Goal: Task Accomplishment & Management: Use online tool/utility

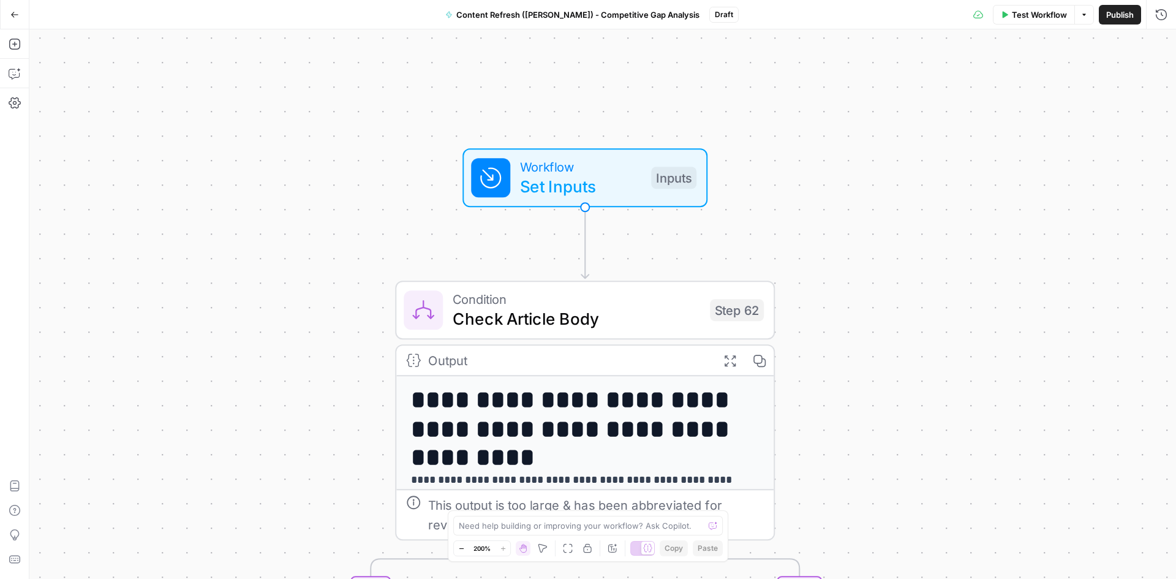
drag, startPoint x: 453, startPoint y: 320, endPoint x: 695, endPoint y: 215, distance: 263.1
click at [709, 246] on div "**********" at bounding box center [602, 303] width 1147 height 549
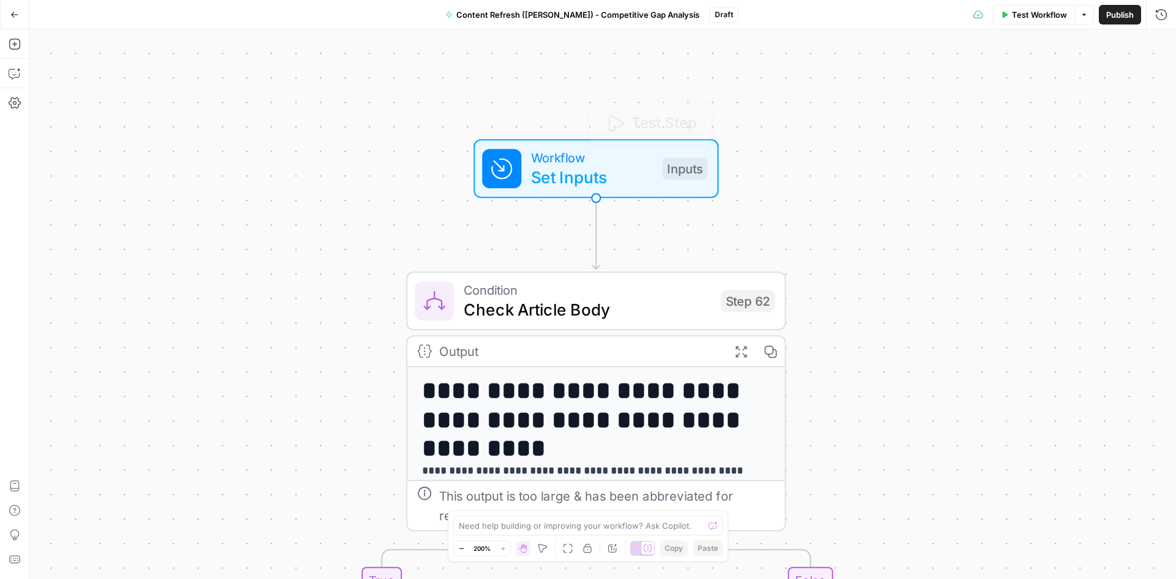
click at [554, 158] on span "Workflow" at bounding box center [591, 158] width 121 height 20
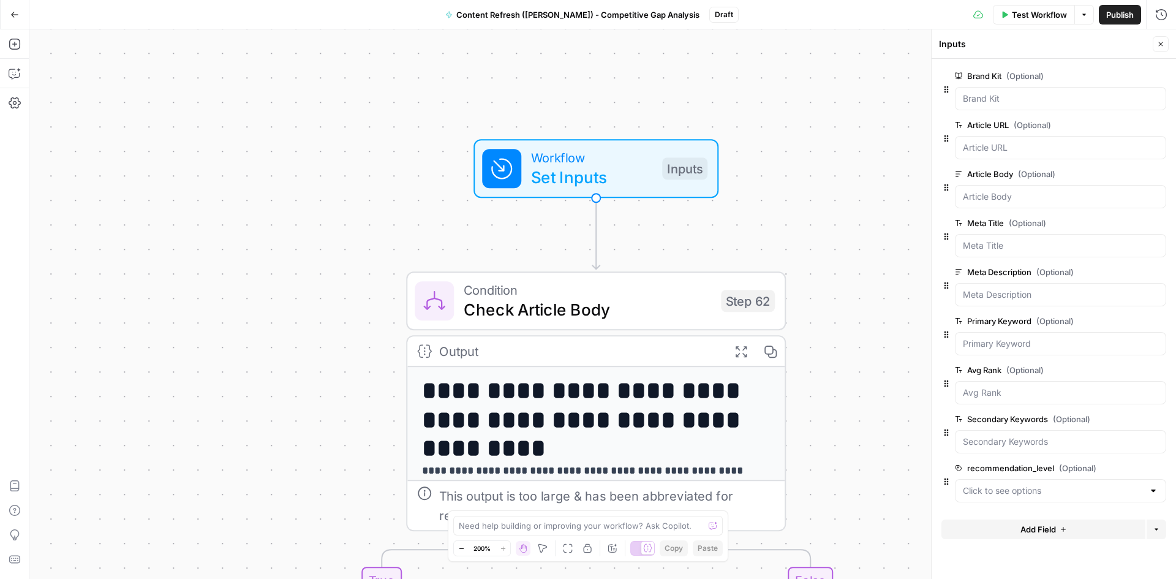
click at [829, 204] on div "**********" at bounding box center [602, 303] width 1147 height 549
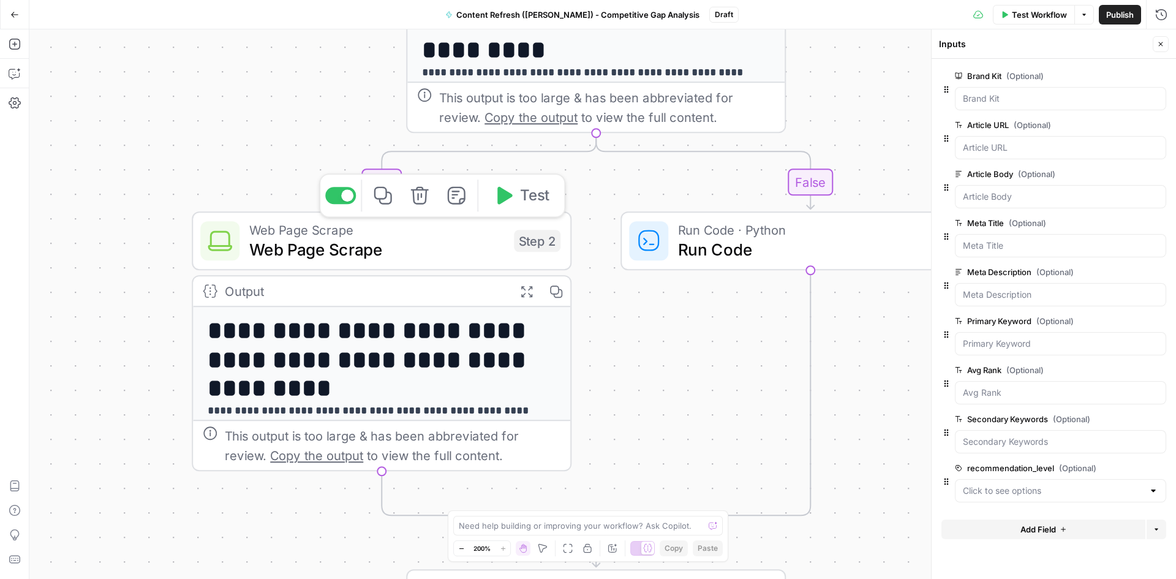
click at [277, 237] on span "Web Page Scrape" at bounding box center [376, 249] width 255 height 24
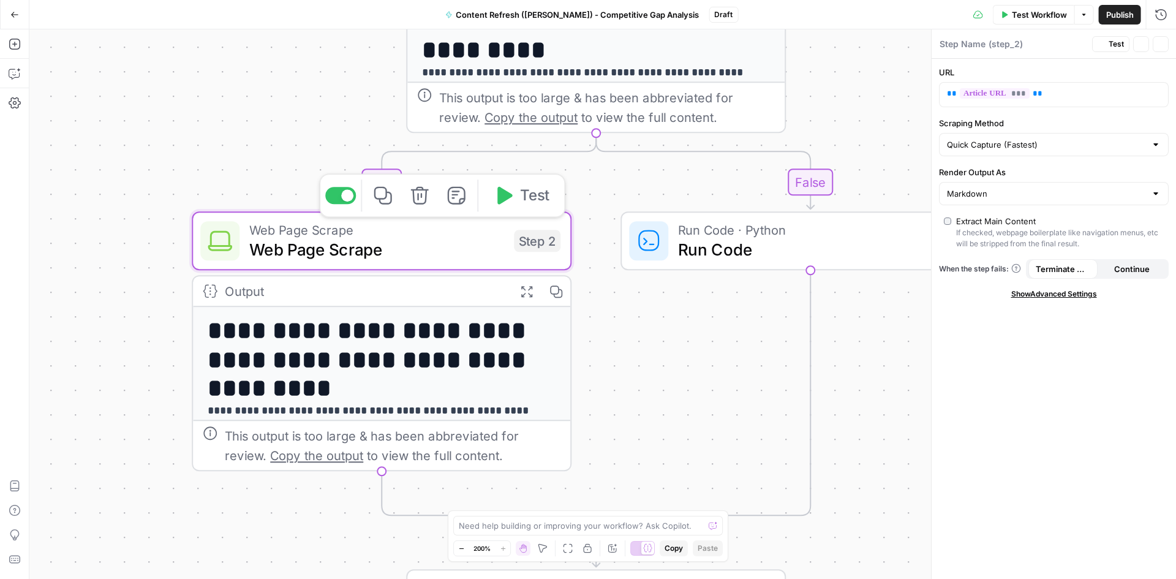
type textarea "Web Page Scrape"
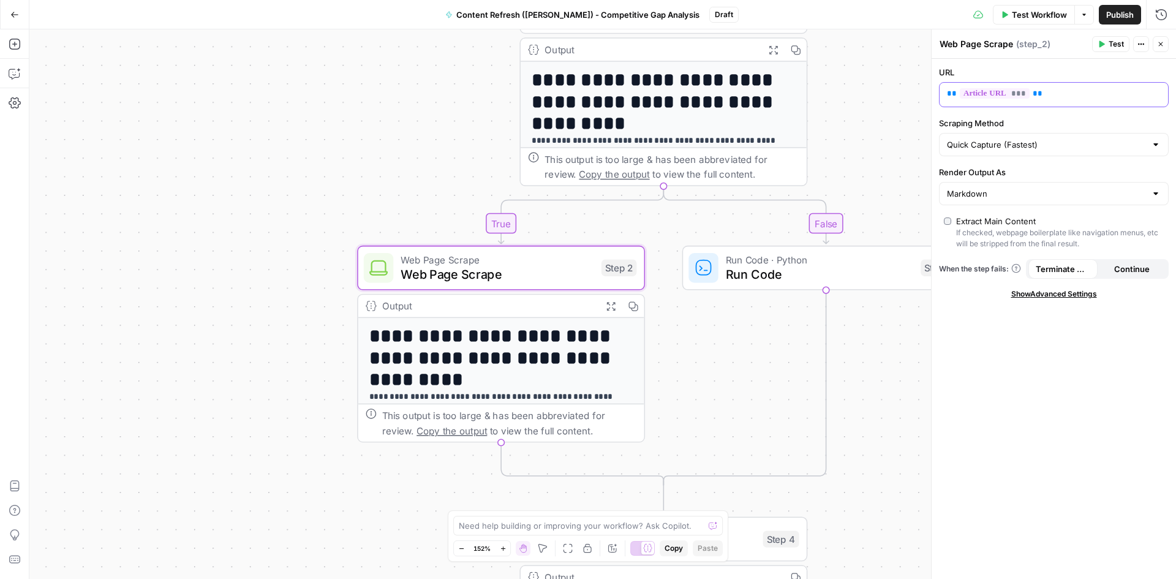
click at [1001, 94] on span "***" at bounding box center [995, 93] width 70 height 10
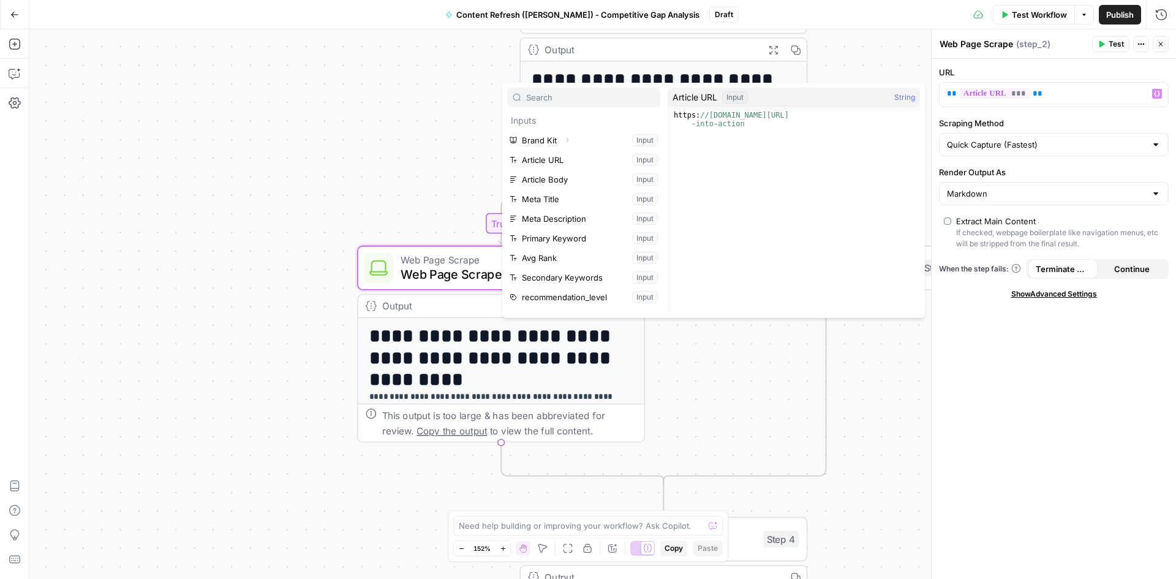
click at [879, 425] on div "**********" at bounding box center [602, 303] width 1147 height 549
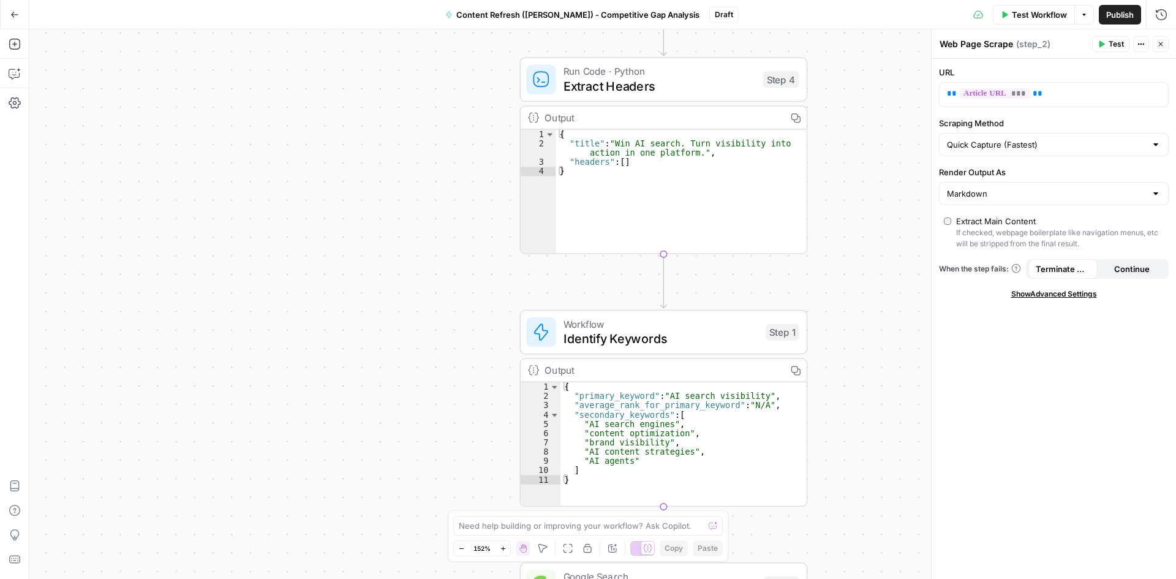
type textarea "**********"
click at [621, 147] on div "{ "title" : "Win AI search. Turn visibility into action in one platform." , "he…" at bounding box center [681, 201] width 251 height 142
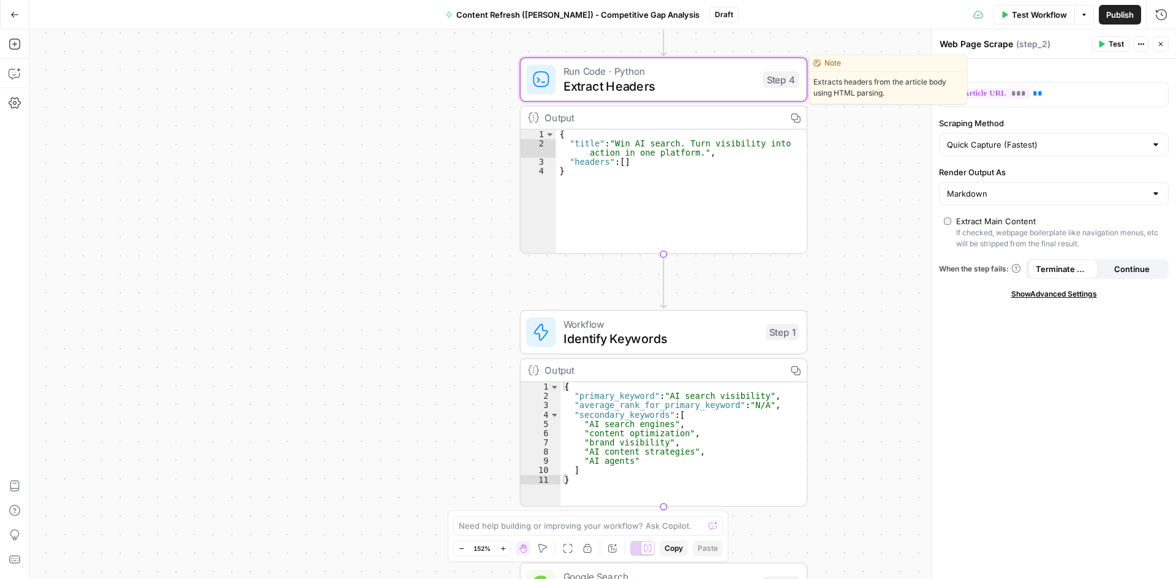
click at [595, 92] on span "Extract Headers" at bounding box center [659, 86] width 192 height 18
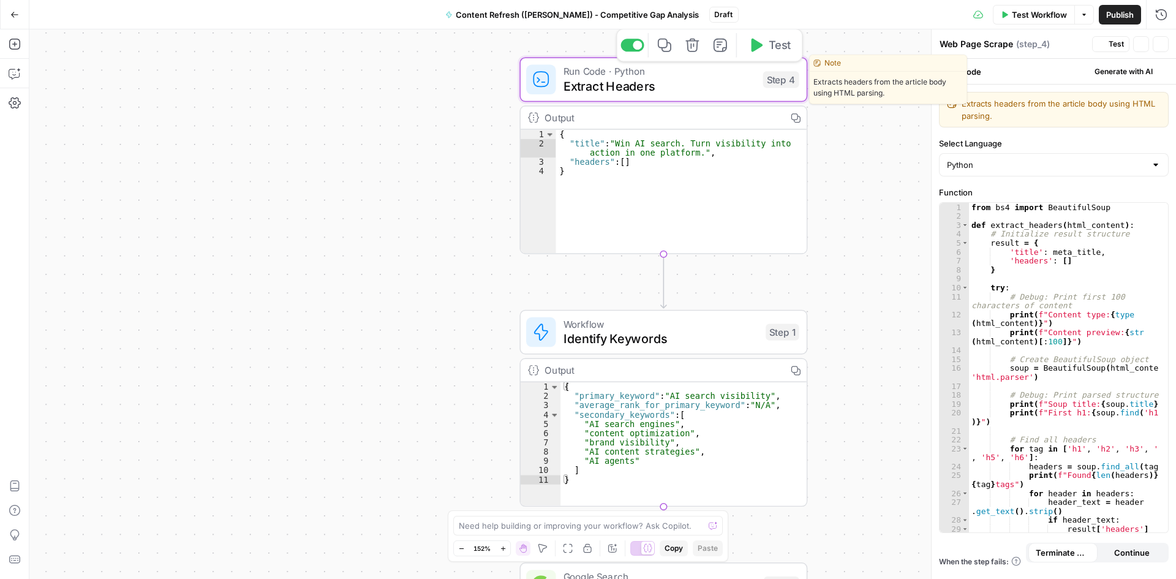
type textarea "Extract Headers"
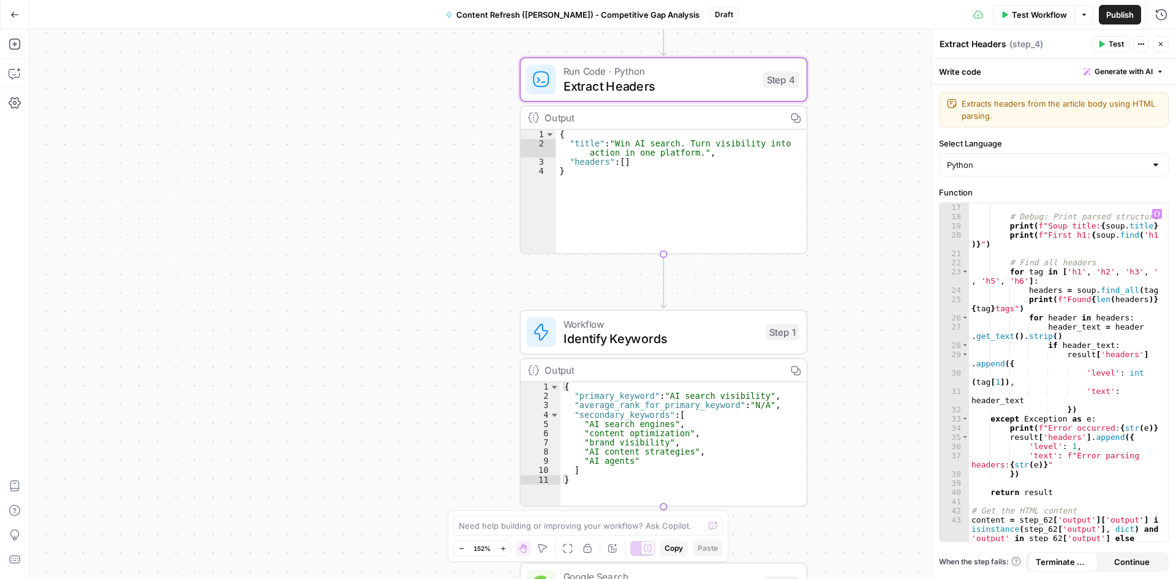
scroll to position [203, 0]
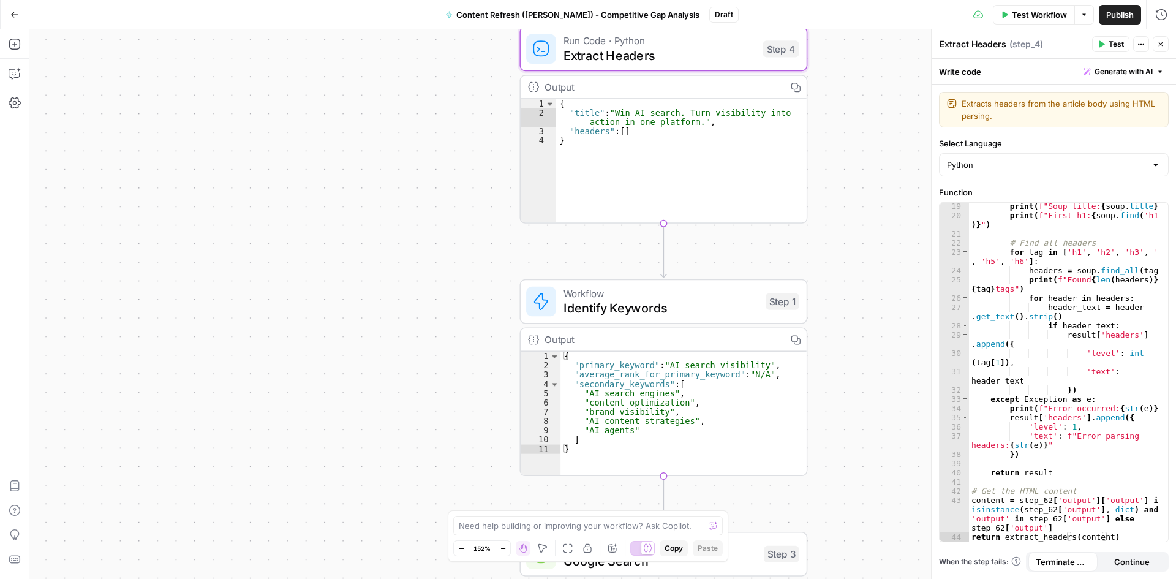
click at [871, 222] on div "**********" at bounding box center [602, 303] width 1147 height 549
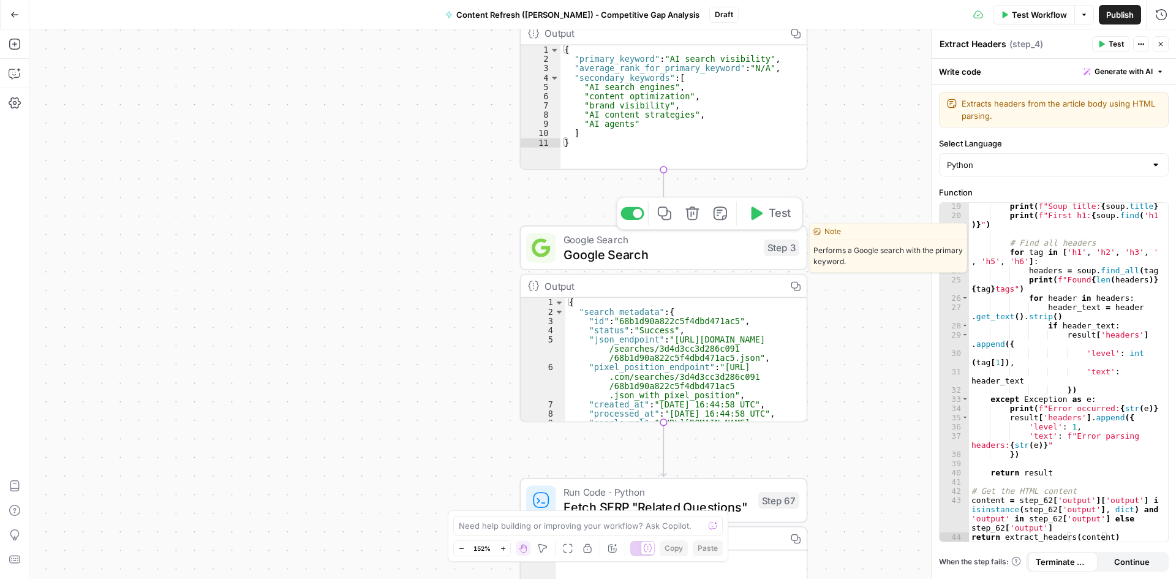
click at [623, 258] on span "Google Search" at bounding box center [659, 254] width 193 height 18
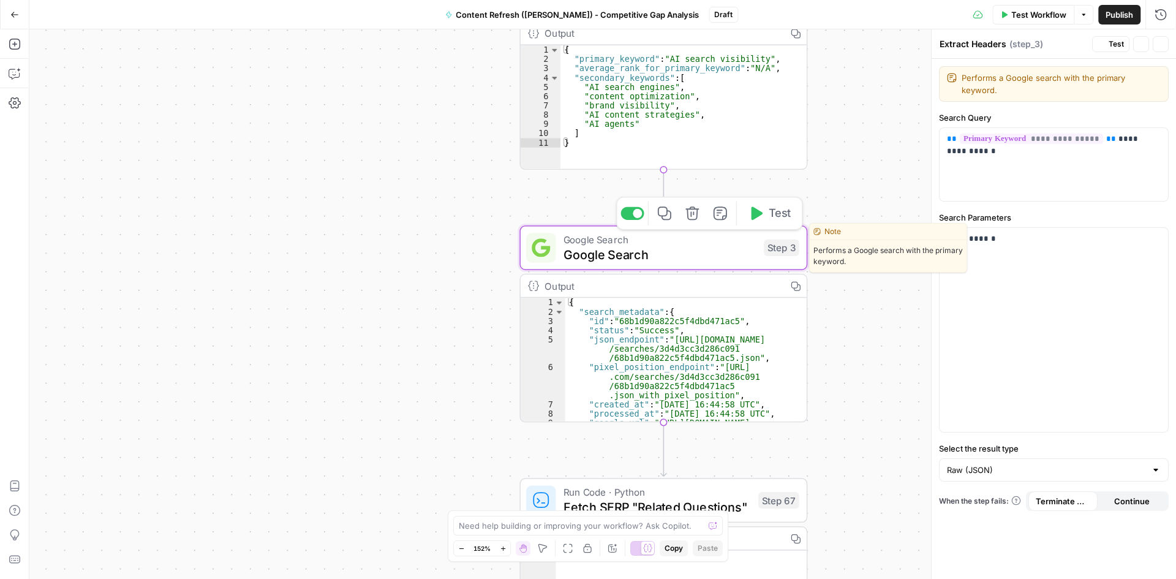
type textarea "Google Search"
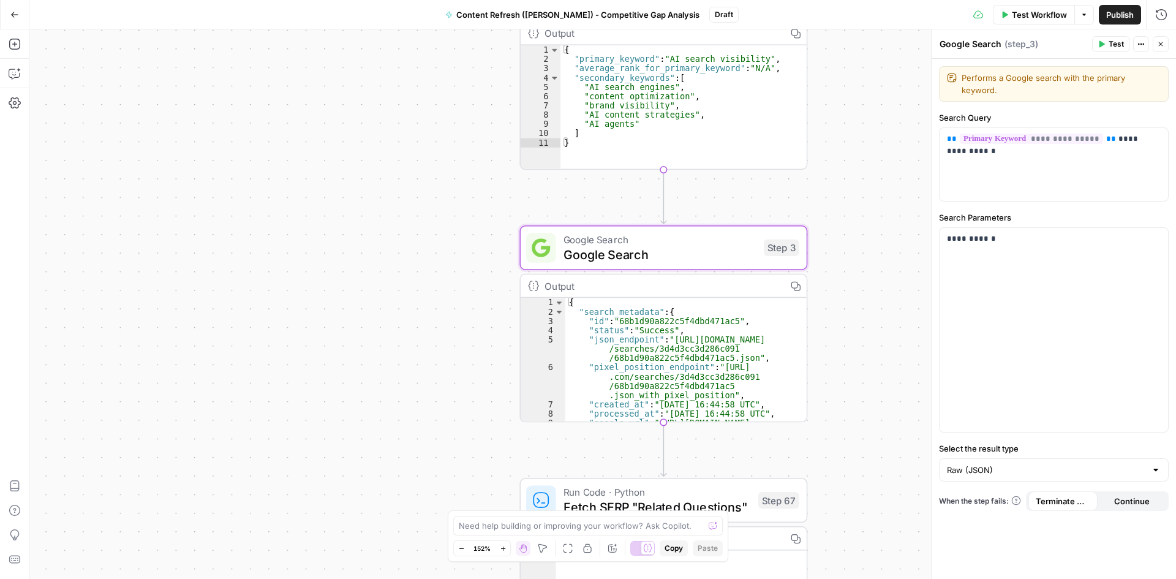
click at [883, 314] on div "**********" at bounding box center [602, 303] width 1147 height 549
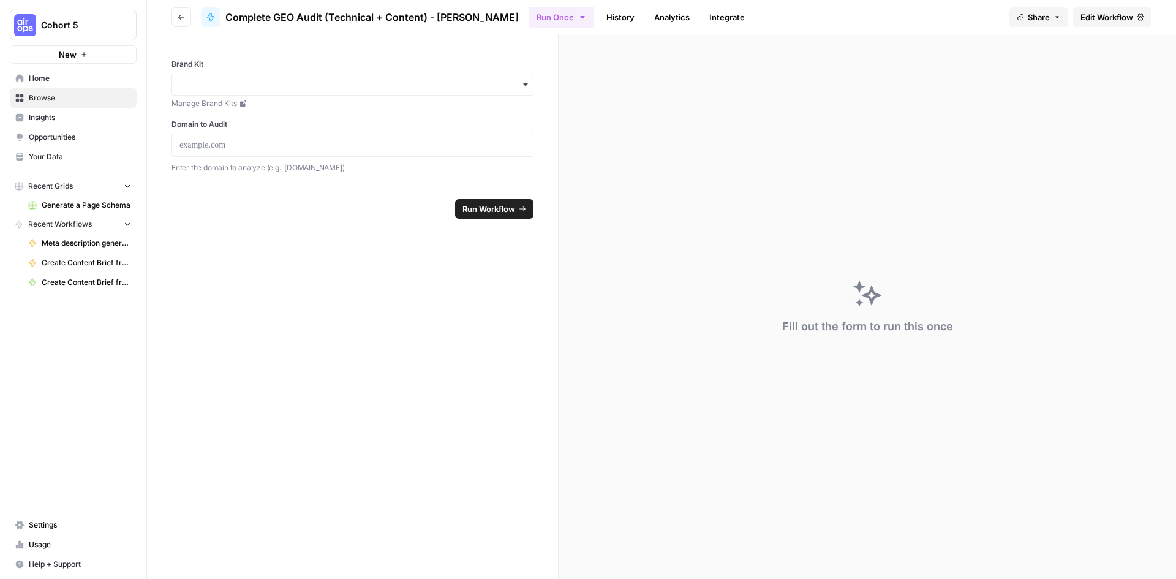
click at [396, 18] on span "Complete GEO Audit (Technical + Content) - [PERSON_NAME]" at bounding box center [371, 17] width 293 height 15
click at [185, 22] on button "Go back" at bounding box center [181, 17] width 20 height 20
click at [81, 77] on span "Home" at bounding box center [80, 78] width 102 height 11
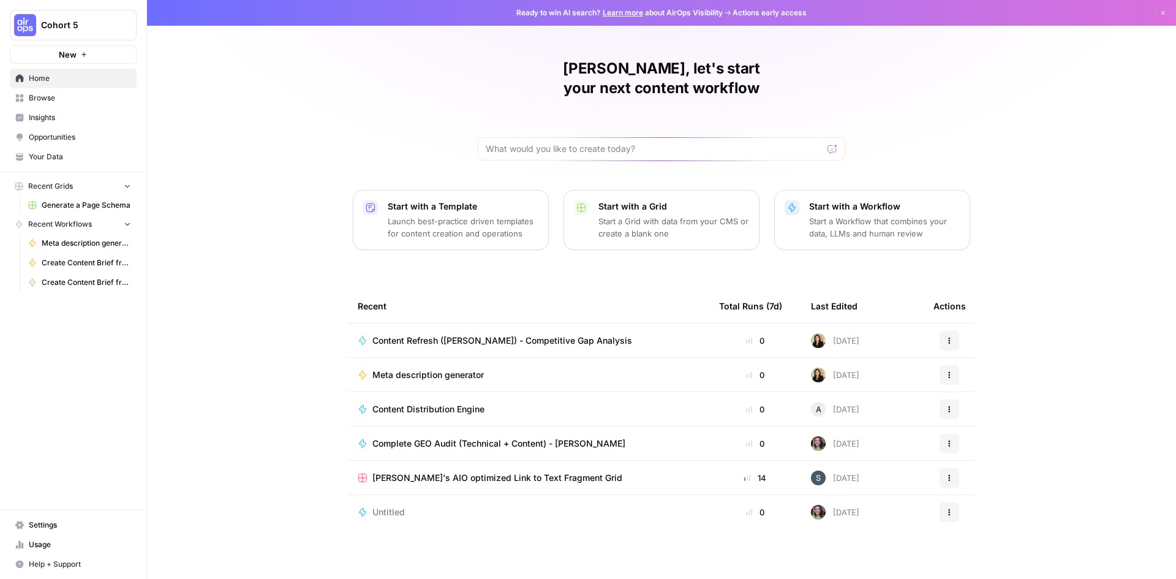
click at [867, 215] on p "Start a Workflow that combines your data, LLMs and human review" at bounding box center [884, 227] width 151 height 24
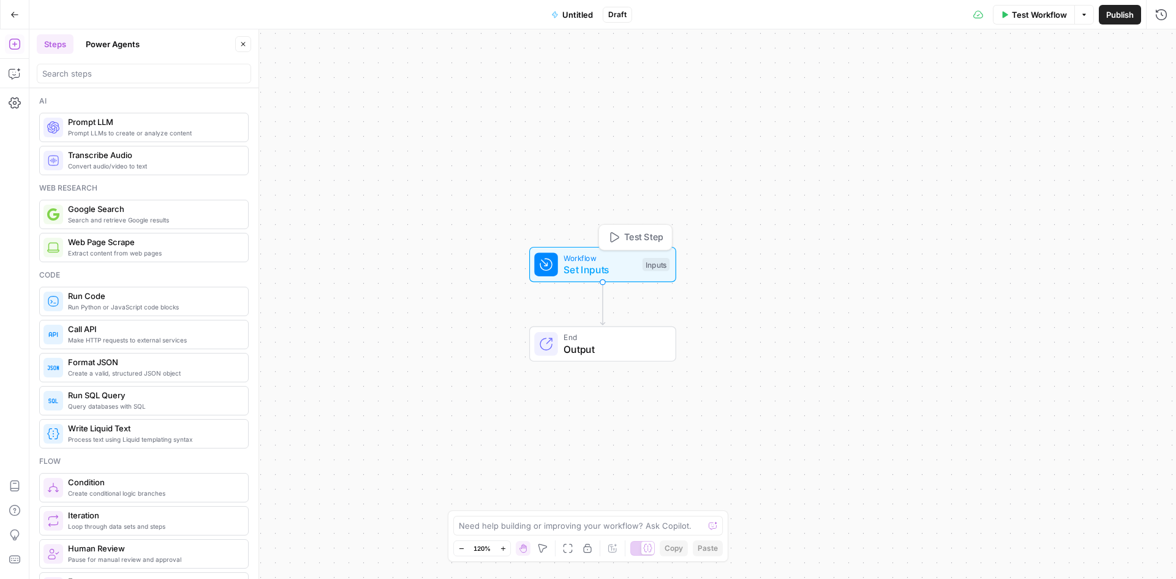
click at [592, 263] on span "Set Inputs" at bounding box center [599, 269] width 73 height 15
click at [1055, 86] on span "Add Field" at bounding box center [1038, 83] width 36 height 12
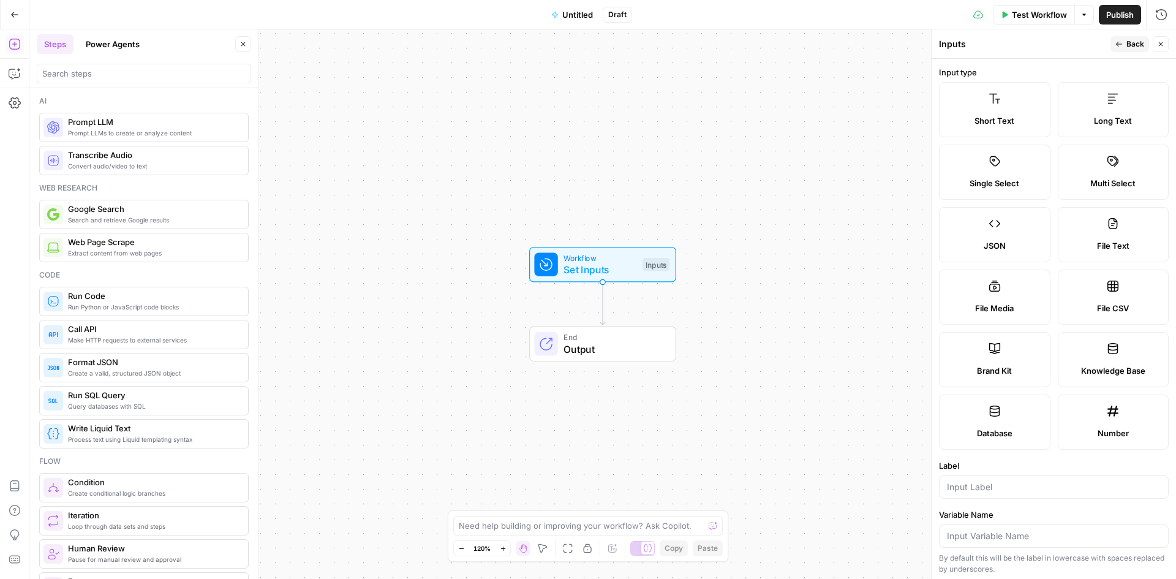
click at [84, 37] on button "Power Agents" at bounding box center [112, 44] width 69 height 20
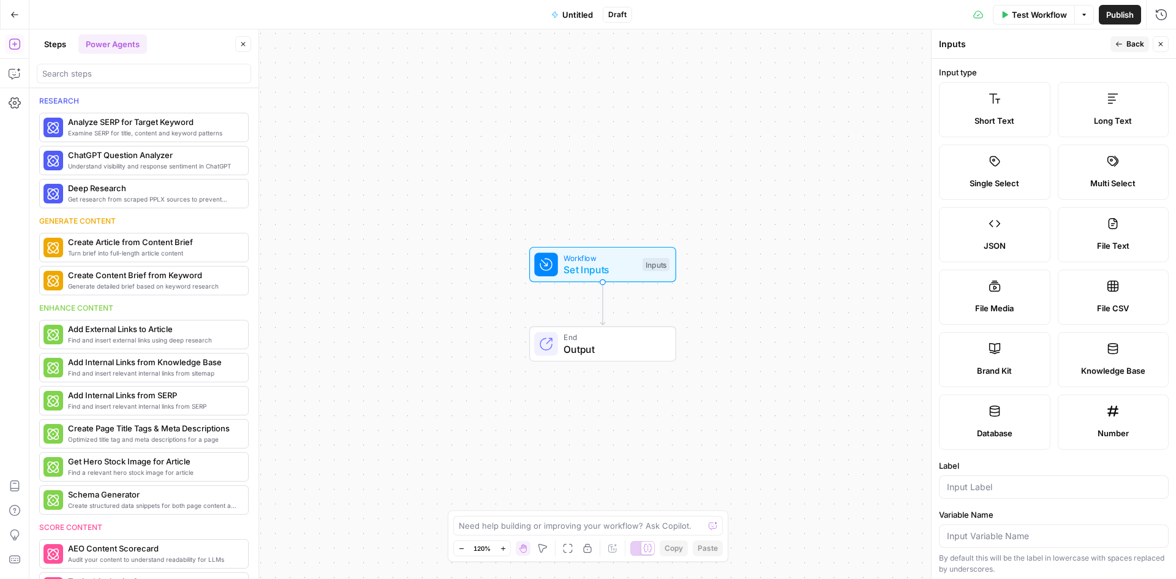
click at [53, 46] on button "Steps" at bounding box center [55, 44] width 37 height 20
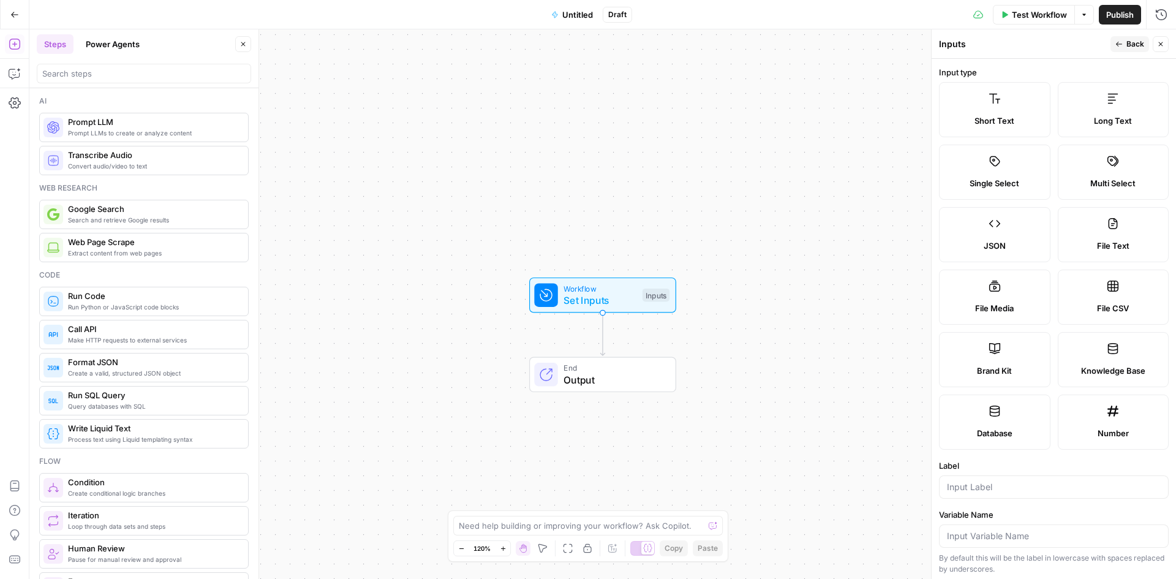
click at [571, 22] on button "Untitled" at bounding box center [572, 15] width 56 height 20
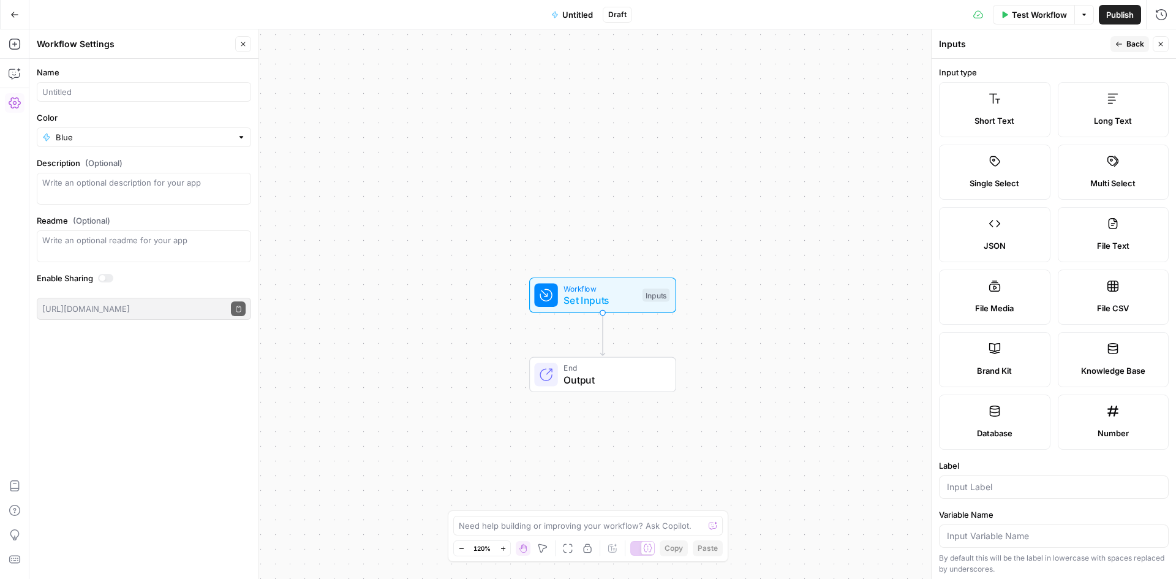
click at [83, 85] on div at bounding box center [144, 92] width 214 height 20
type input "Weekly SEO performance summary - [PERSON_NAME]"
click at [116, 141] on input "Color" at bounding box center [144, 137] width 176 height 12
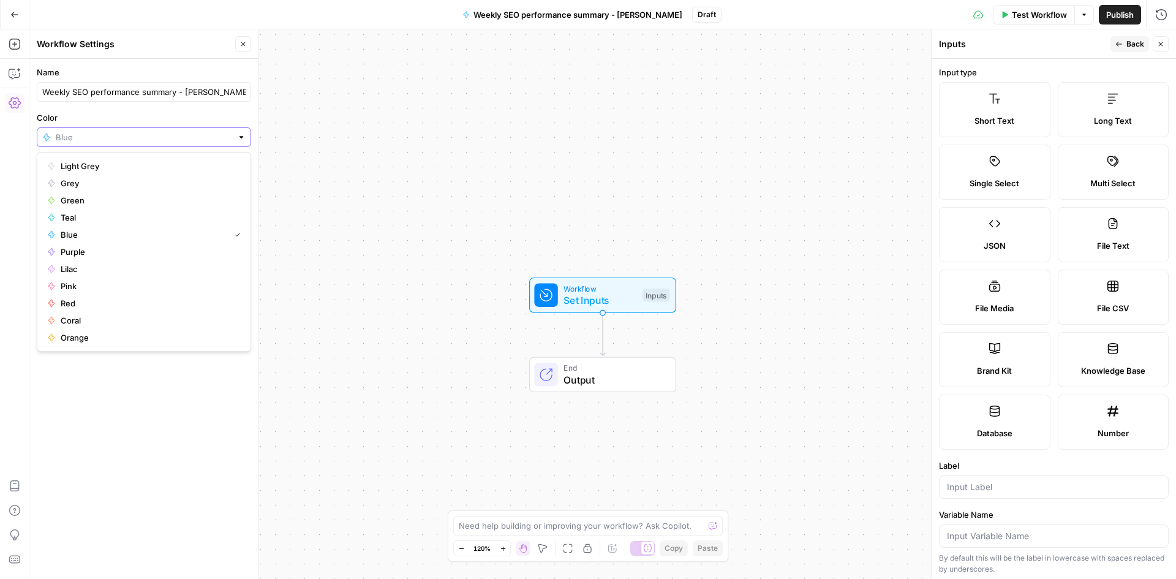
click at [116, 141] on input "Color" at bounding box center [144, 137] width 176 height 12
type input "Blue"
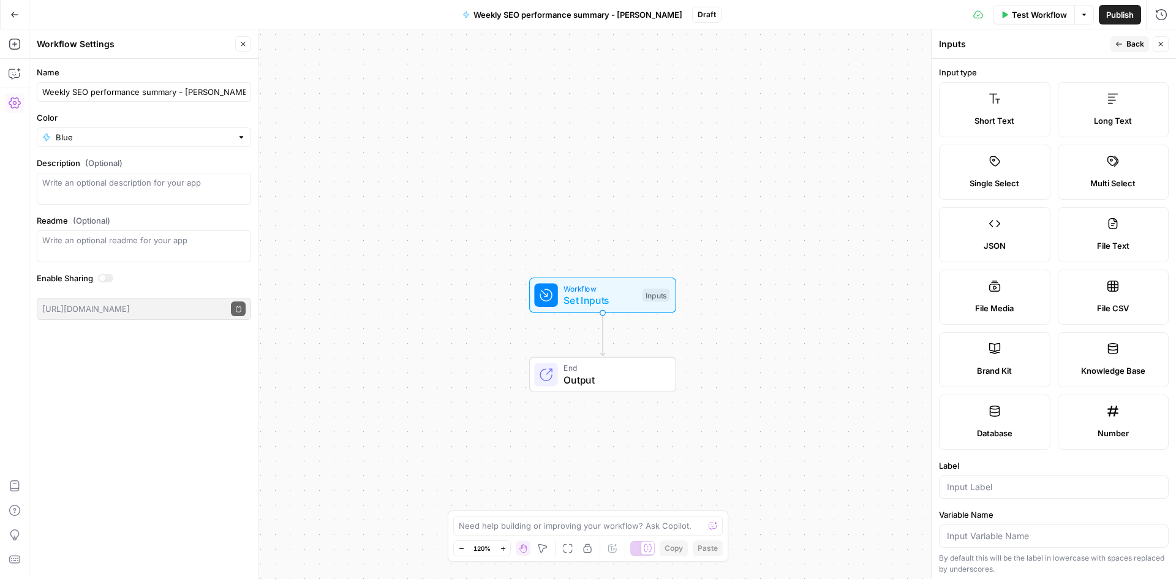
click at [323, 90] on div "Workflow Set Inputs Inputs End Output" at bounding box center [602, 303] width 1147 height 549
click at [243, 43] on icon "button" at bounding box center [243, 44] width 4 height 4
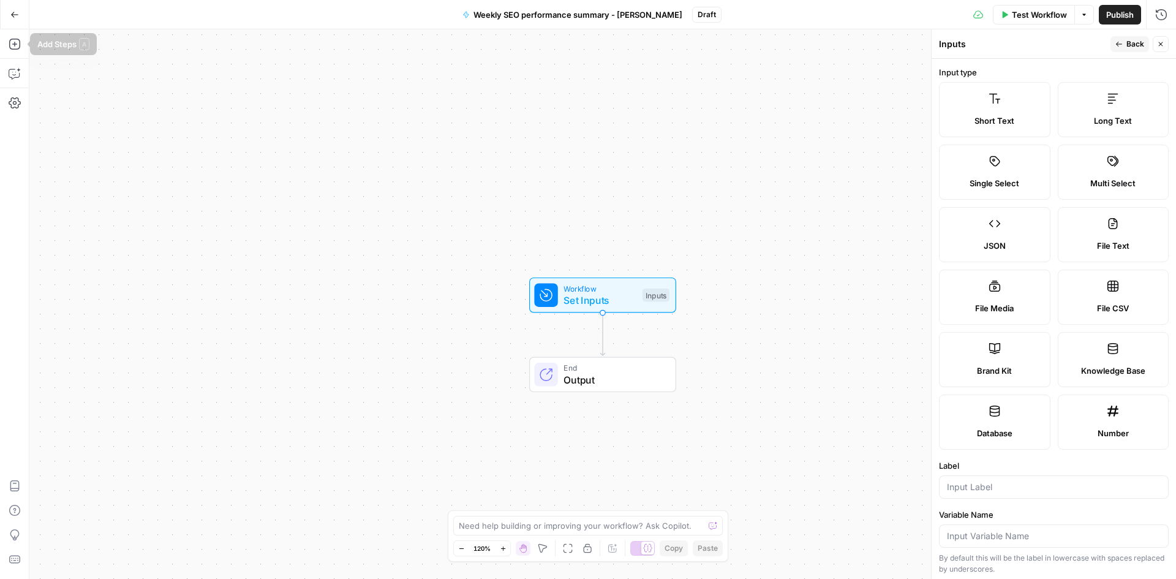
click at [17, 13] on icon "button" at bounding box center [14, 14] width 9 height 9
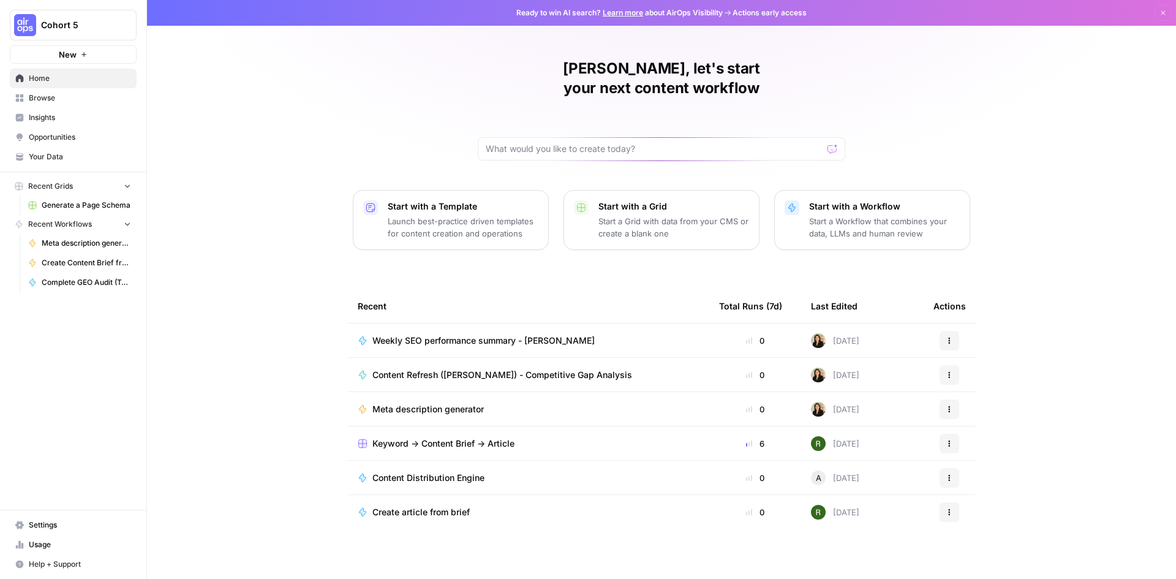
click at [459, 334] on span "Weekly SEO performance summary - [PERSON_NAME]" at bounding box center [483, 340] width 222 height 12
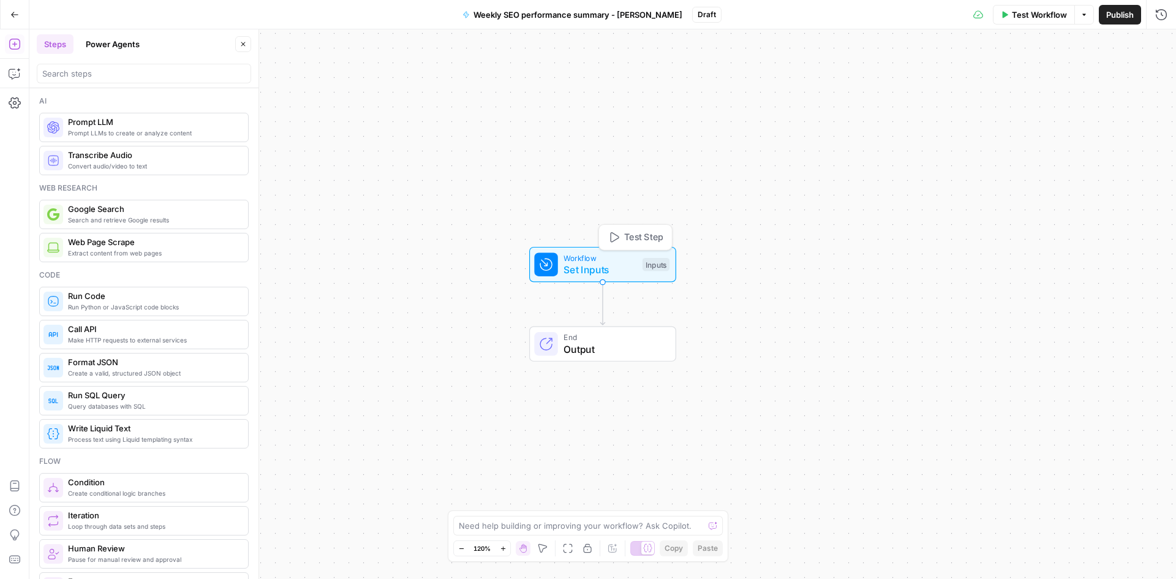
click at [601, 268] on span "Set Inputs" at bounding box center [599, 269] width 73 height 15
click at [1022, 83] on span "Add Field" at bounding box center [1038, 83] width 36 height 12
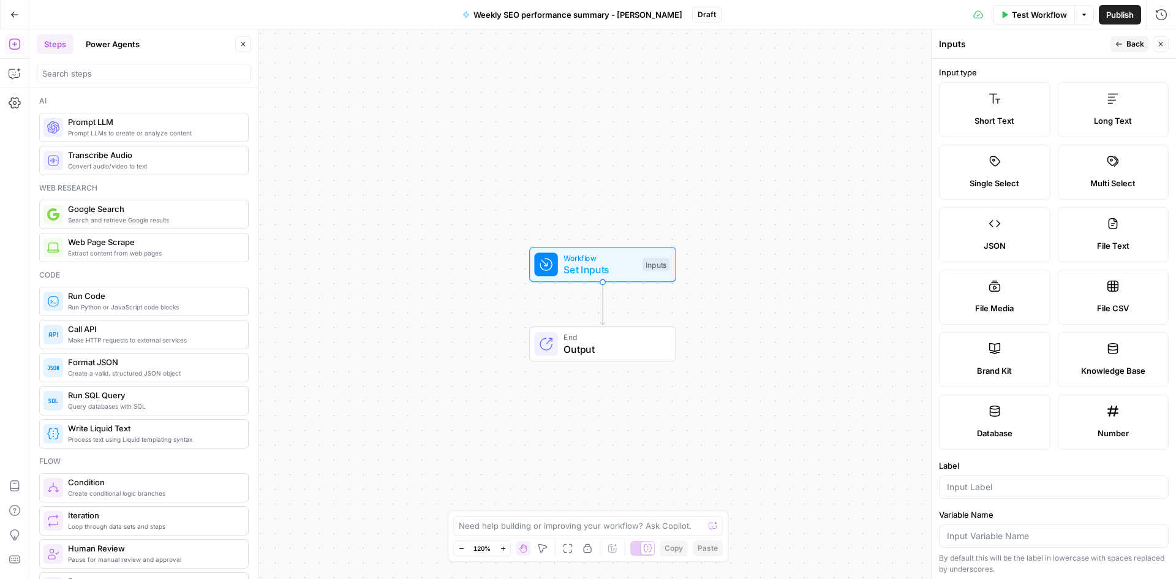
click at [1094, 292] on label "File CSV" at bounding box center [1113, 296] width 111 height 55
type textarea "Supports .csv file type"
click at [1089, 294] on label "File CSV" at bounding box center [1113, 296] width 111 height 55
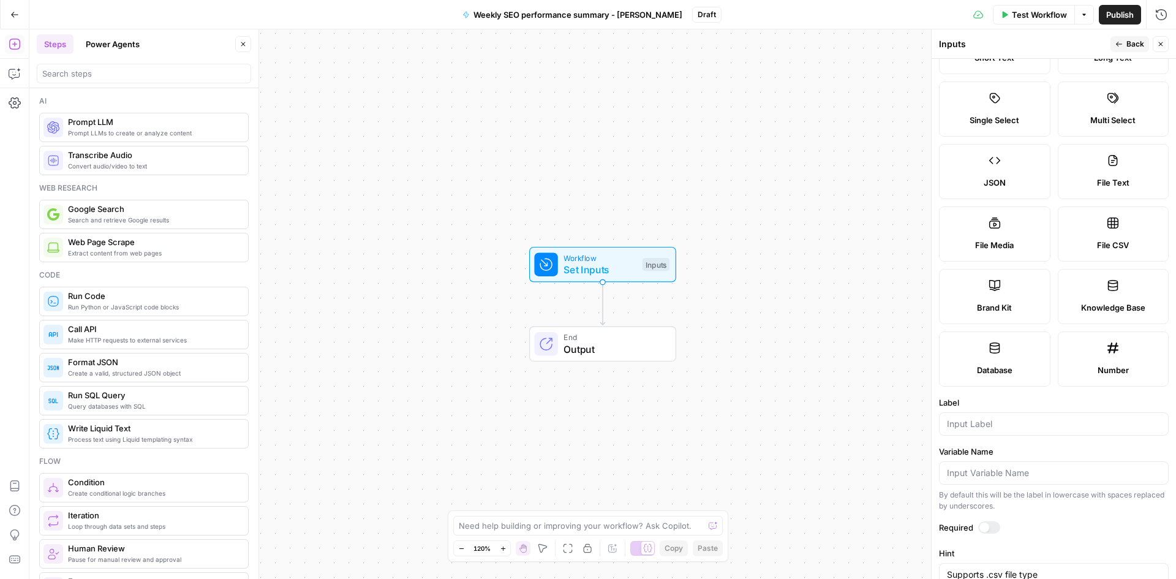
scroll to position [122, 0]
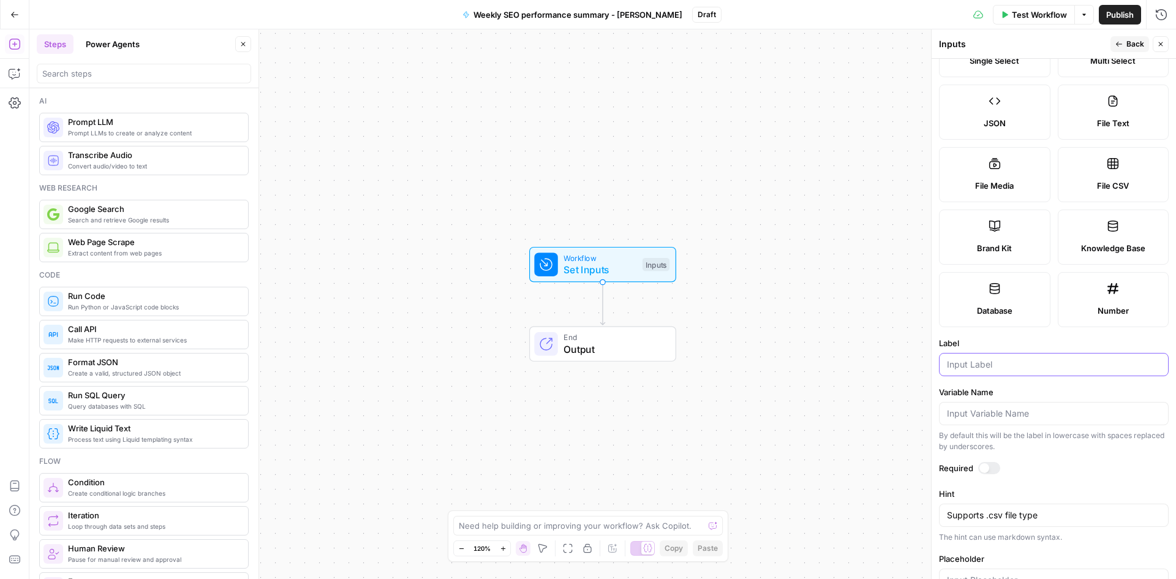
click at [994, 370] on input "Label" at bounding box center [1054, 364] width 214 height 12
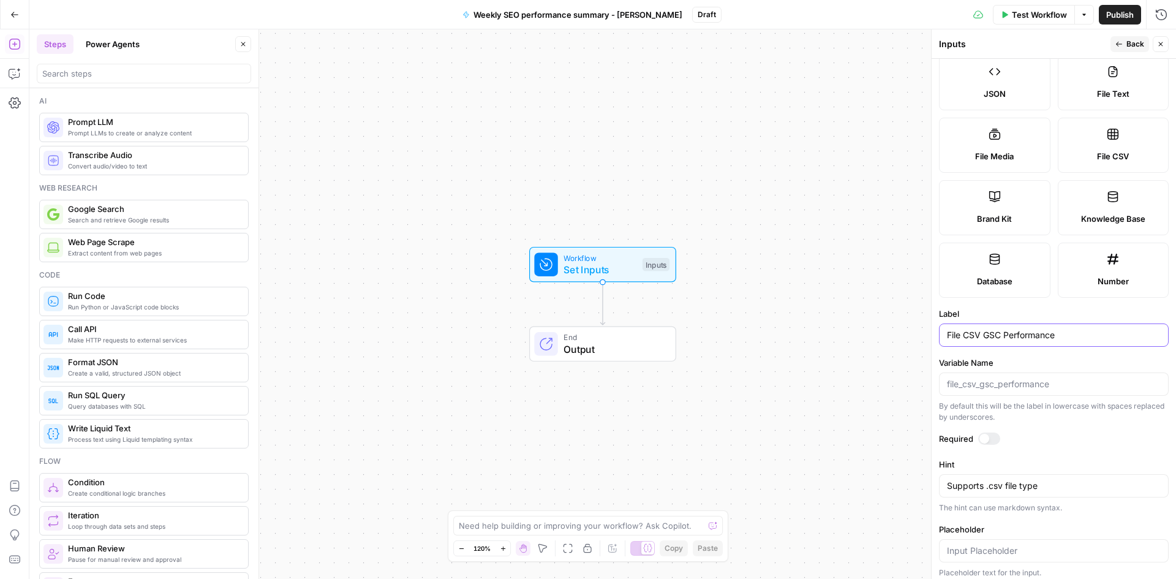
scroll to position [159, 0]
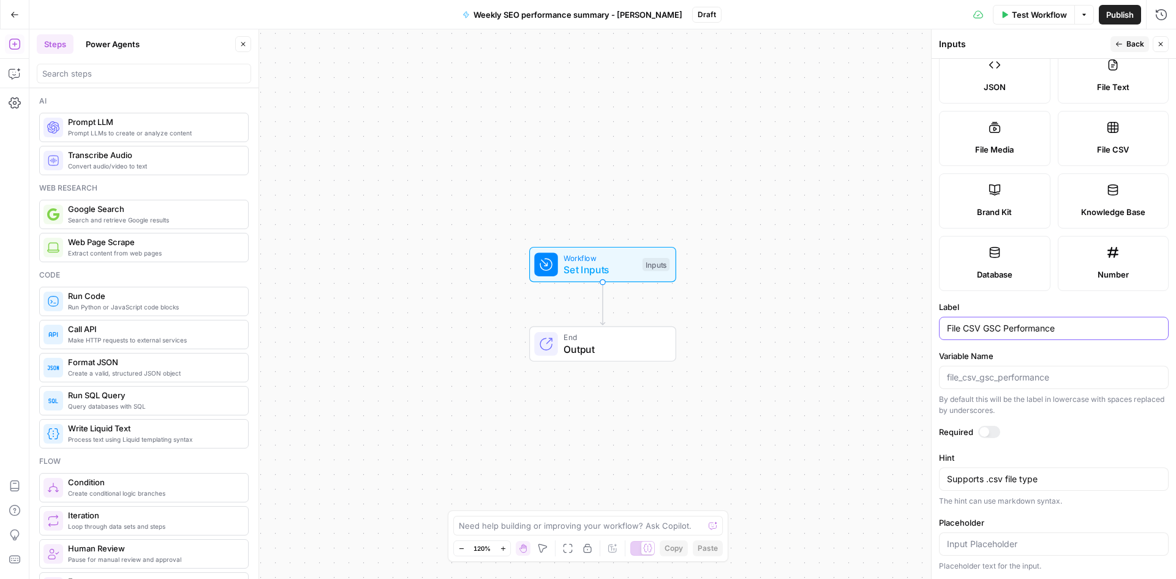
type input "File CSV GSC Performance"
drag, startPoint x: 1121, startPoint y: 148, endPoint x: 599, endPoint y: 267, distance: 535.3
click at [599, 267] on body "Cohort 5 New Home Browse Insights Opportunities Your Data Recent Grids Generate…" at bounding box center [588, 289] width 1176 height 579
click at [750, 251] on div "Workflow Set Inputs Inputs End Output" at bounding box center [602, 303] width 1147 height 549
click at [742, 474] on div "Workflow Set Inputs Inputs End Output" at bounding box center [602, 303] width 1147 height 549
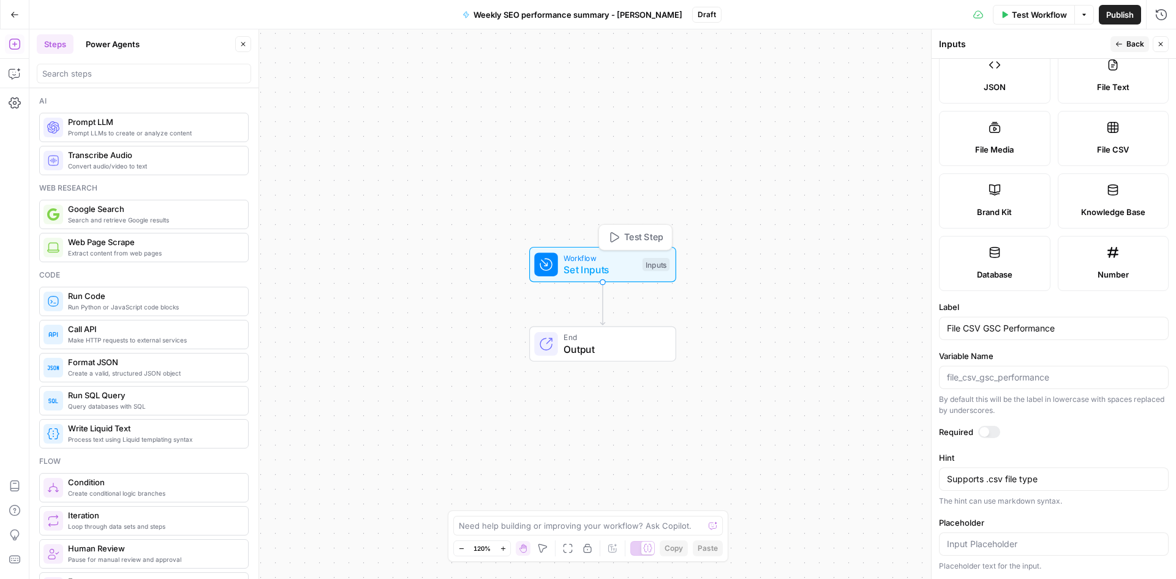
click at [605, 268] on span "Set Inputs" at bounding box center [599, 269] width 73 height 15
click at [635, 235] on span "Test Step" at bounding box center [643, 237] width 39 height 13
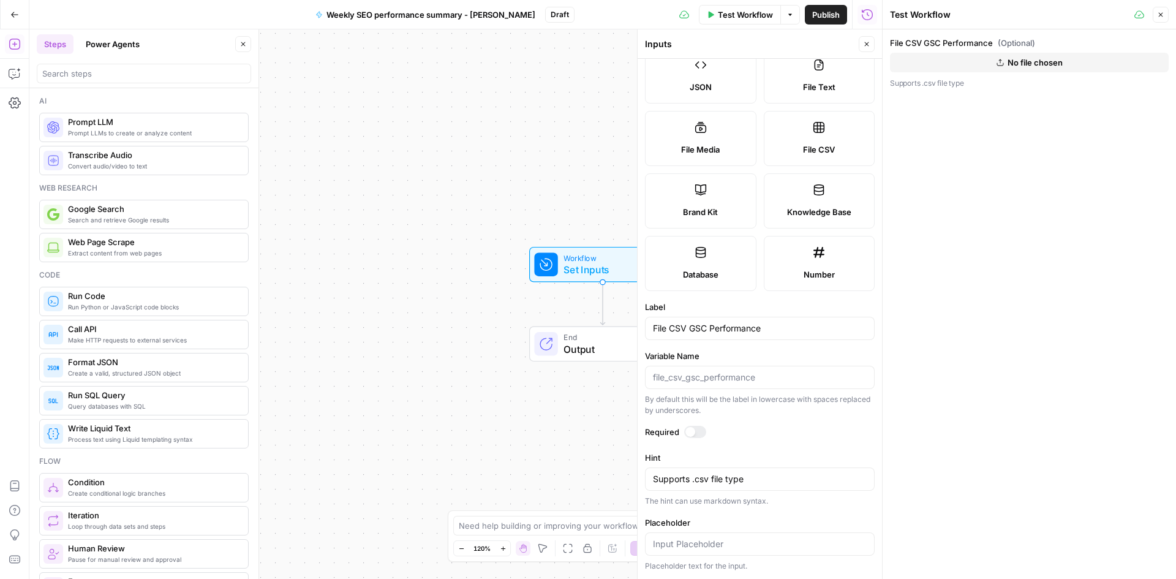
click at [1034, 148] on div "File CSV GSC Performance (Optional) No file chosen Supports .csv file type" at bounding box center [1029, 303] width 293 height 549
click at [999, 67] on button "No file chosen" at bounding box center [1029, 63] width 279 height 20
click at [685, 548] on input "Placeholder" at bounding box center [760, 544] width 214 height 12
type input "Upload GSC file in CSV format"
click at [731, 18] on span "Test Workflow" at bounding box center [745, 15] width 55 height 12
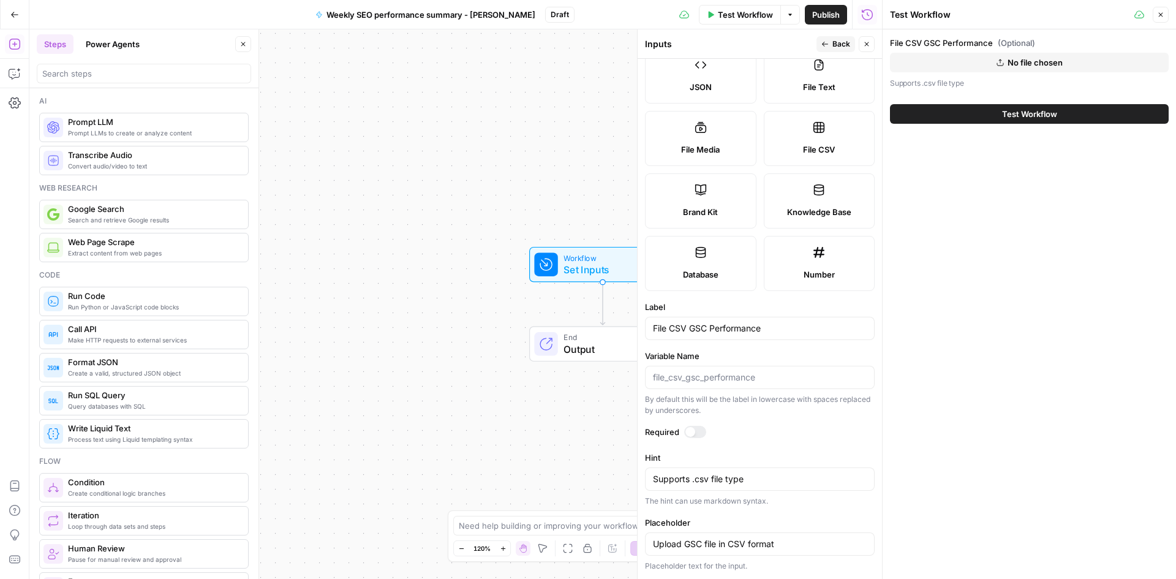
click at [1000, 122] on button "Test Workflow" at bounding box center [1029, 114] width 279 height 20
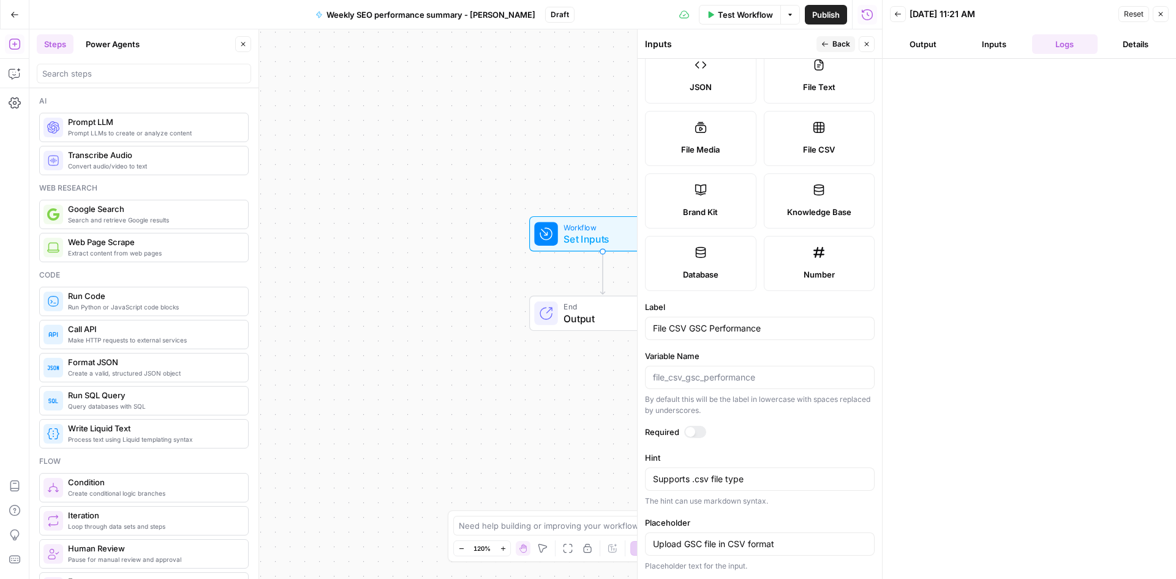
click at [835, 42] on span "Back" at bounding box center [841, 44] width 18 height 11
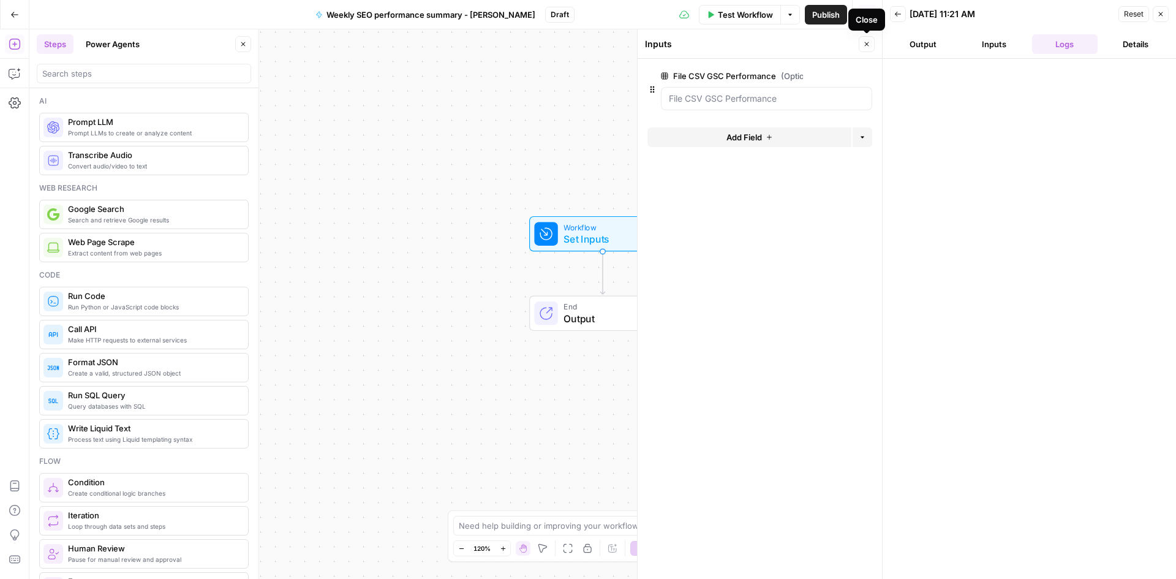
click at [918, 43] on button "Output" at bounding box center [923, 44] width 66 height 20
click at [898, 17] on icon "button" at bounding box center [897, 13] width 7 height 7
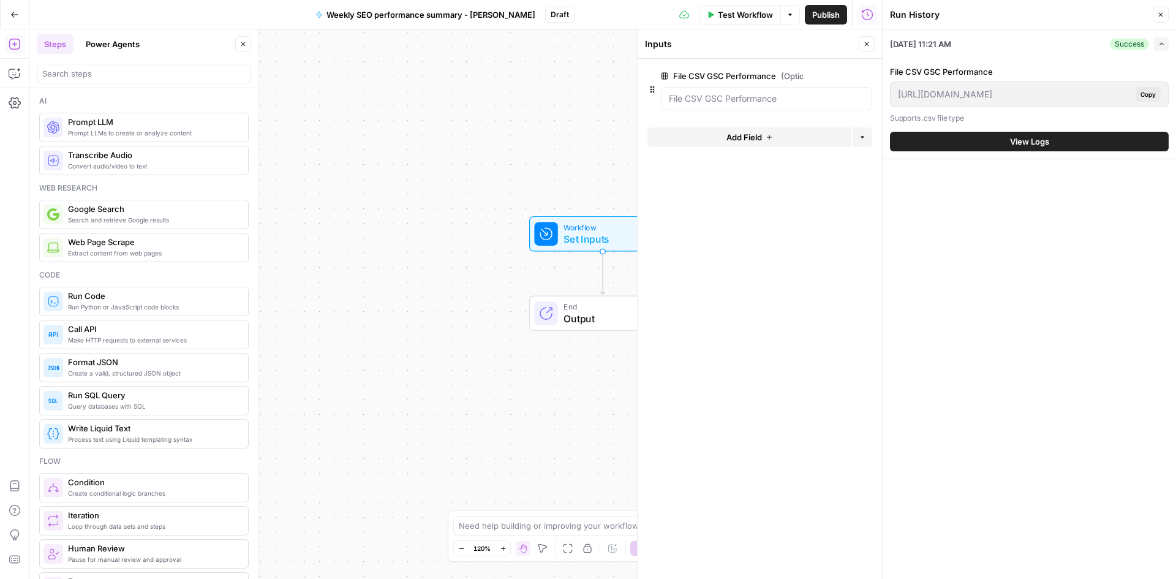
click at [863, 41] on icon "button" at bounding box center [866, 43] width 7 height 7
click at [57, 48] on button "Steps" at bounding box center [55, 44] width 37 height 20
click at [99, 77] on input "search" at bounding box center [143, 73] width 203 height 12
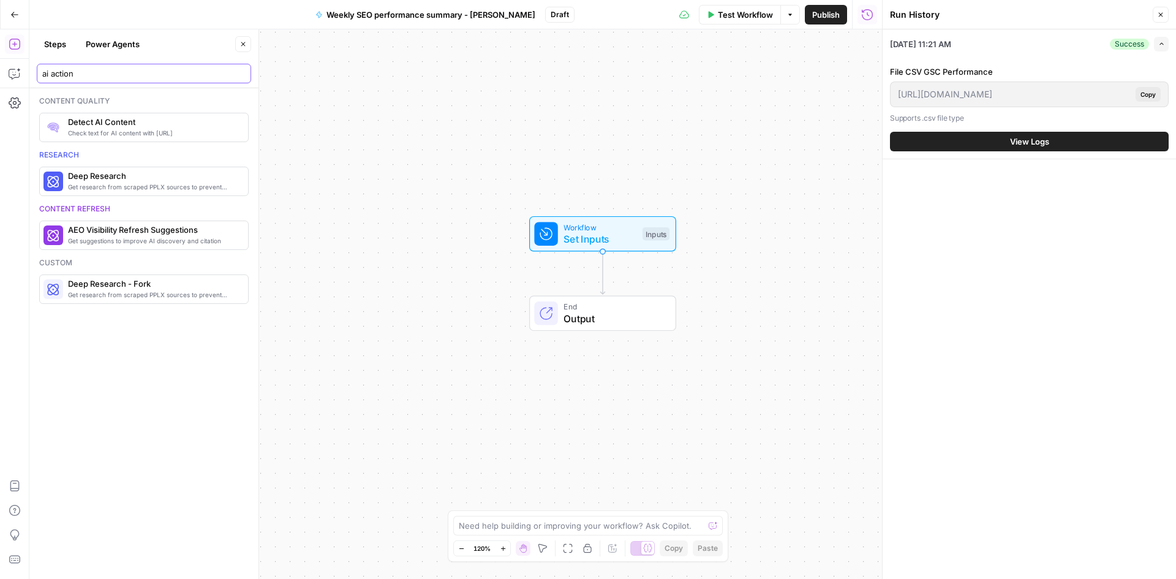
click at [99, 76] on input "ai action" at bounding box center [143, 73] width 203 height 12
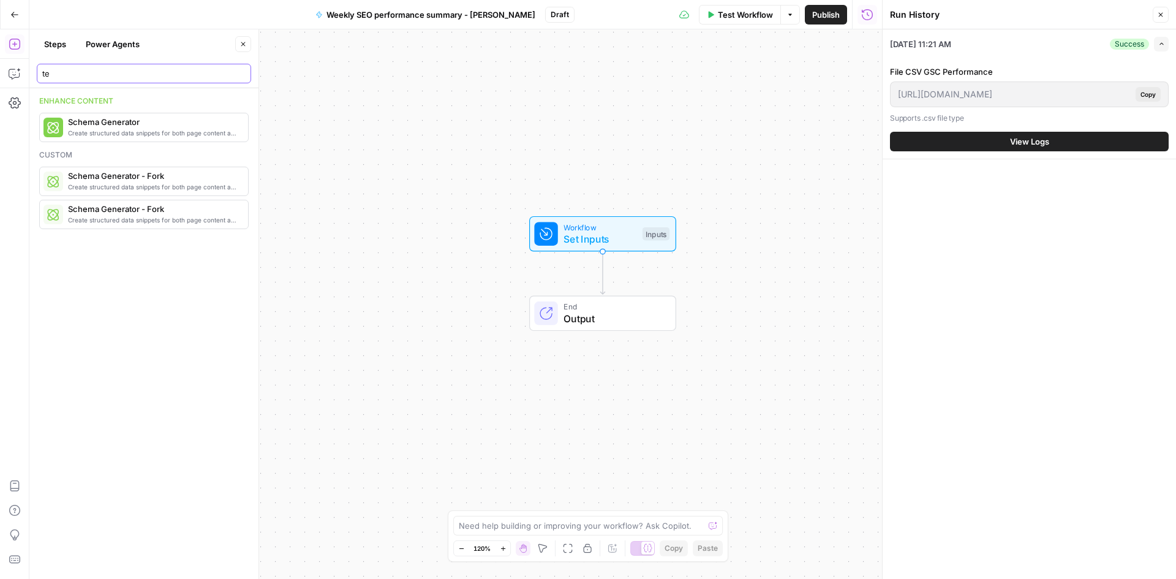
type input "t"
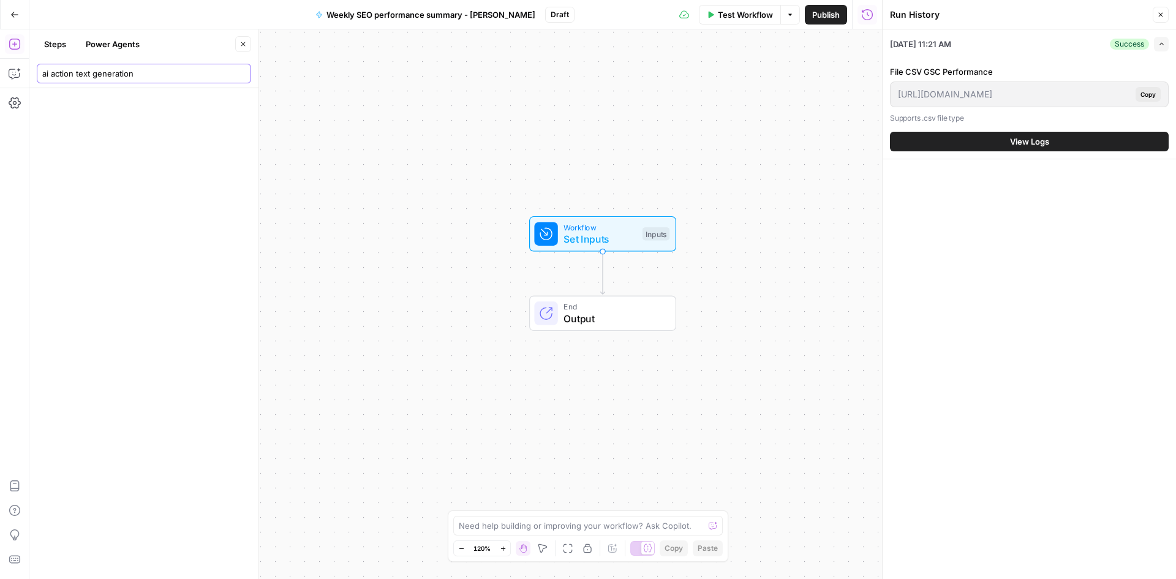
type input "ai action text generation"
click at [99, 80] on div "ai action text generation" at bounding box center [144, 74] width 214 height 20
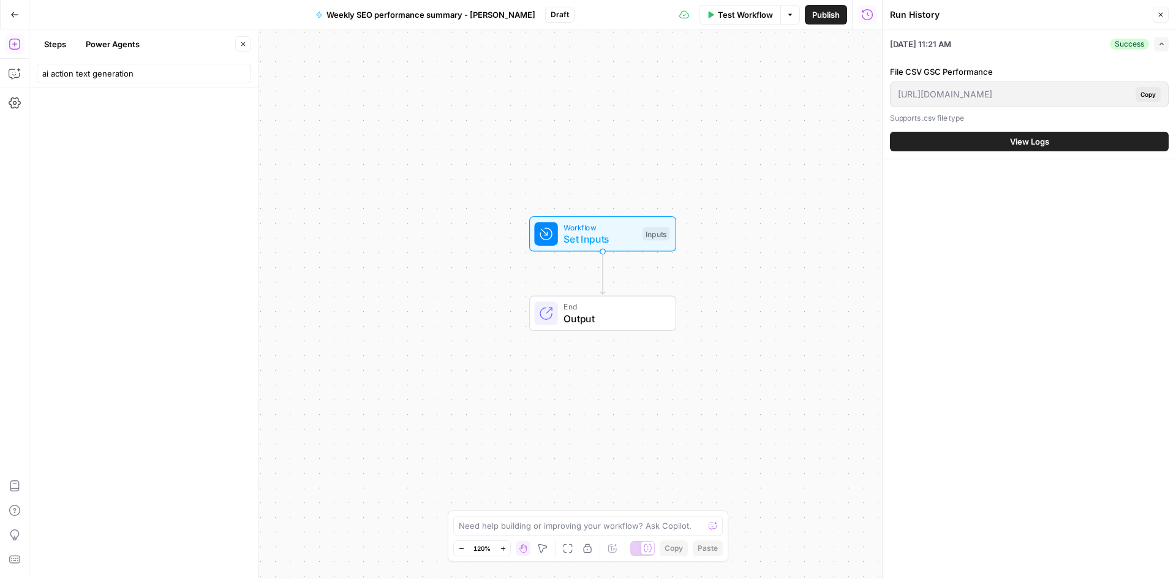
click at [99, 80] on div "ai action text generation" at bounding box center [144, 74] width 214 height 20
drag, startPoint x: 175, startPoint y: 76, endPoint x: 40, endPoint y: 70, distance: 135.5
click at [40, 70] on div "ai action text generation" at bounding box center [144, 74] width 214 height 20
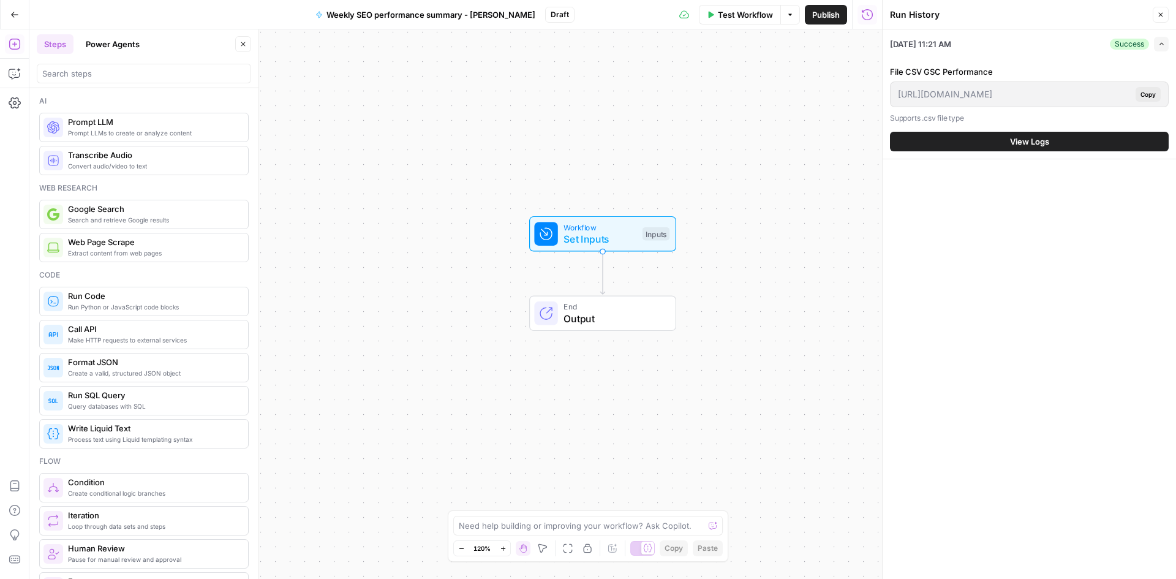
click at [49, 42] on button "Steps" at bounding box center [55, 44] width 37 height 20
click at [105, 44] on button "Power Agents" at bounding box center [112, 44] width 69 height 20
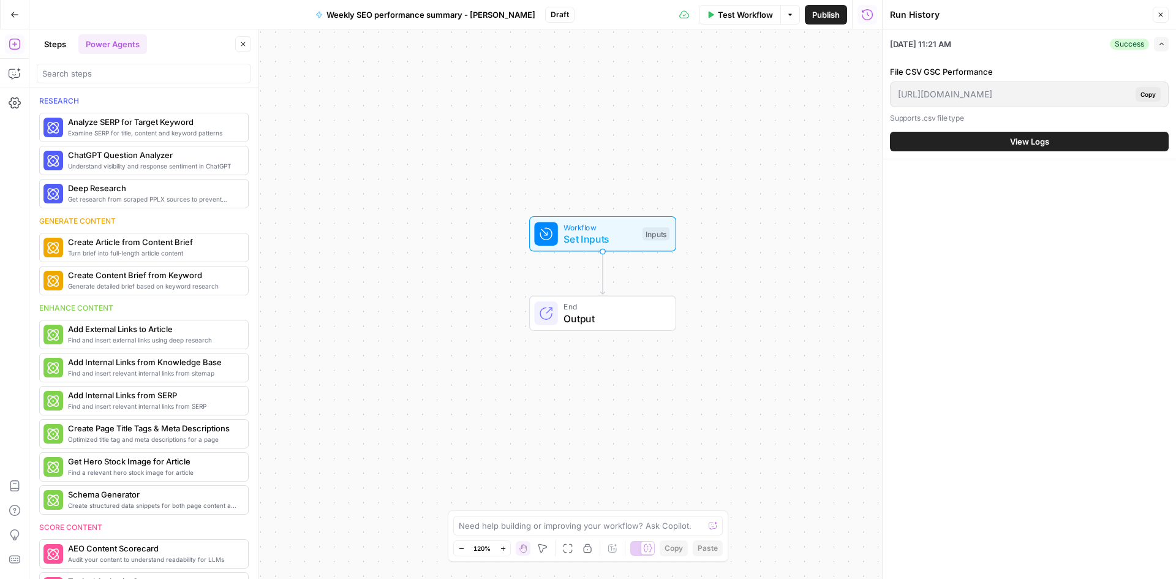
click at [56, 47] on button "Steps" at bounding box center [55, 44] width 37 height 20
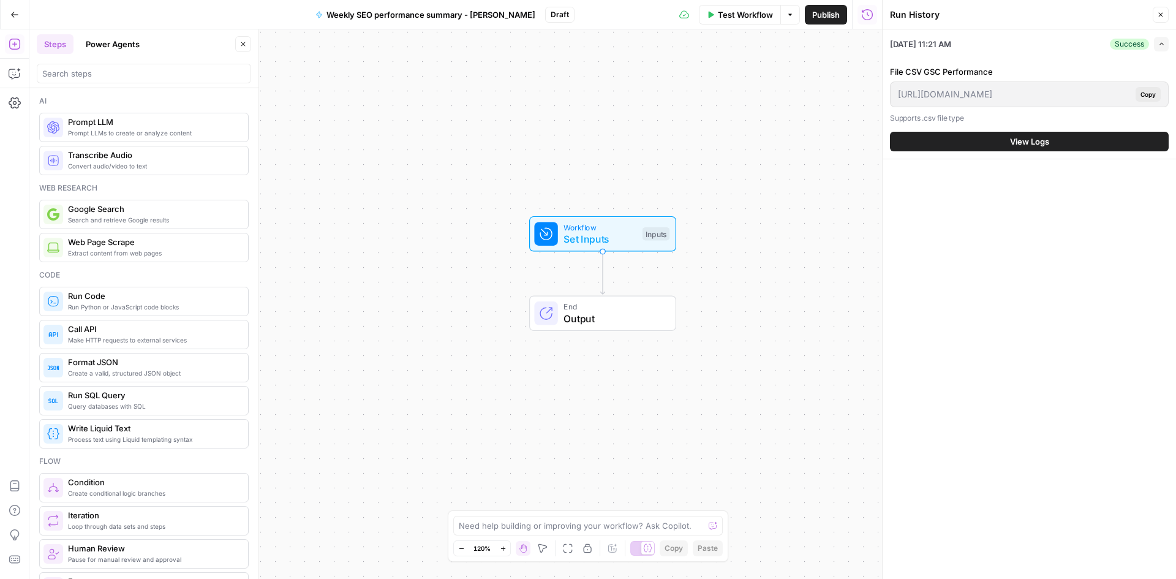
click at [104, 44] on button "Power Agents" at bounding box center [112, 44] width 69 height 20
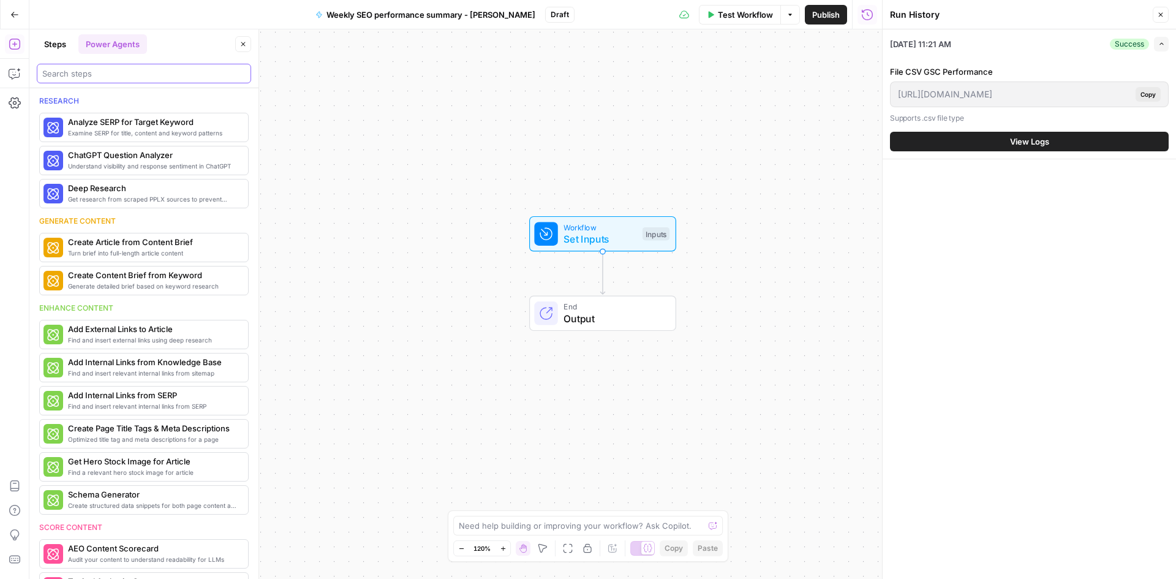
click at [72, 75] on input "search" at bounding box center [143, 73] width 203 height 12
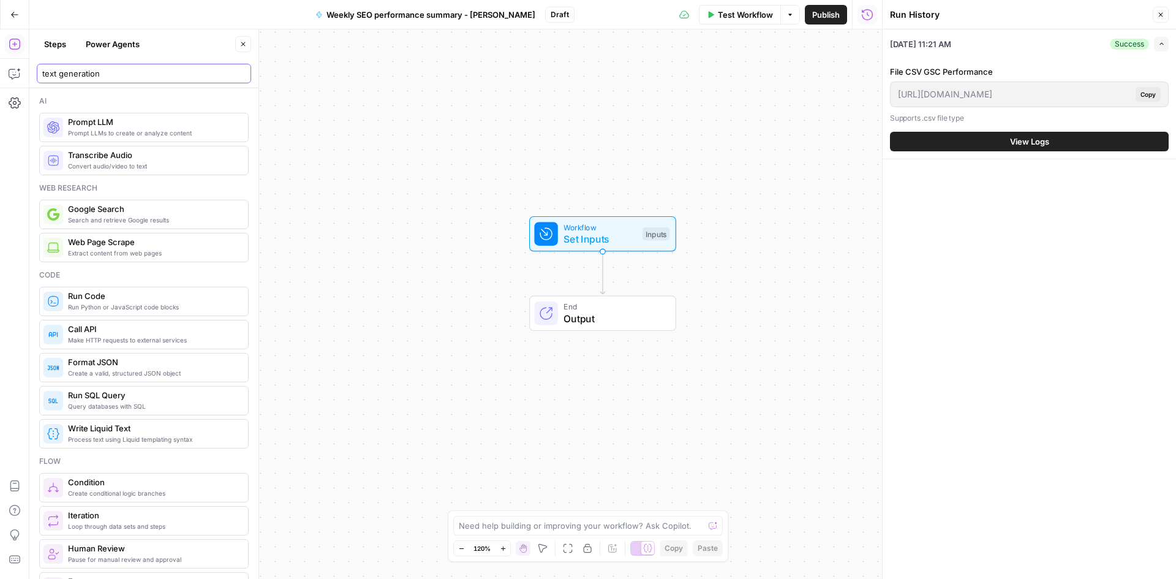
type input "text generation"
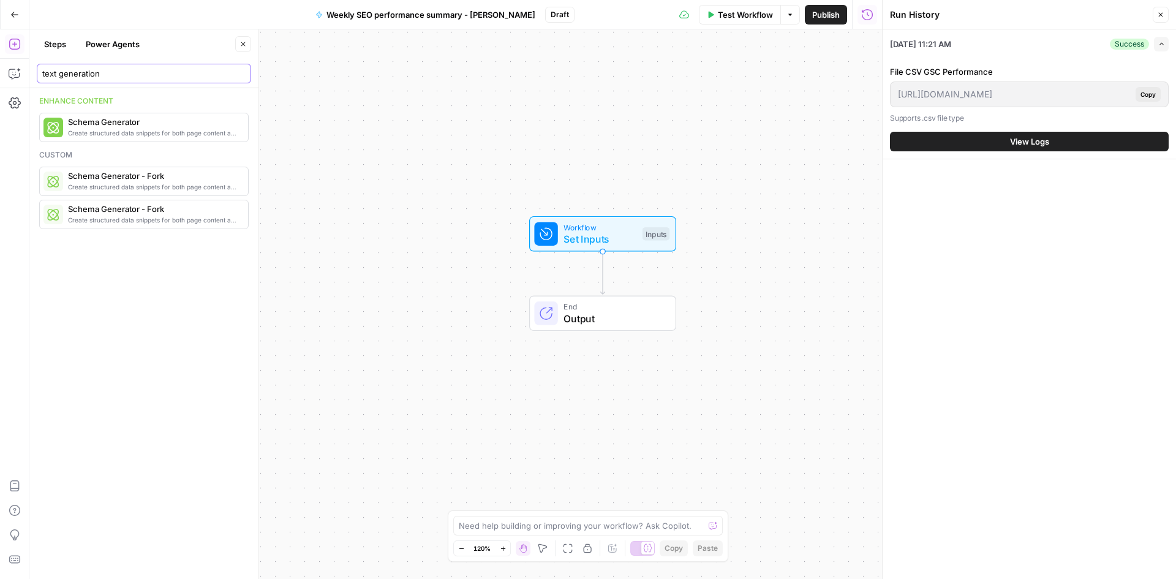
click at [103, 75] on input "text generation" at bounding box center [143, 73] width 203 height 12
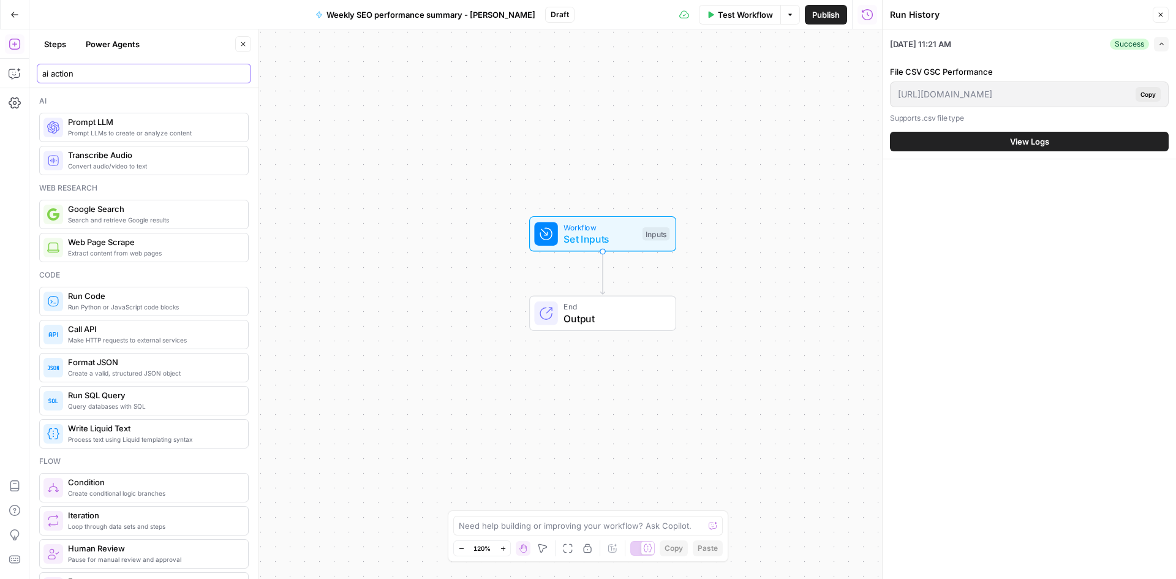
type input "ai action"
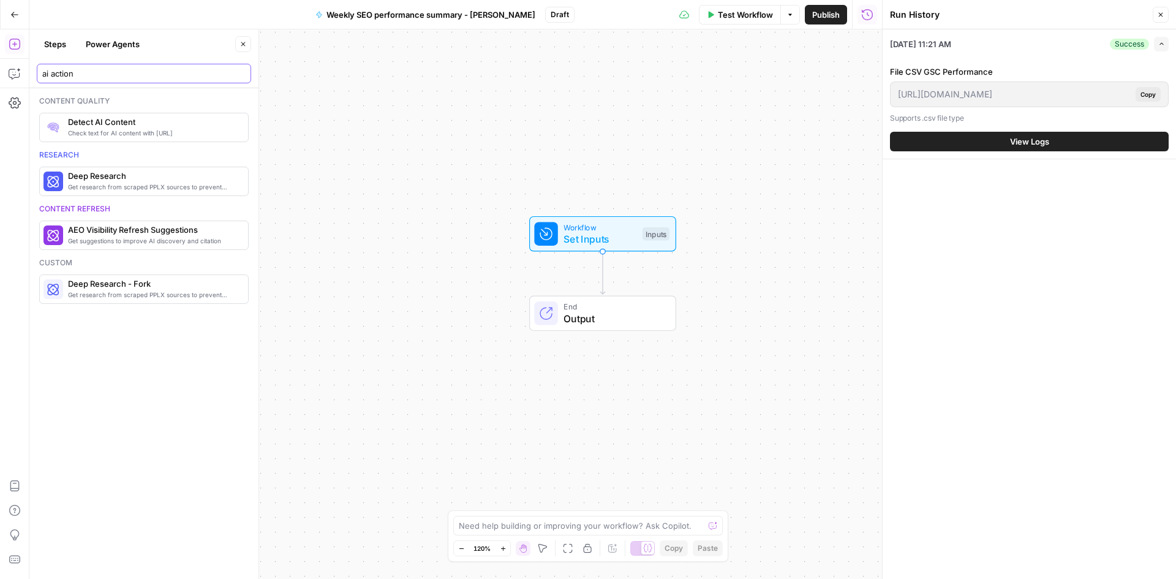
click at [103, 75] on input "ai action" at bounding box center [143, 73] width 203 height 12
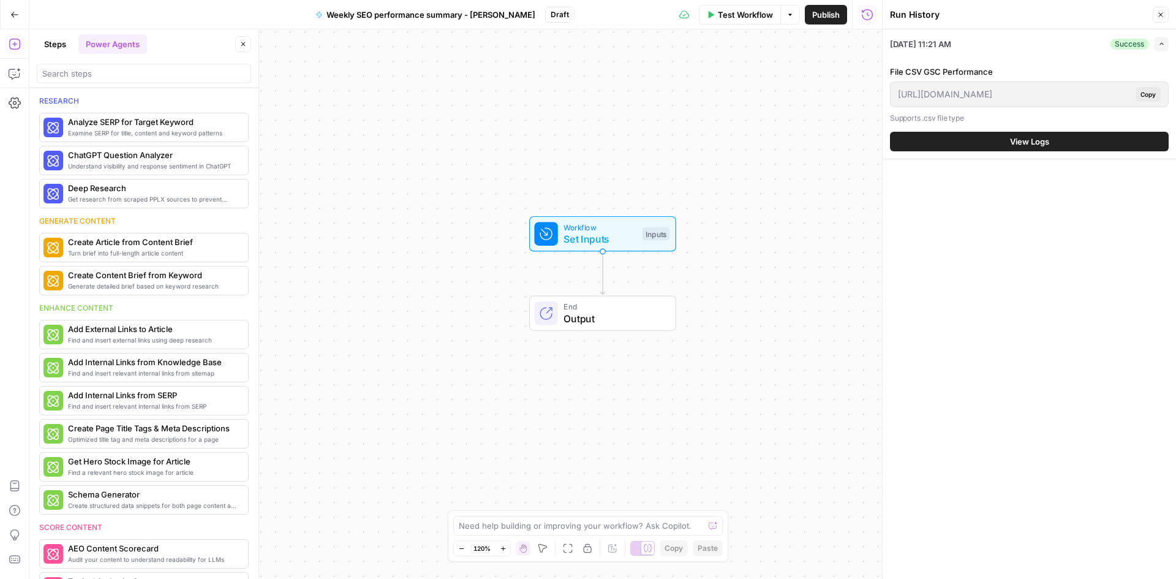
click at [61, 50] on button "Steps" at bounding box center [55, 44] width 37 height 20
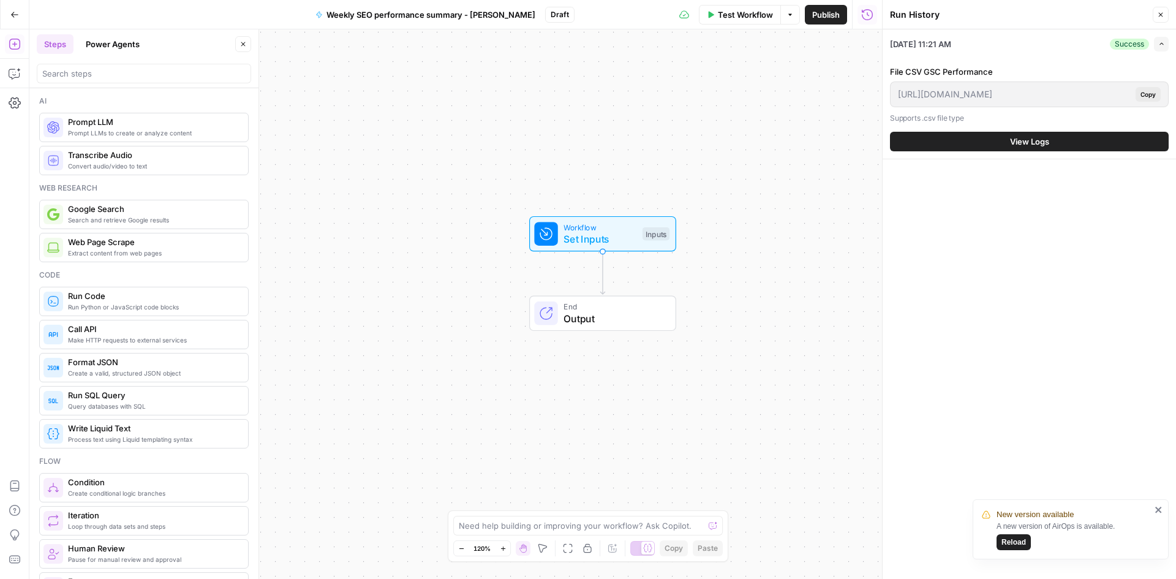
click at [152, 122] on span "Prompt LLM" at bounding box center [153, 122] width 170 height 12
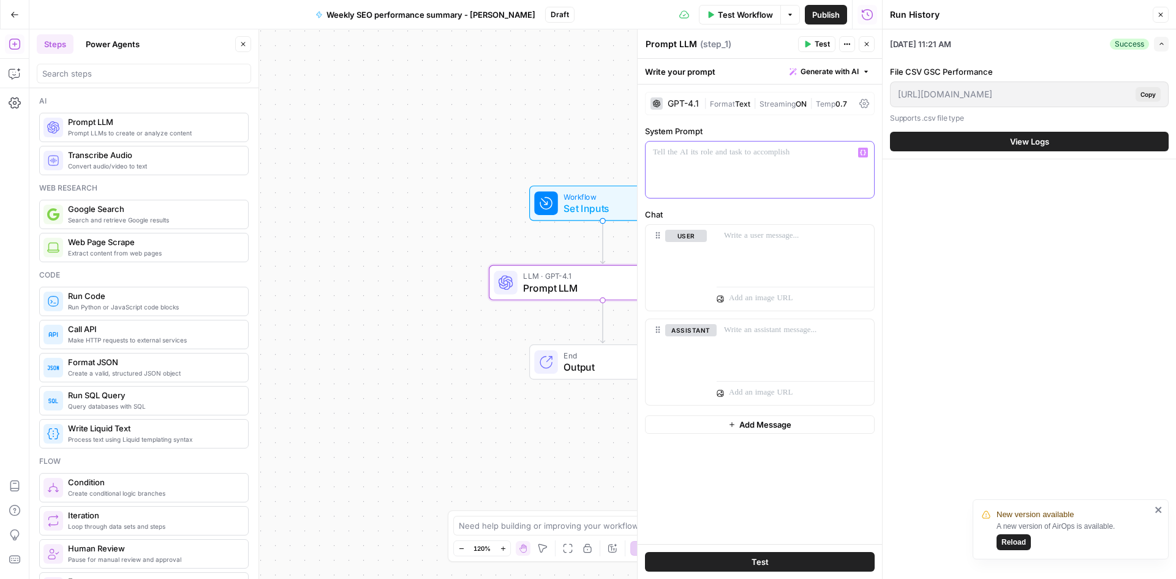
click at [696, 160] on div at bounding box center [760, 169] width 228 height 56
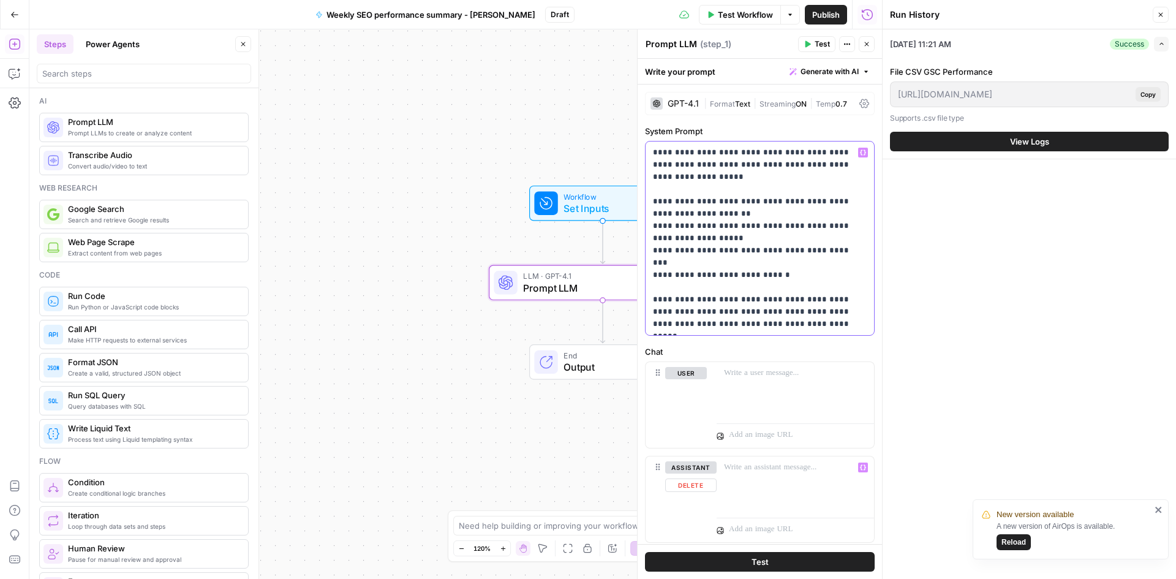
scroll to position [34, 0]
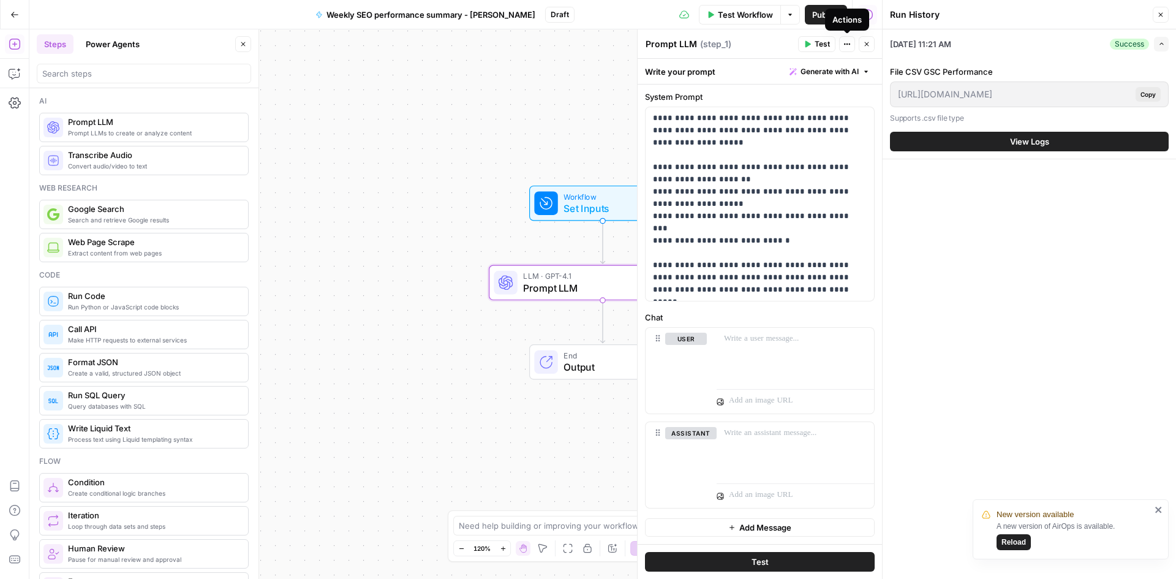
click at [851, 45] on button "Actions" at bounding box center [847, 44] width 16 height 16
click at [786, 41] on div "Prompt LLM Prompt LLM ( step_1 )" at bounding box center [719, 43] width 149 height 13
click at [807, 47] on icon "button" at bounding box center [808, 44] width 6 height 7
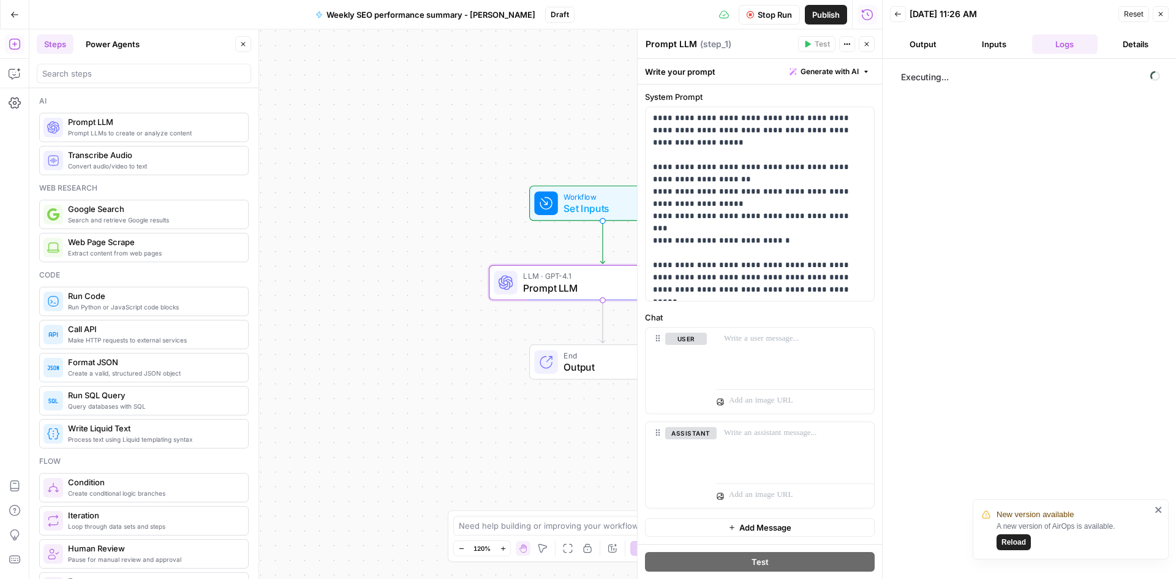
click at [995, 44] on button "Inputs" at bounding box center [994, 44] width 66 height 20
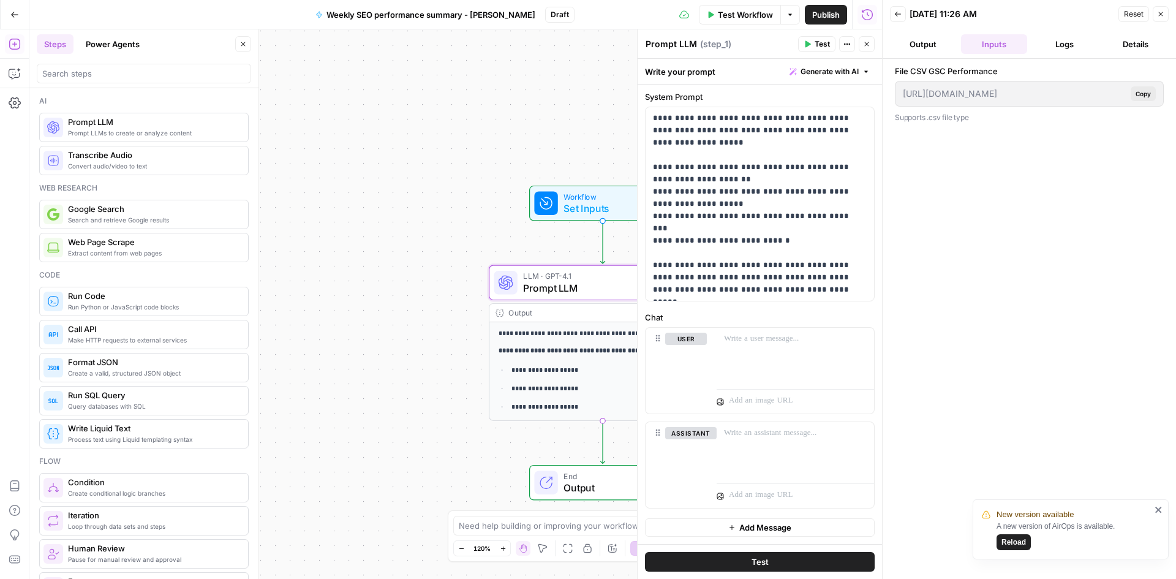
click at [1054, 51] on button "Logs" at bounding box center [1065, 44] width 66 height 20
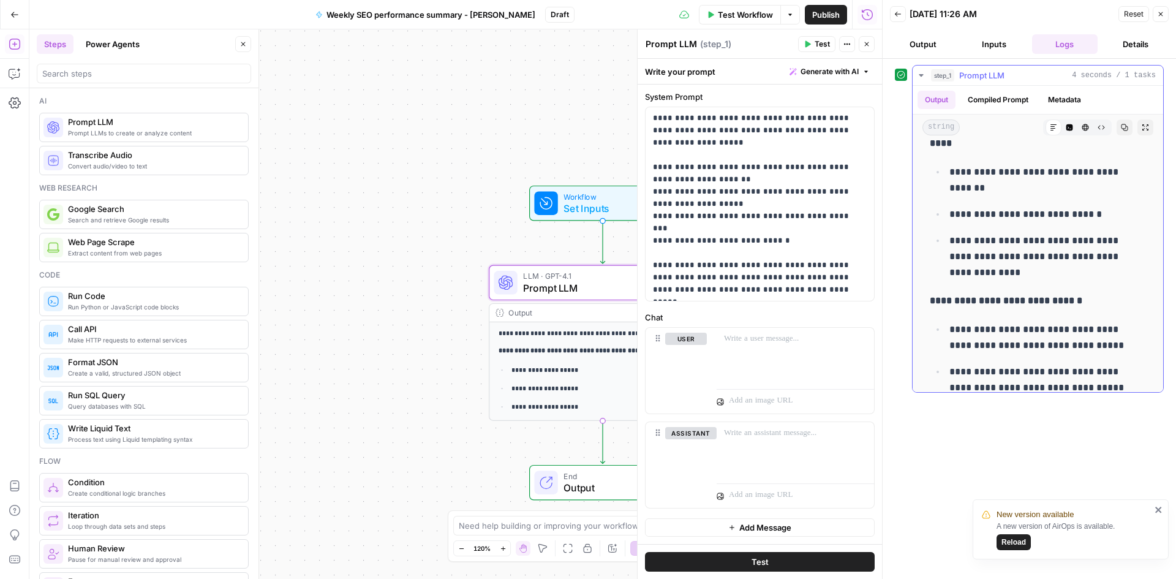
scroll to position [529, 0]
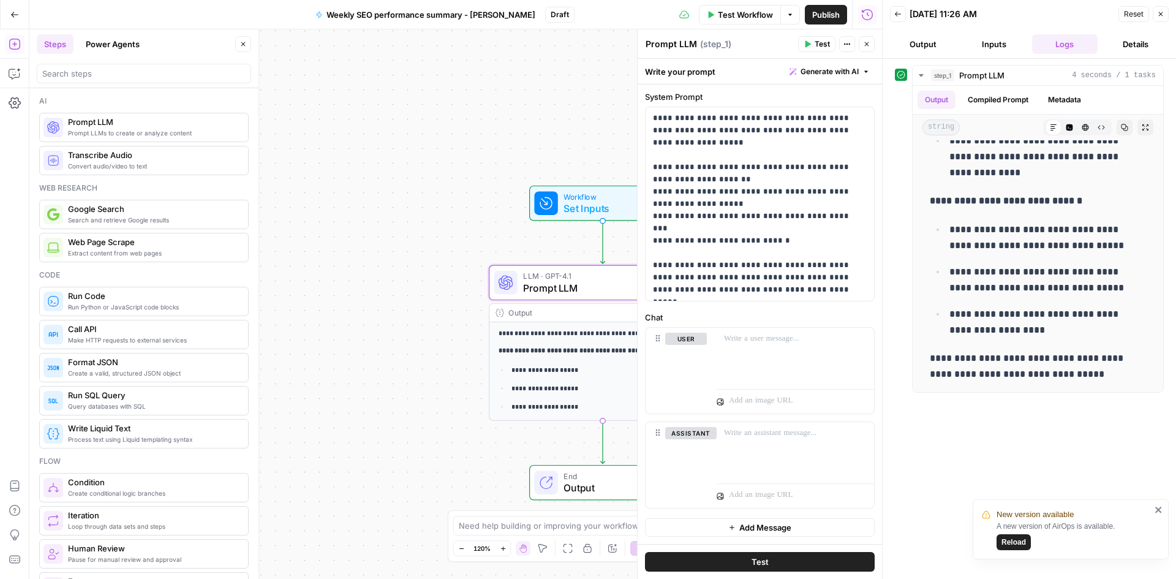
click at [753, 10] on span "Test Workflow" at bounding box center [745, 15] width 55 height 12
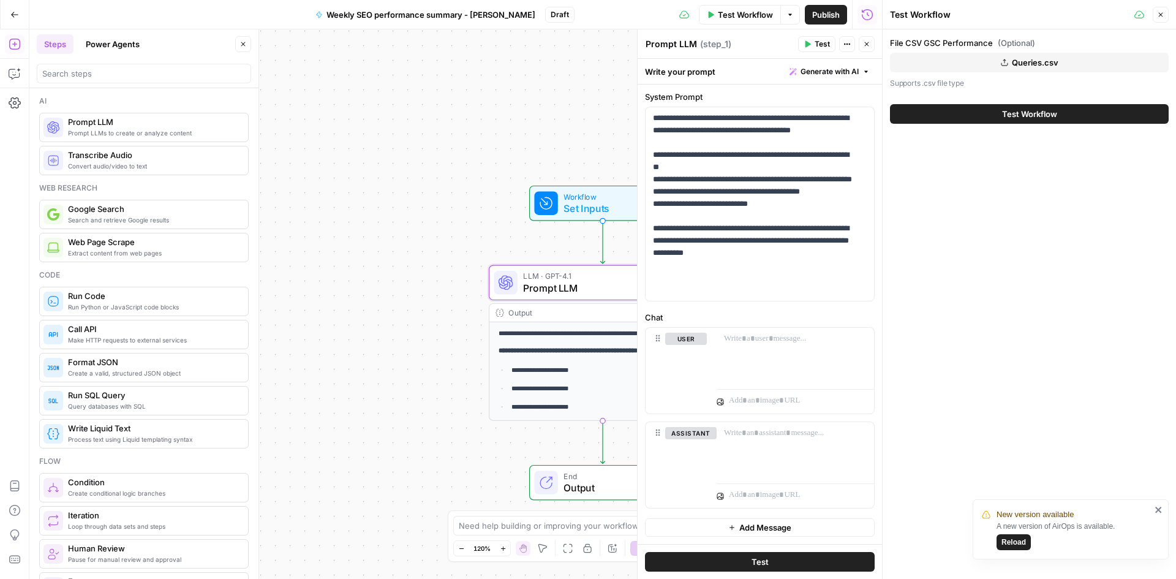
click at [1026, 112] on span "Test Workflow" at bounding box center [1029, 114] width 55 height 12
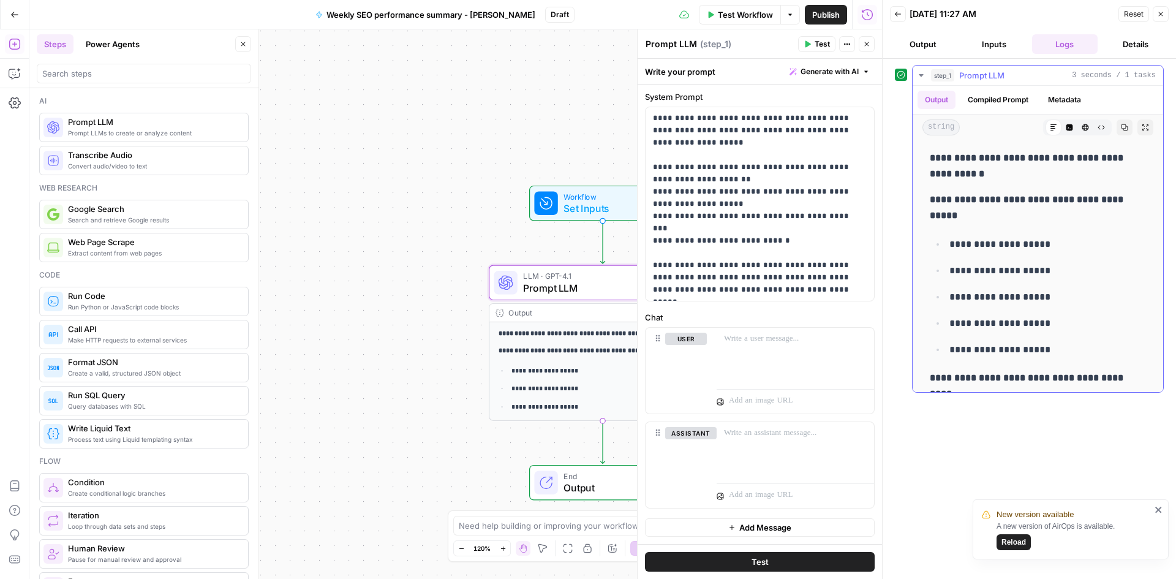
click at [1004, 107] on button "Compiled Prompt" at bounding box center [997, 100] width 75 height 18
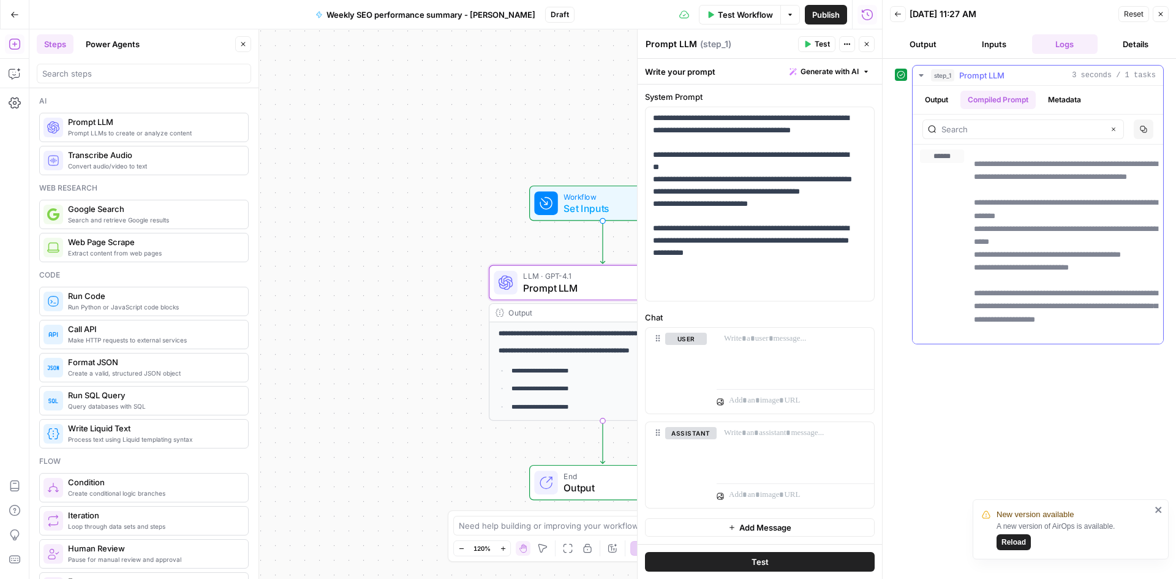
click at [1064, 100] on button "Metadata" at bounding box center [1065, 100] width 48 height 18
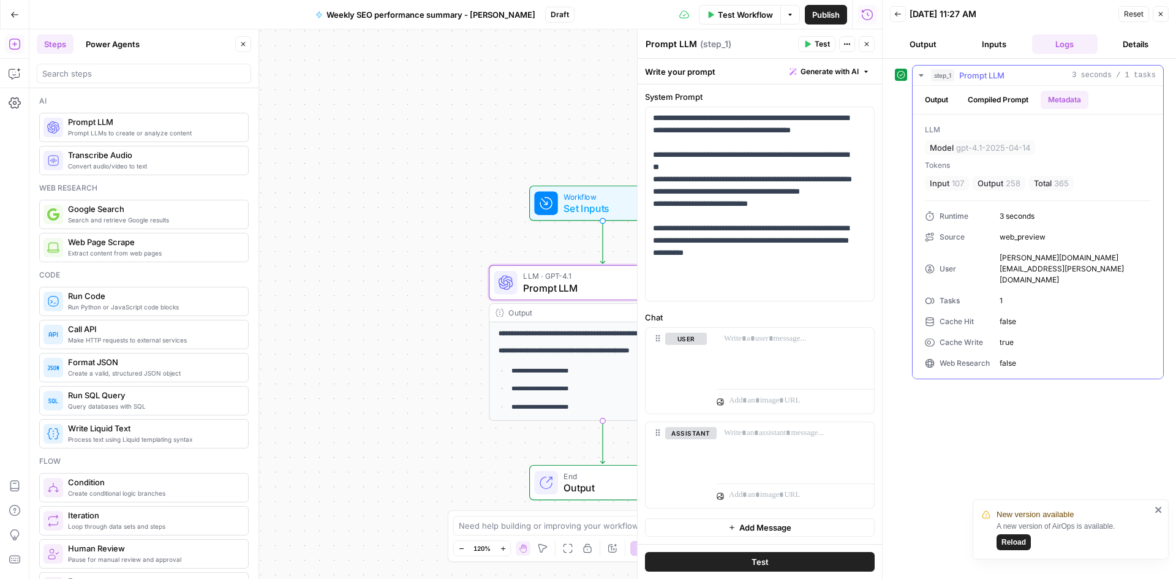
click at [950, 99] on button "Output" at bounding box center [936, 100] width 38 height 18
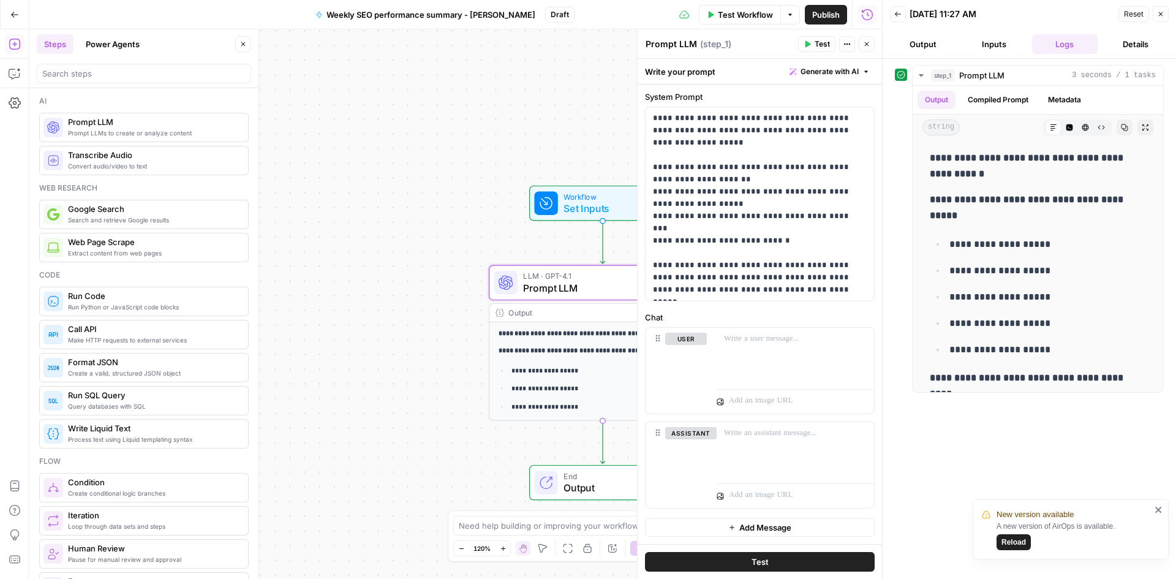
click at [984, 43] on button "Inputs" at bounding box center [994, 44] width 66 height 20
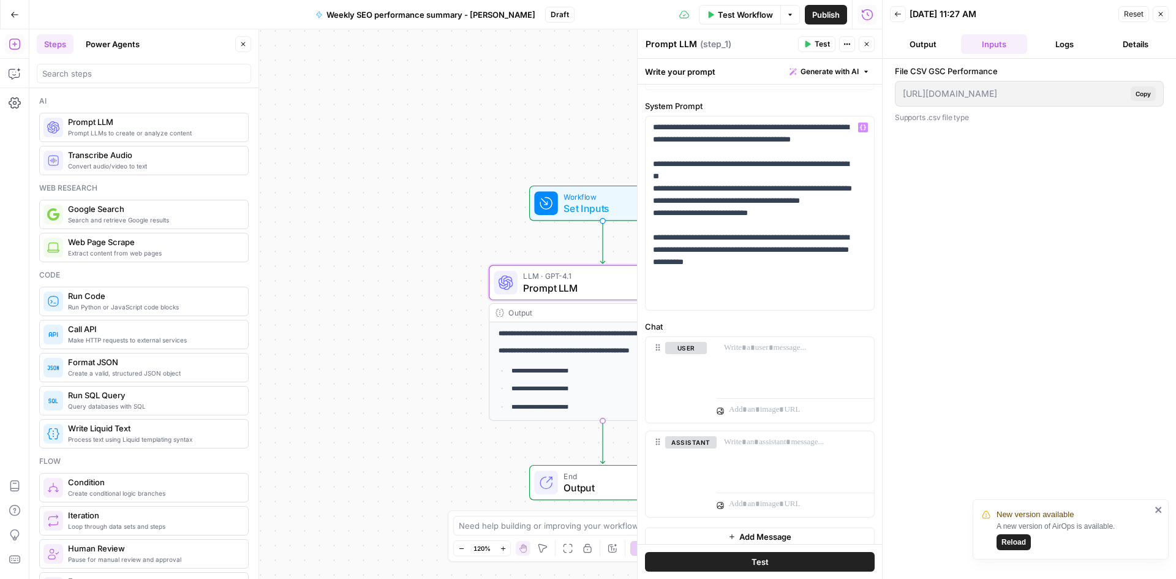
scroll to position [34, 0]
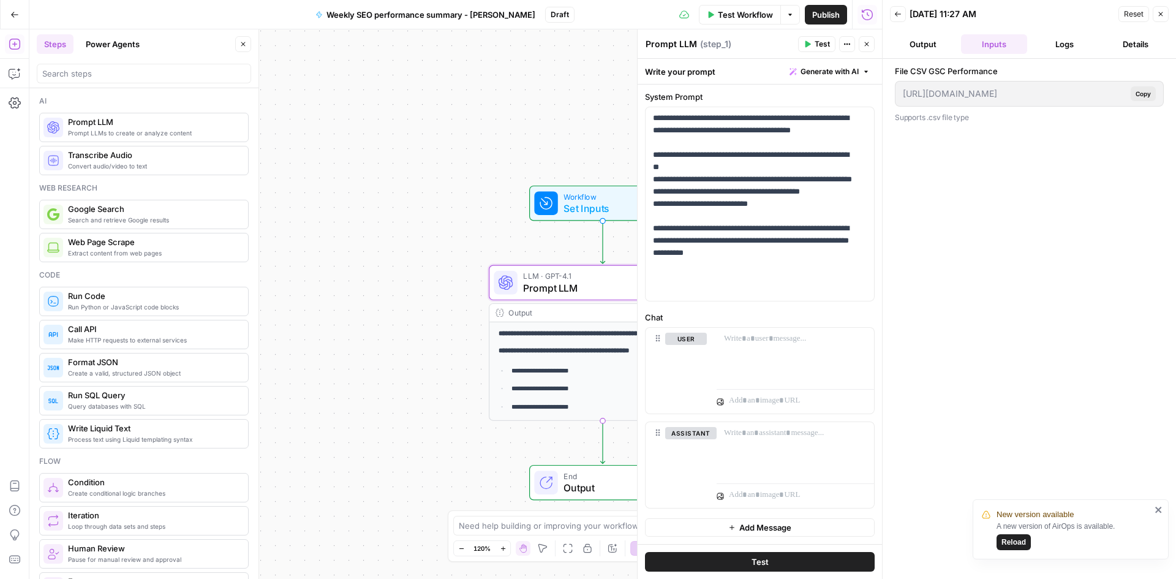
click at [617, 208] on span "Set Inputs" at bounding box center [599, 208] width 73 height 15
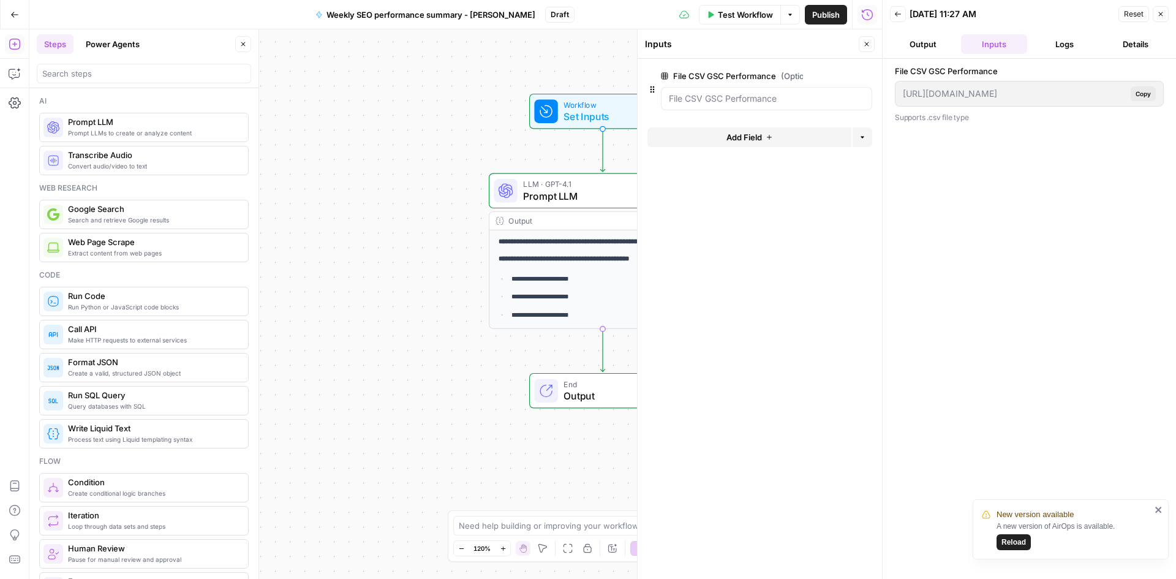
click at [1020, 543] on span "Reload" at bounding box center [1013, 542] width 24 height 11
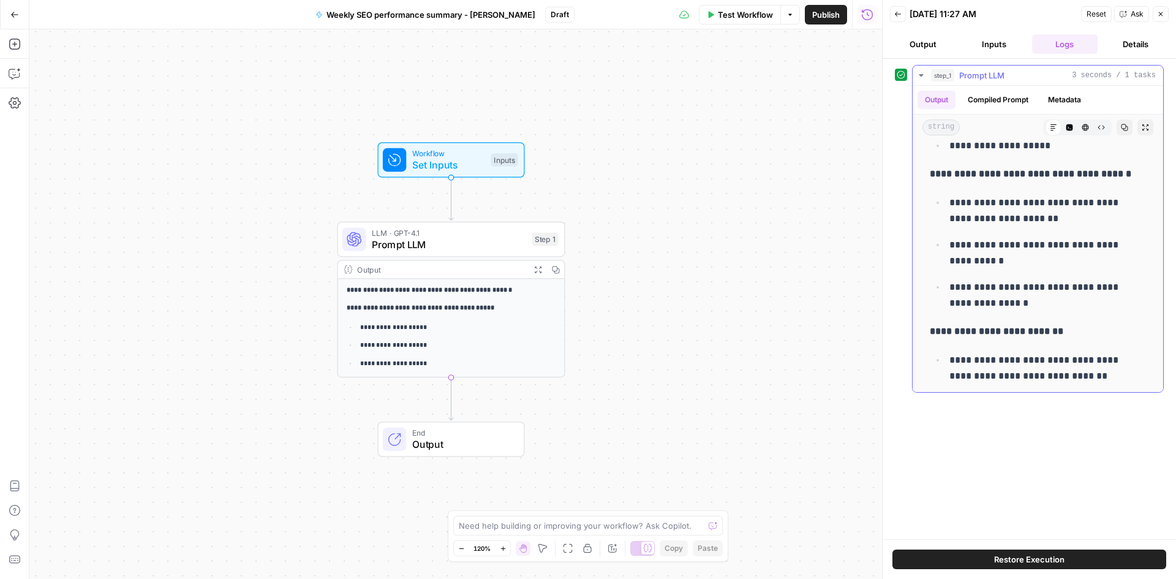
scroll to position [481, 0]
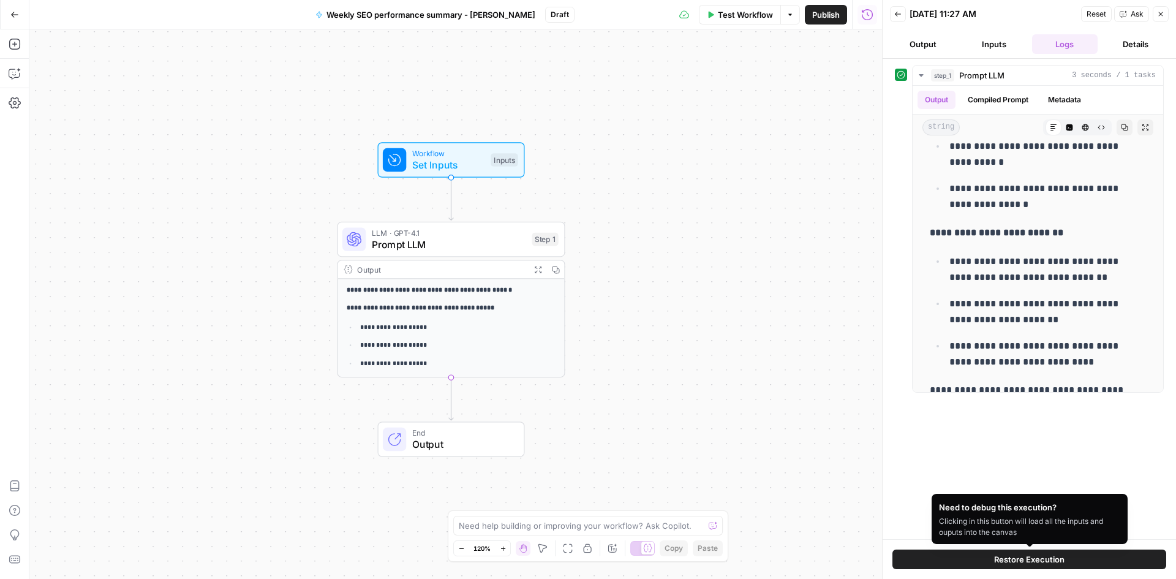
click at [1009, 559] on span "Restore Execution" at bounding box center [1029, 559] width 70 height 12
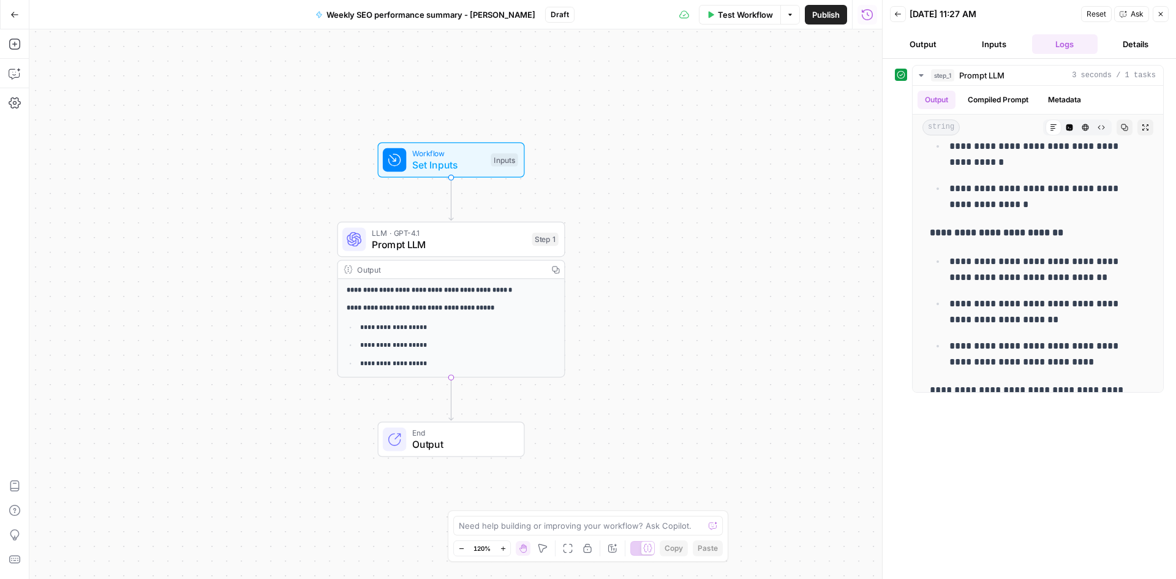
click at [428, 301] on div "**********" at bounding box center [451, 501] width 227 height 444
click at [431, 246] on span "Prompt LLM" at bounding box center [449, 244] width 154 height 15
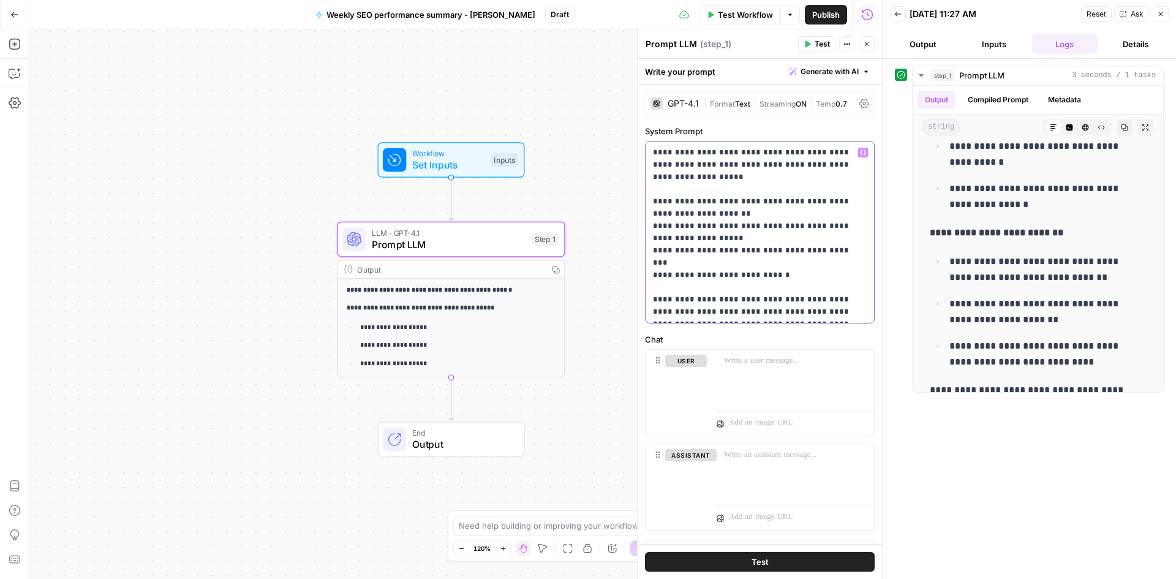
click at [676, 159] on p "**********" at bounding box center [755, 231] width 205 height 171
click at [734, 213] on p "**********" at bounding box center [755, 231] width 205 height 171
drag, startPoint x: 775, startPoint y: 263, endPoint x: 642, endPoint y: 150, distance: 174.3
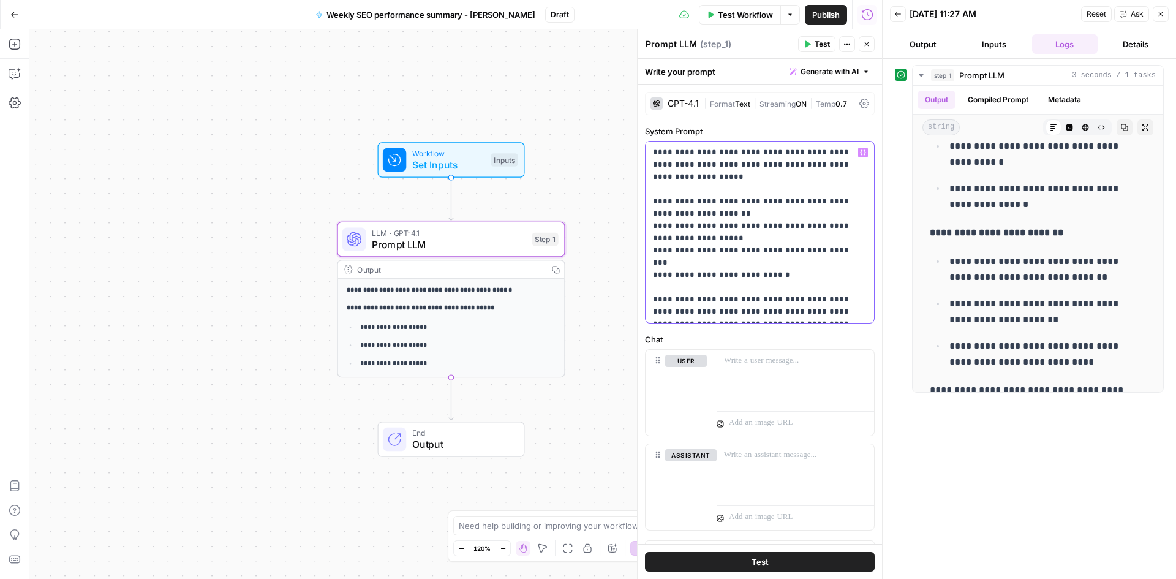
click at [642, 150] on div "**********" at bounding box center [759, 303] width 245 height 549
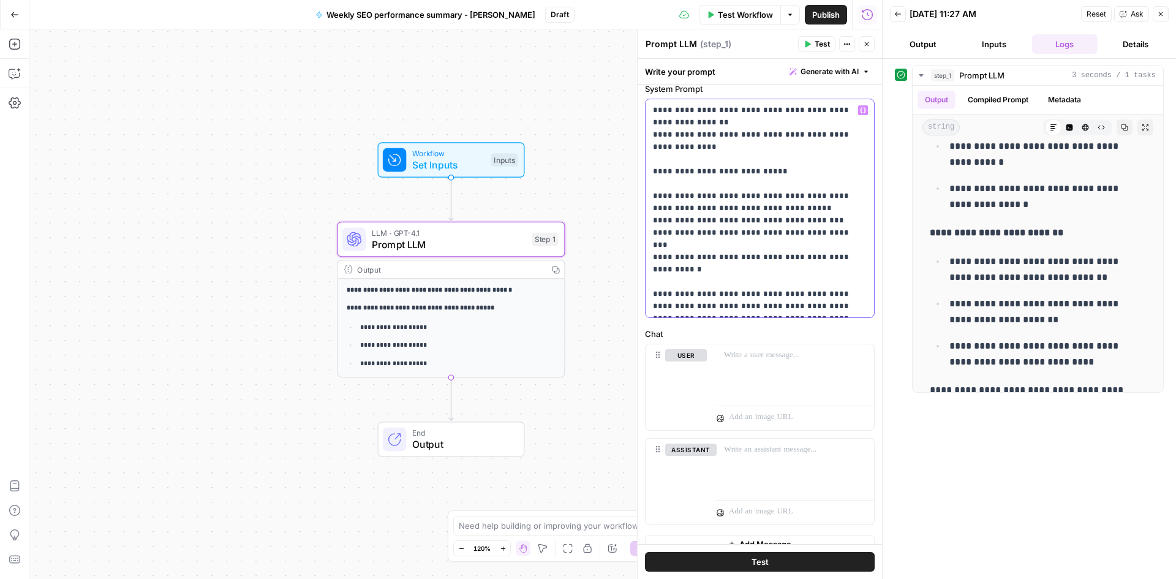
scroll to position [59, 0]
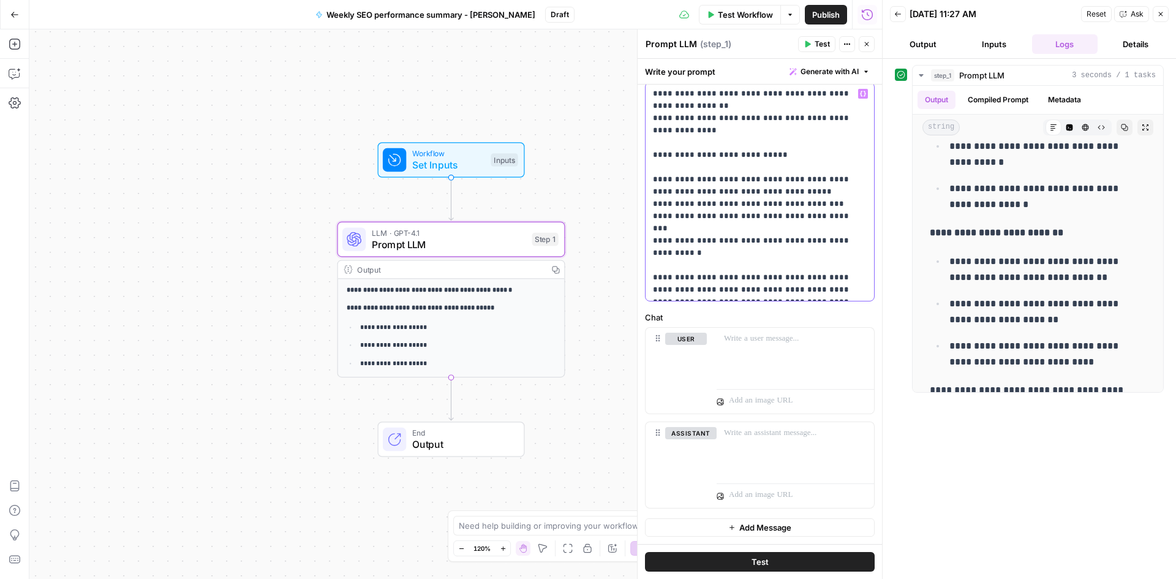
click at [809, 295] on p "**********" at bounding box center [755, 192] width 205 height 208
click at [752, 565] on span "Test" at bounding box center [760, 562] width 17 height 12
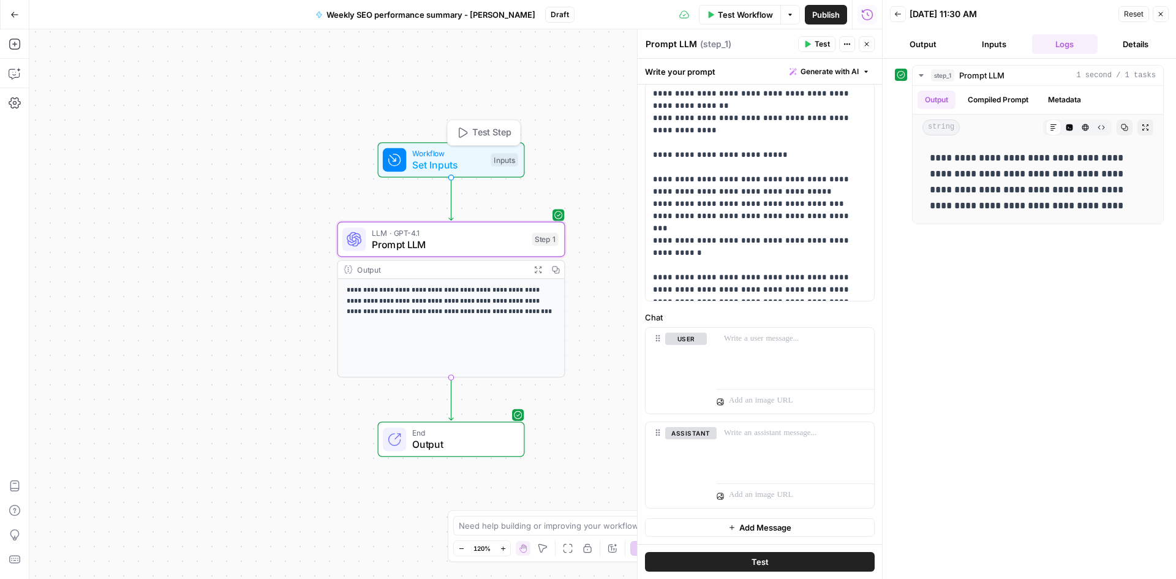
click at [469, 156] on span "Workflow" at bounding box center [448, 154] width 73 height 12
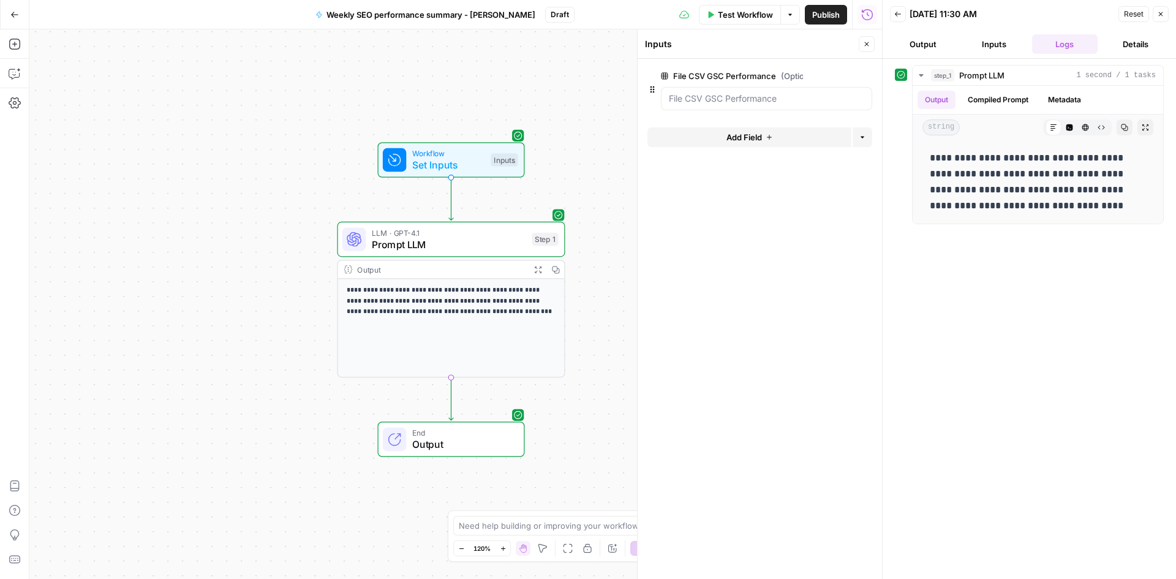
drag, startPoint x: 672, startPoint y: 75, endPoint x: 775, endPoint y: 77, distance: 102.3
click at [775, 77] on label "File CSV GSC Performance (Optional)" at bounding box center [732, 76] width 142 height 12
click at [789, 95] on Performance "File CSV GSC Performance (Optional)" at bounding box center [766, 98] width 195 height 12
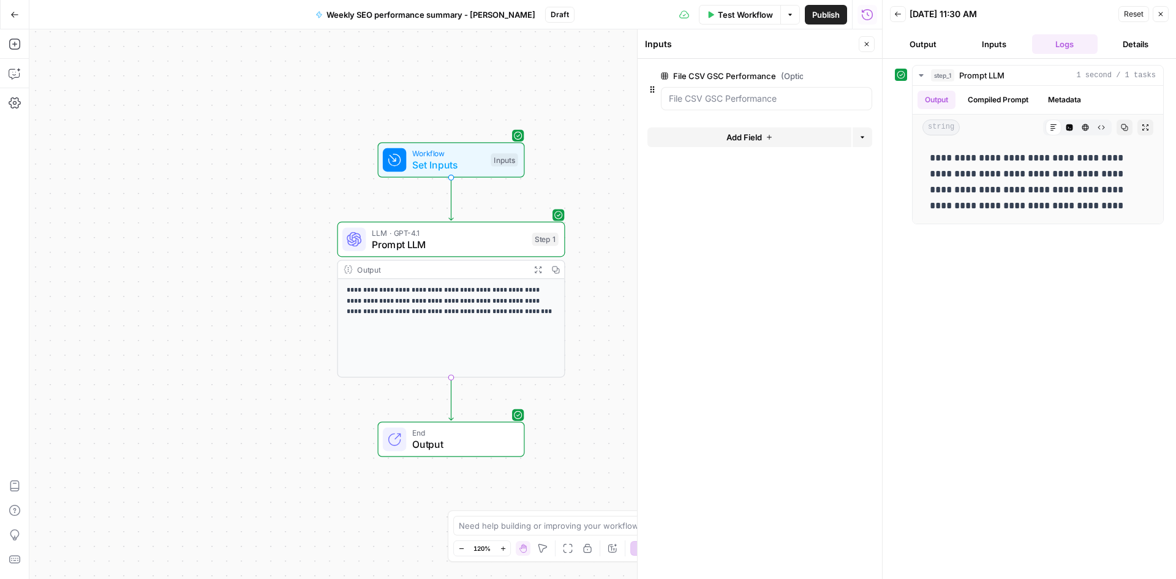
drag, startPoint x: 673, startPoint y: 77, endPoint x: 776, endPoint y: 77, distance: 102.9
click at [776, 77] on label "File CSV GSC Performance (Optional)" at bounding box center [732, 76] width 142 height 12
copy label "File CSV GSC Performance"
click at [433, 242] on span "Prompt LLM" at bounding box center [449, 244] width 154 height 15
type textarea "Prompt LLM"
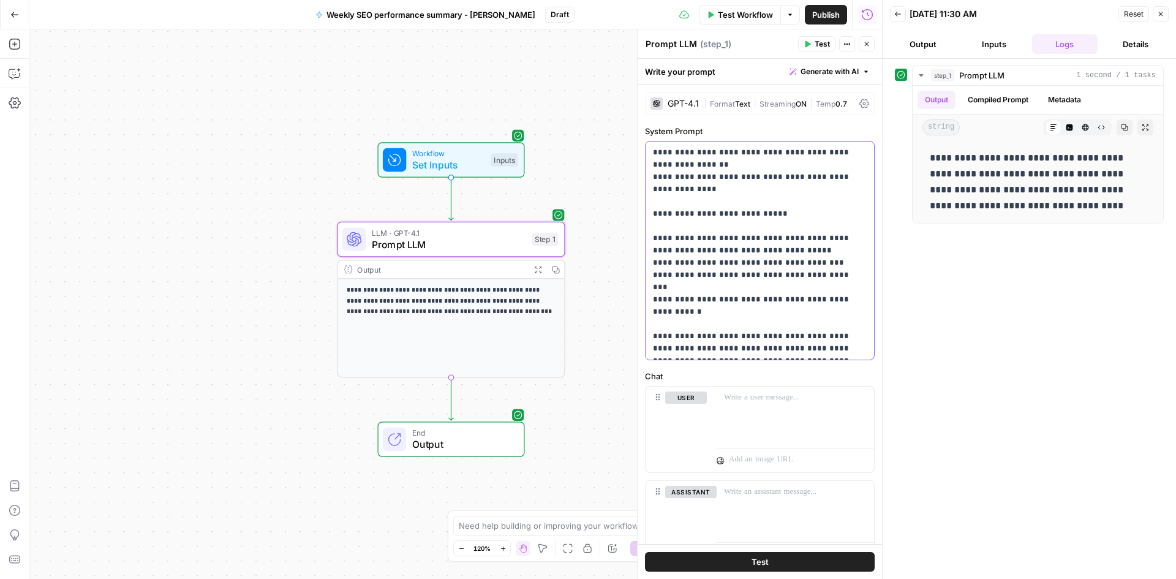
click at [794, 355] on div "**********" at bounding box center [760, 250] width 228 height 218
click at [780, 382] on p "**********" at bounding box center [755, 268] width 205 height 245
click at [756, 385] on p "**********" at bounding box center [755, 268] width 205 height 245
click at [650, 388] on div "**********" at bounding box center [760, 268] width 228 height 255
click at [805, 405] on span "**" at bounding box center [810, 409] width 10 height 8
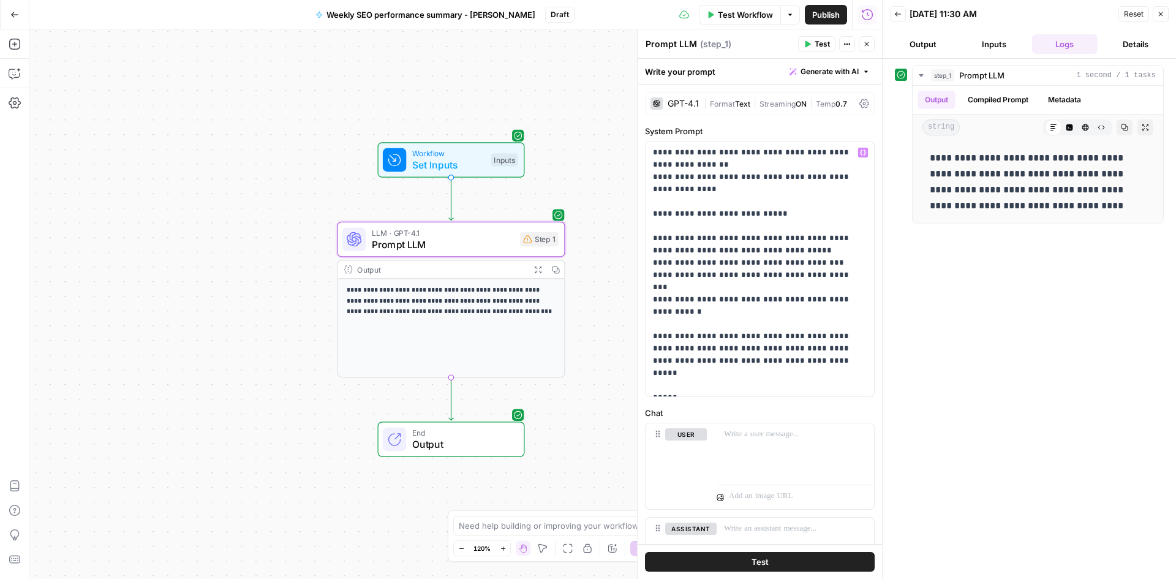
click at [818, 44] on span "Test" at bounding box center [822, 44] width 15 height 11
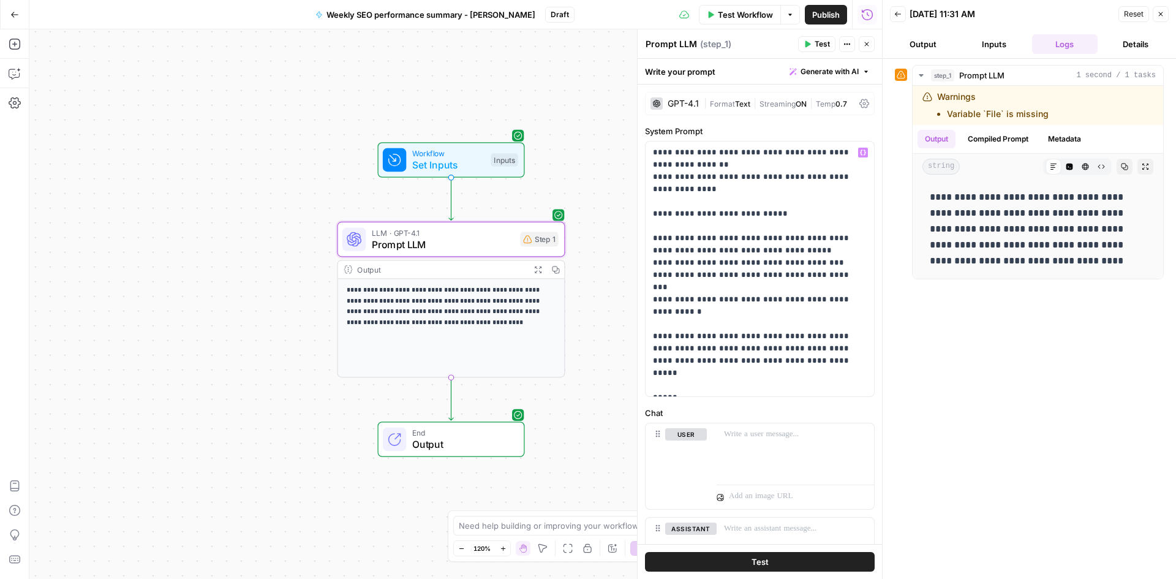
scroll to position [61, 0]
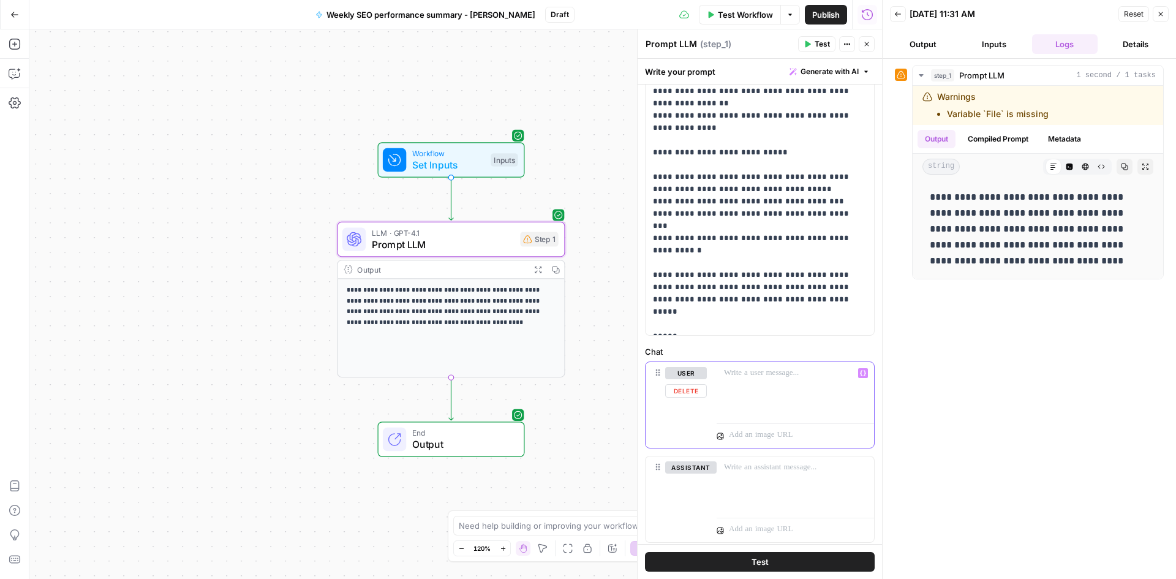
click at [792, 386] on div at bounding box center [795, 390] width 157 height 56
click at [858, 374] on button "Variables Menu" at bounding box center [863, 373] width 10 height 10
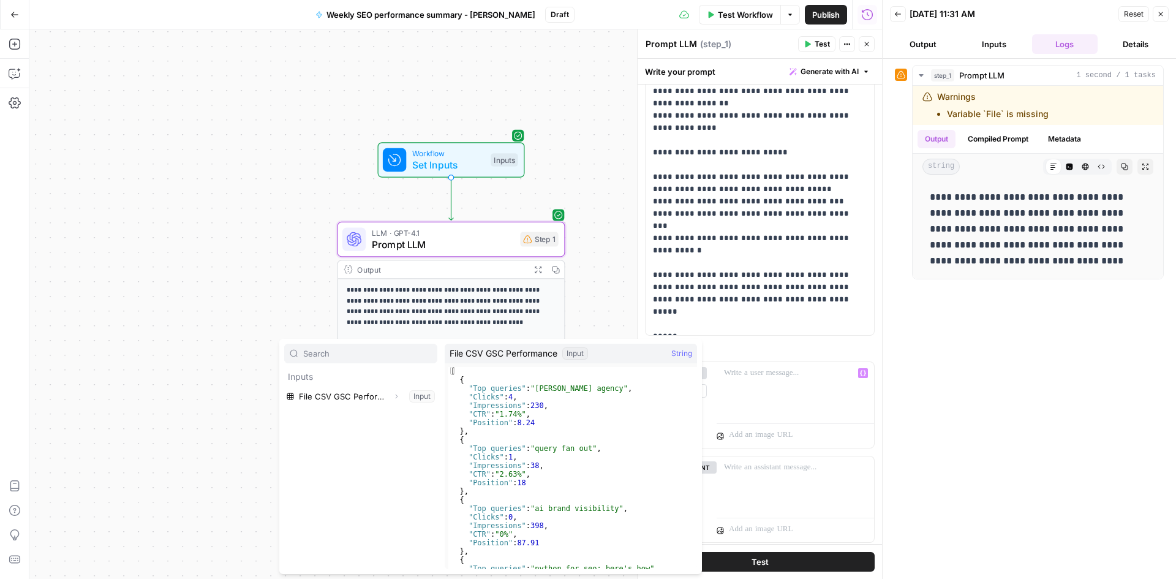
scroll to position [37, 0]
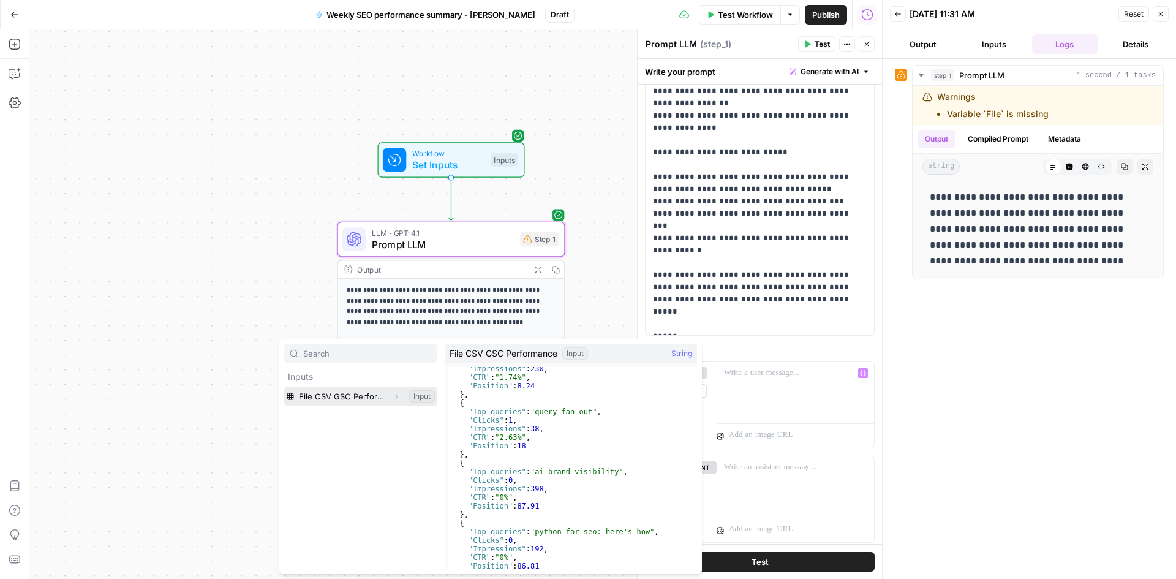
click at [358, 396] on button "Select variable File CSV GSC Performance" at bounding box center [360, 396] width 153 height 20
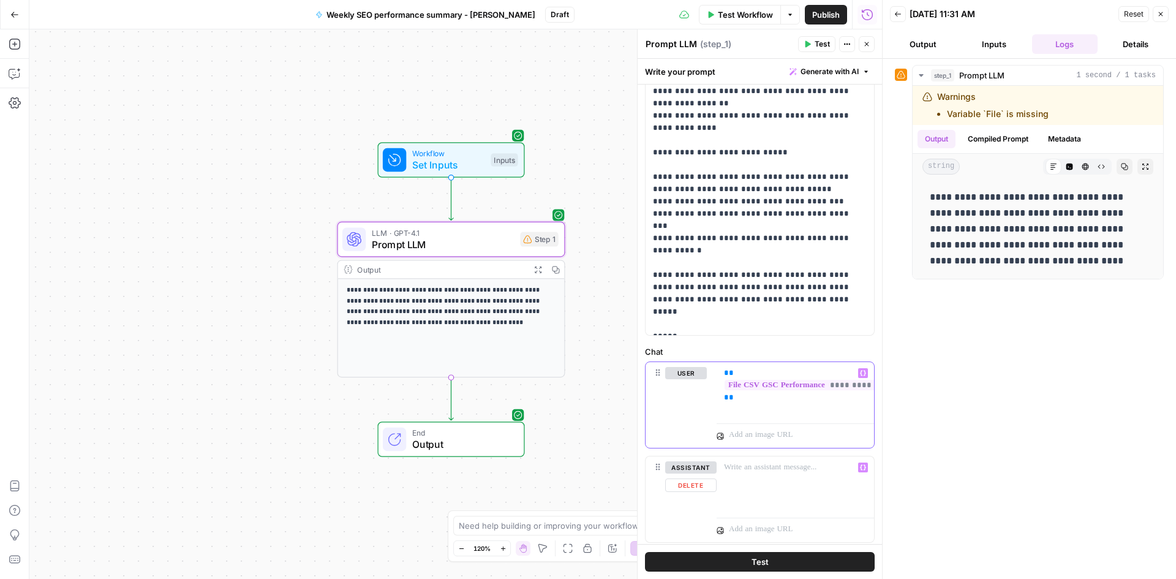
scroll to position [96, 0]
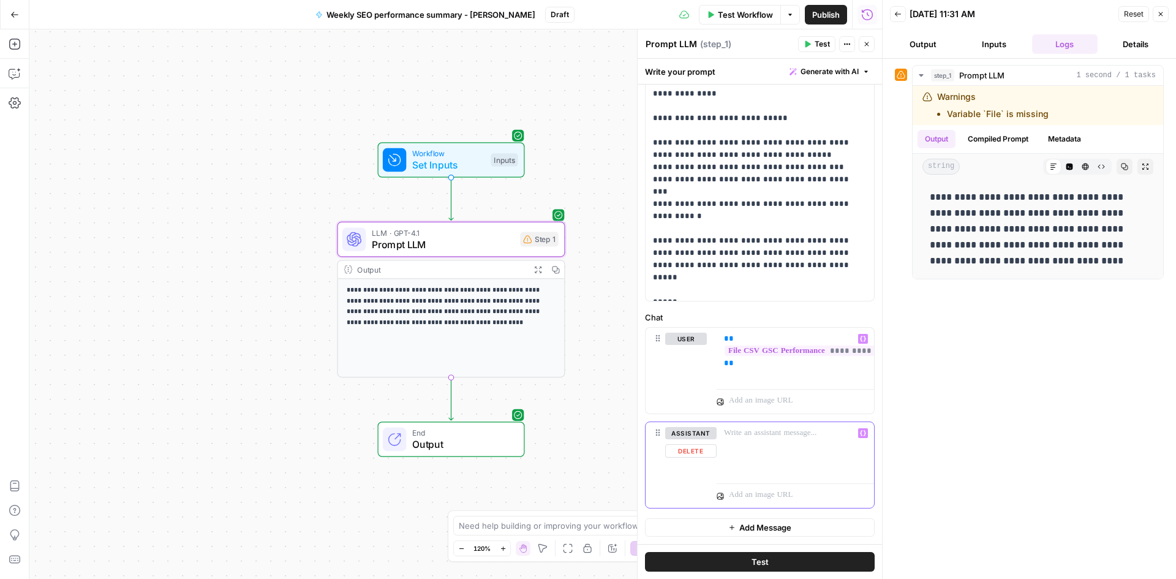
click at [860, 433] on icon "button" at bounding box center [863, 433] width 6 height 6
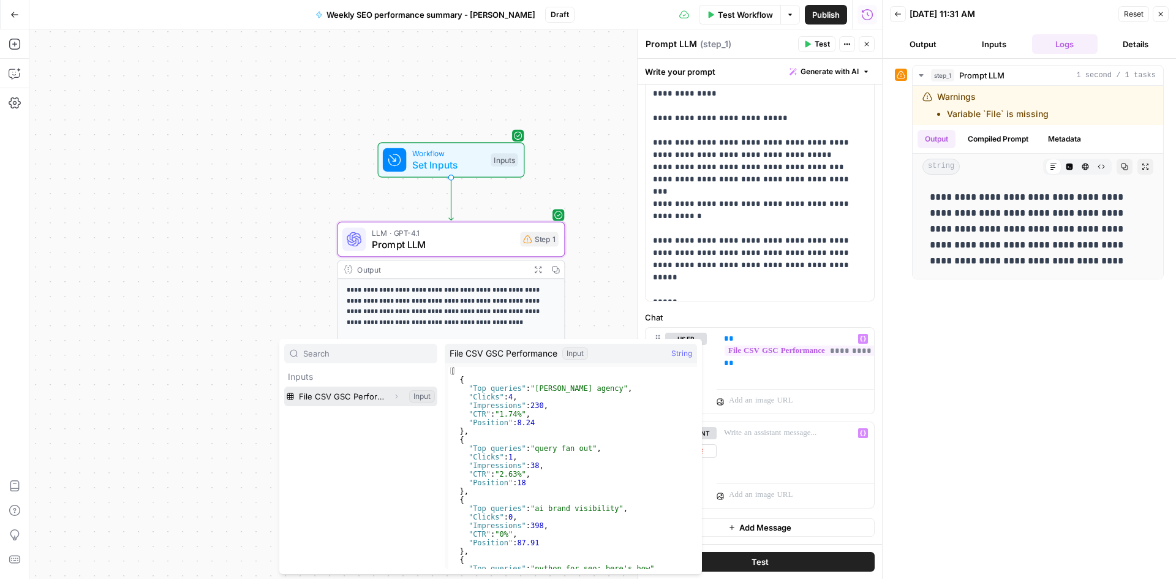
click at [427, 397] on button "Select variable File CSV GSC Performance" at bounding box center [360, 396] width 153 height 20
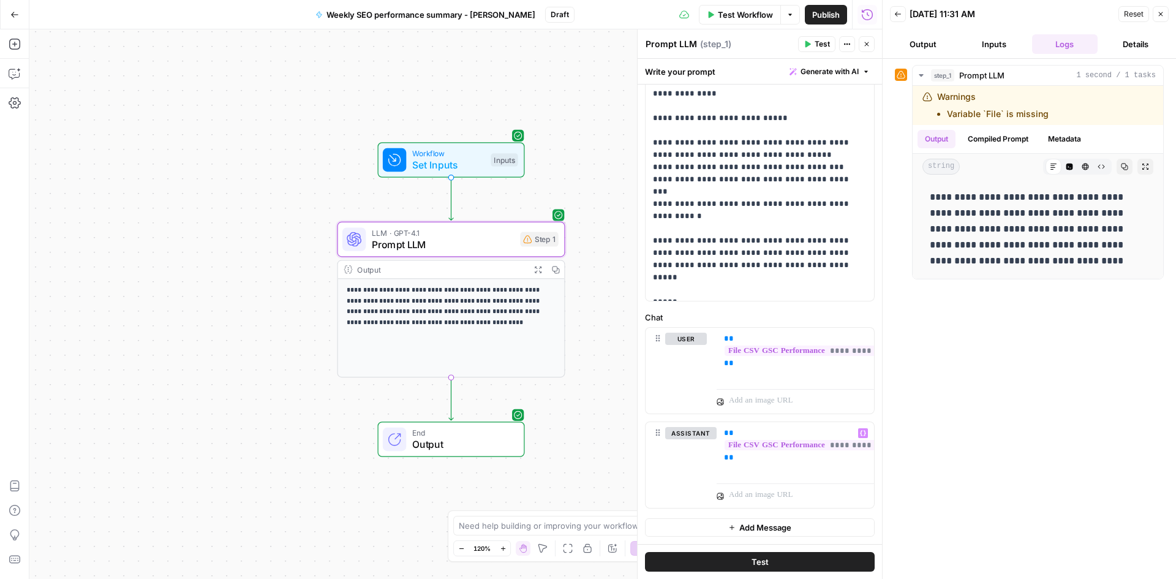
click at [744, 557] on button "Test" at bounding box center [760, 562] width 230 height 20
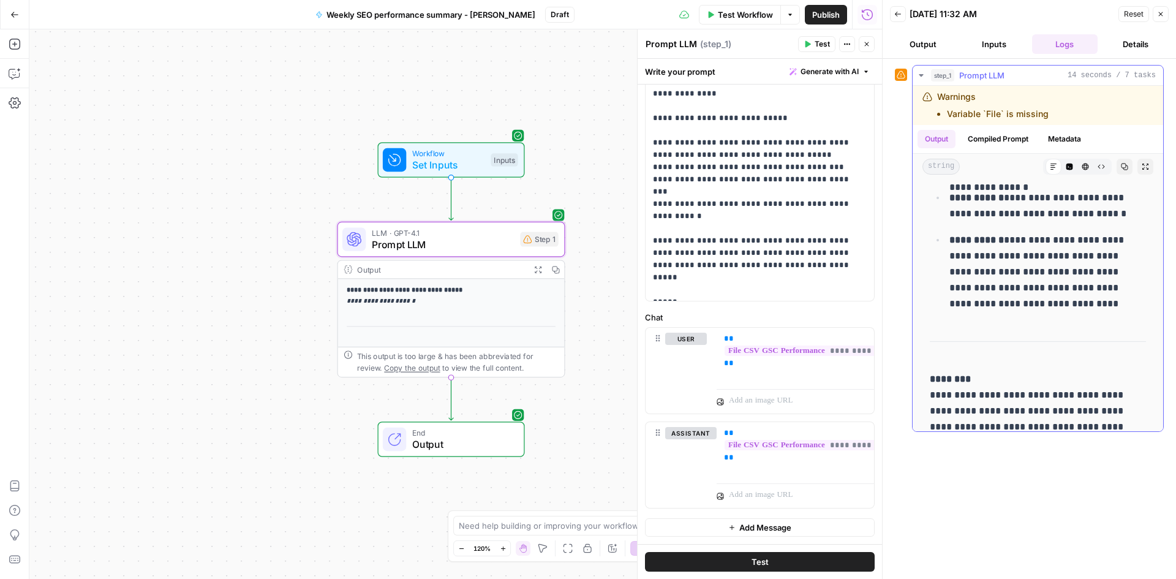
scroll to position [812, 0]
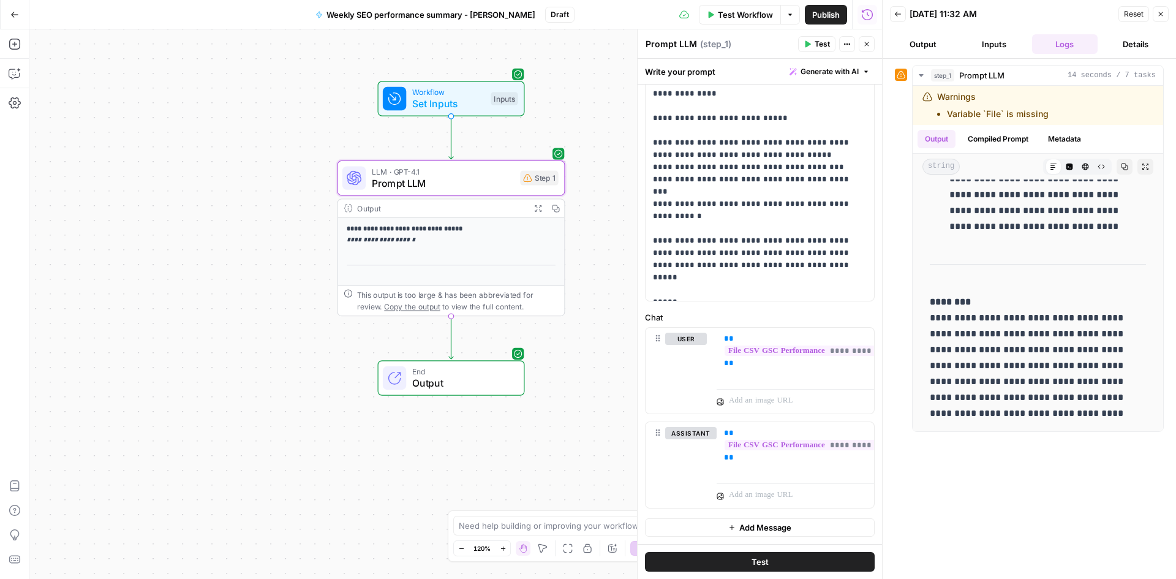
click at [579, 454] on div "**********" at bounding box center [455, 303] width 853 height 549
click at [1133, 44] on button "Details" at bounding box center [1135, 44] width 66 height 20
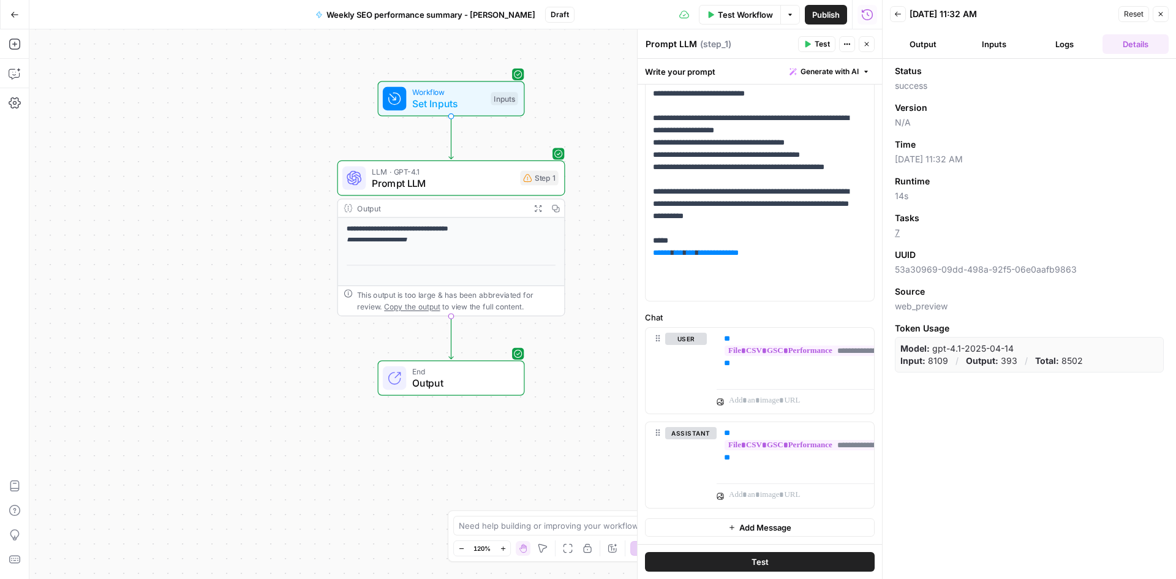
click at [1066, 44] on button "Logs" at bounding box center [1065, 44] width 66 height 20
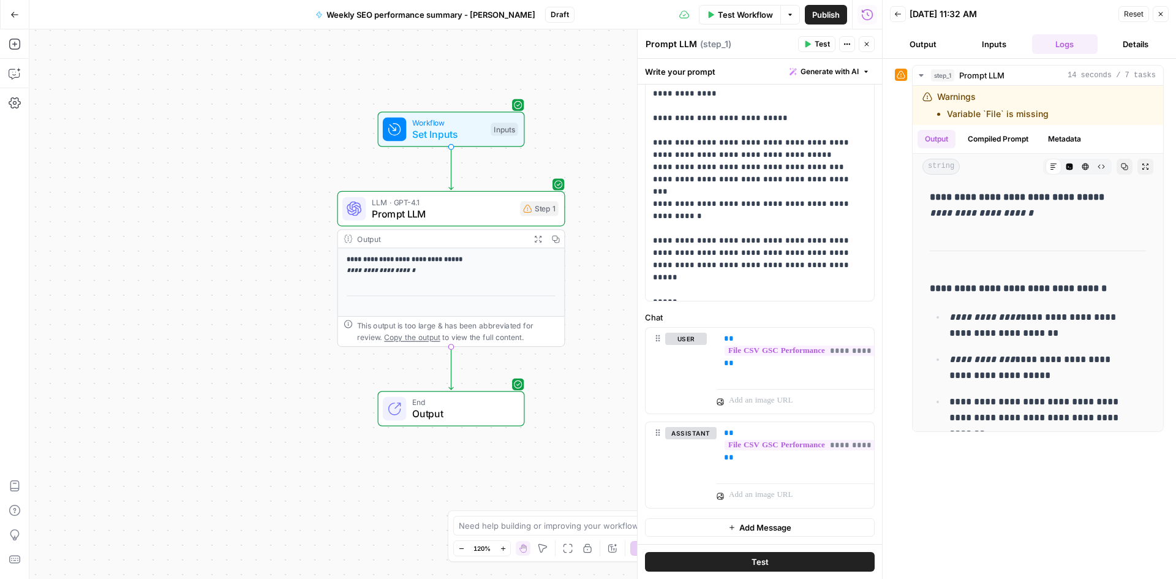
click at [592, 434] on div "**********" at bounding box center [455, 303] width 853 height 549
click at [819, 15] on span "Publish" at bounding box center [826, 15] width 28 height 12
click at [1060, 11] on div "[DATE] 11:32 AM" at bounding box center [1012, 14] width 205 height 12
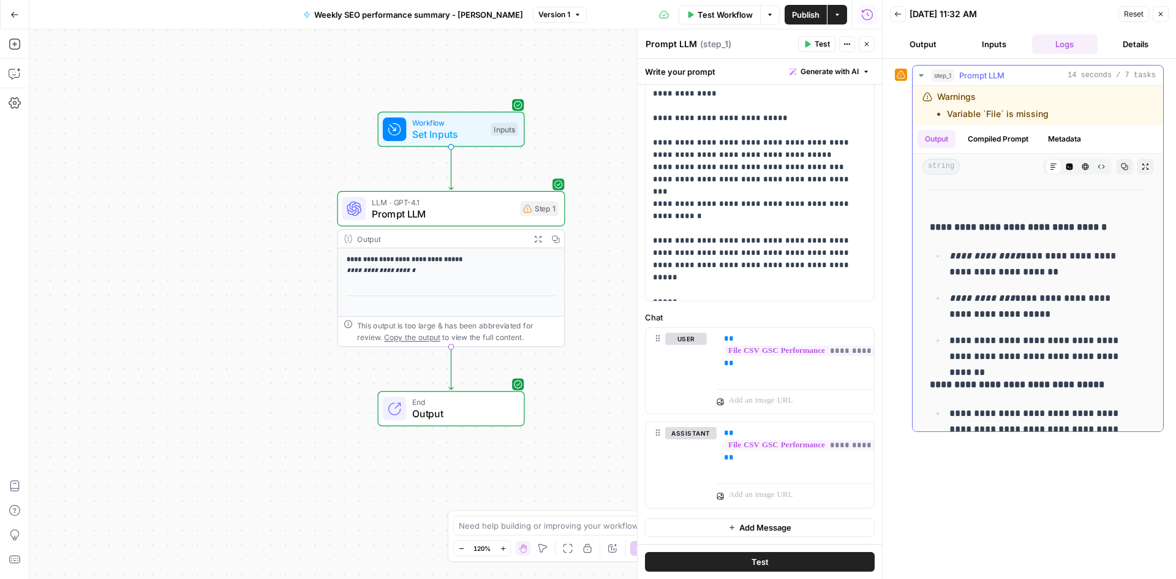
click at [982, 117] on li "Variable `File` is missing" at bounding box center [998, 114] width 102 height 12
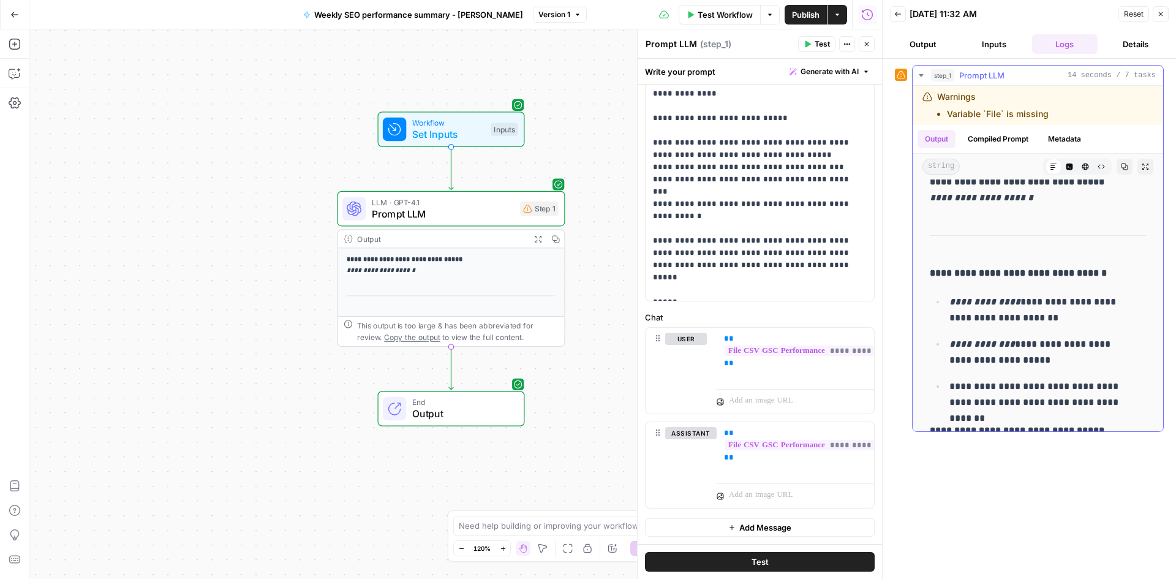
scroll to position [0, 0]
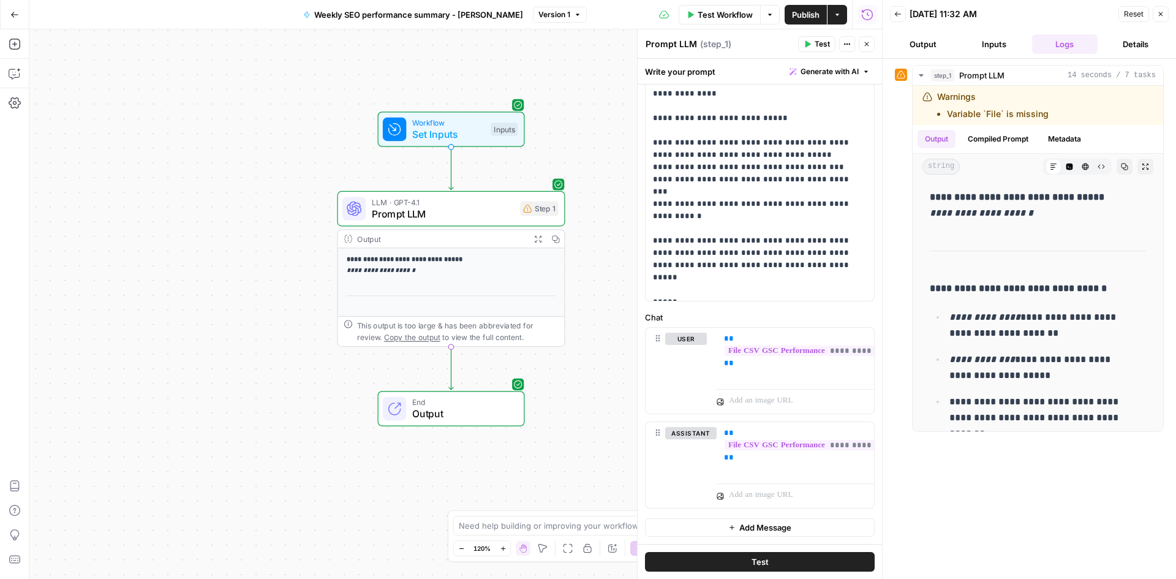
click at [341, 487] on div "**********" at bounding box center [455, 303] width 853 height 549
click at [992, 39] on button "Inputs" at bounding box center [994, 44] width 66 height 20
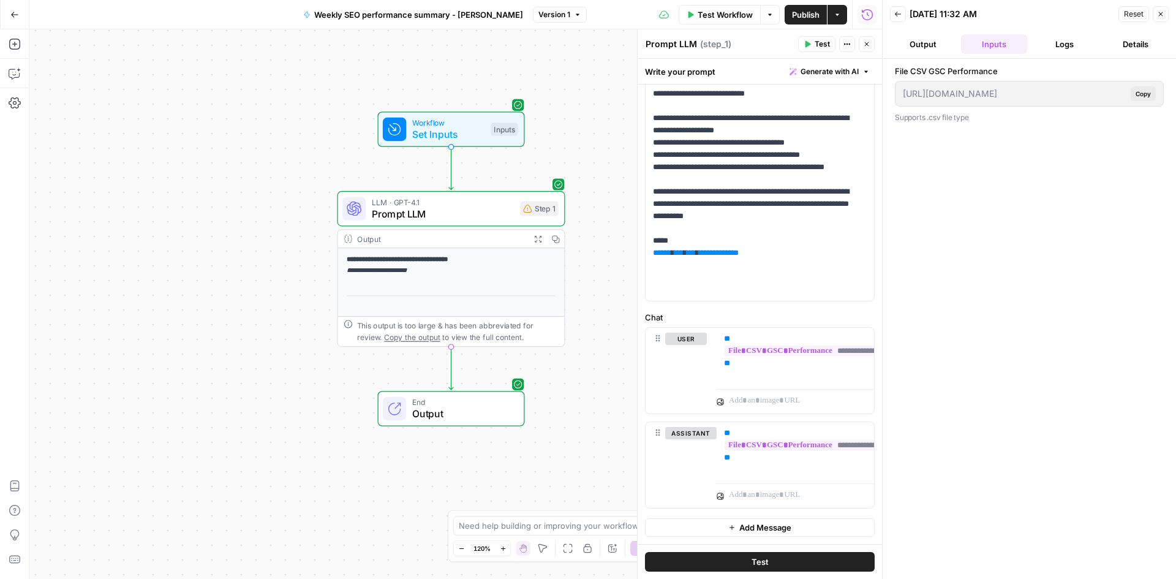
click at [1058, 44] on button "Logs" at bounding box center [1065, 44] width 66 height 20
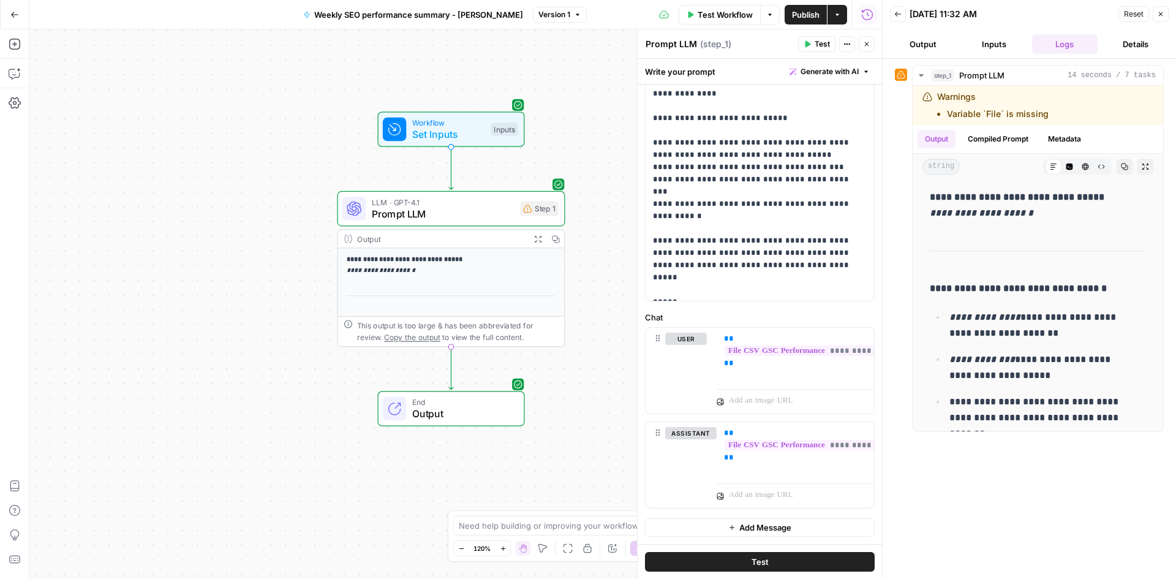
click at [1146, 45] on button "Details" at bounding box center [1135, 44] width 66 height 20
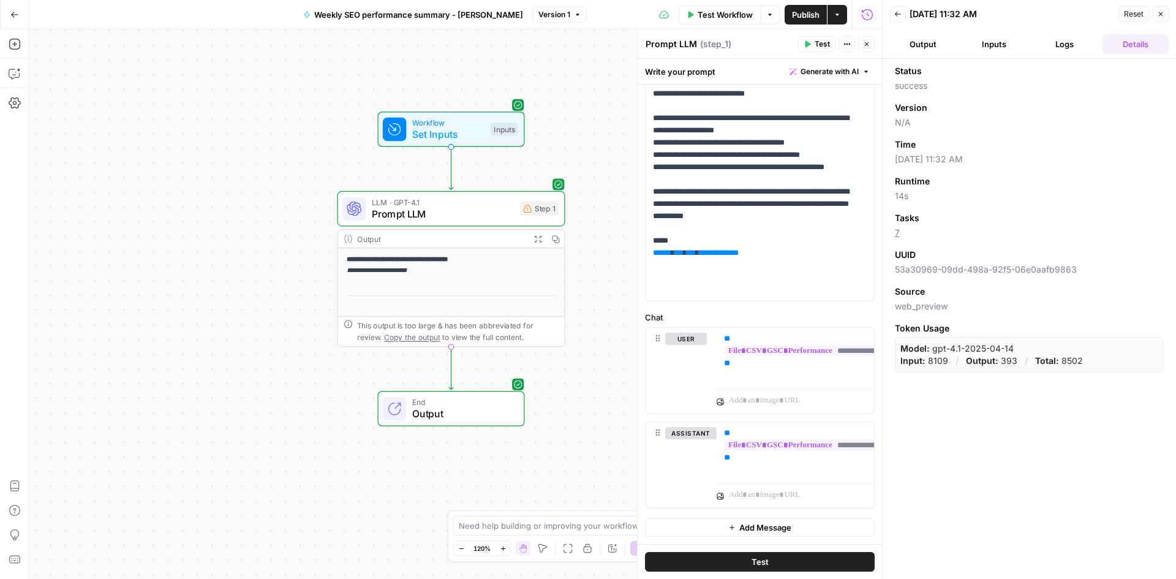
click at [1070, 45] on button "Logs" at bounding box center [1065, 44] width 66 height 20
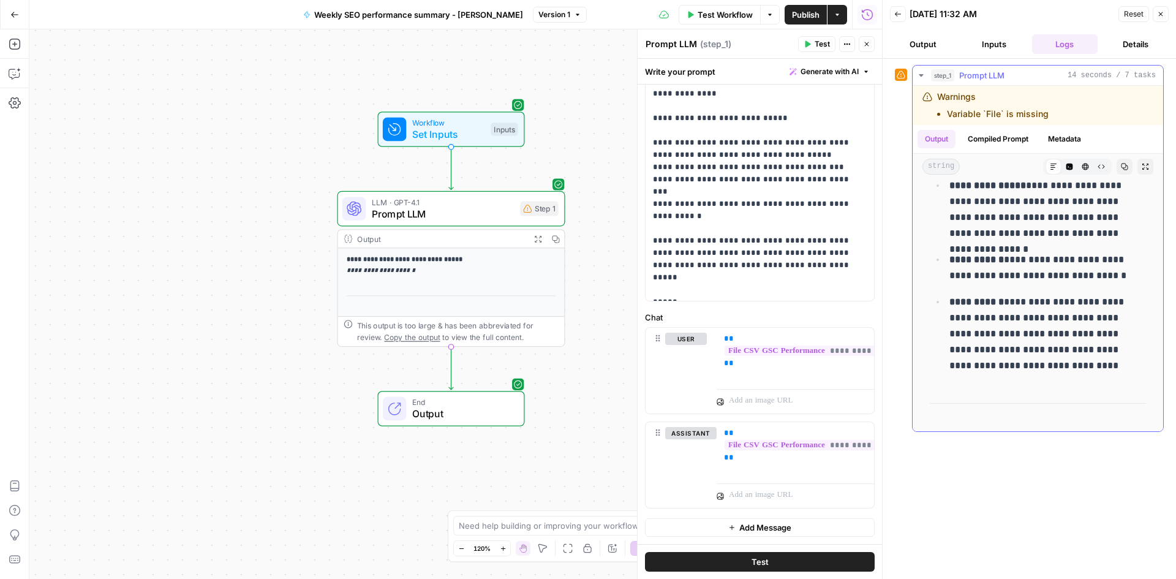
scroll to position [674, 0]
click at [992, 138] on button "Compiled Prompt" at bounding box center [997, 139] width 75 height 18
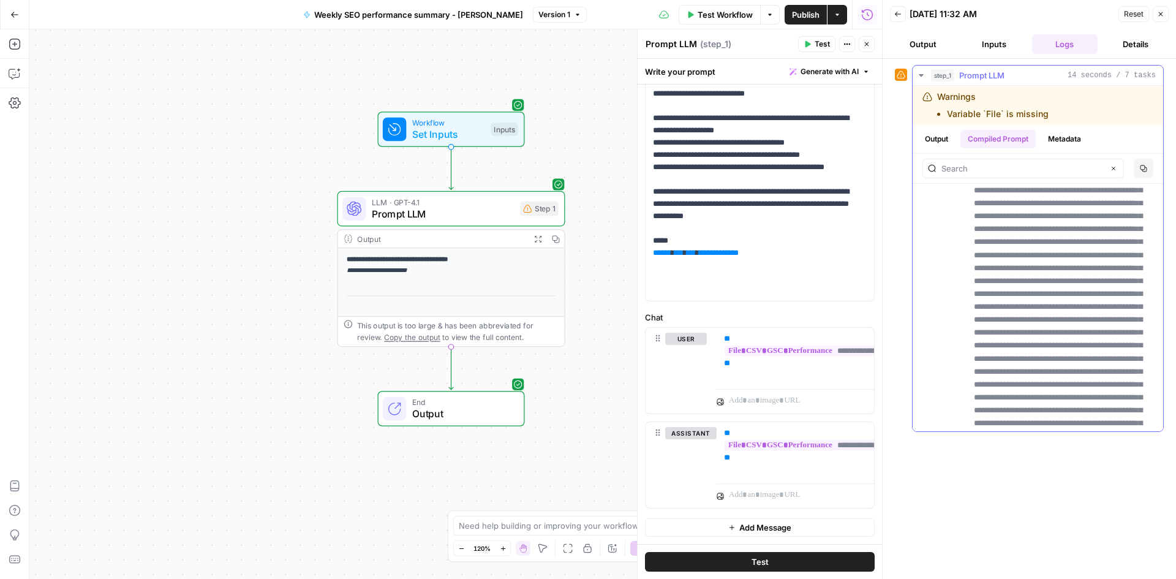
scroll to position [2205, 0]
click at [1064, 142] on button "Metadata" at bounding box center [1065, 139] width 48 height 18
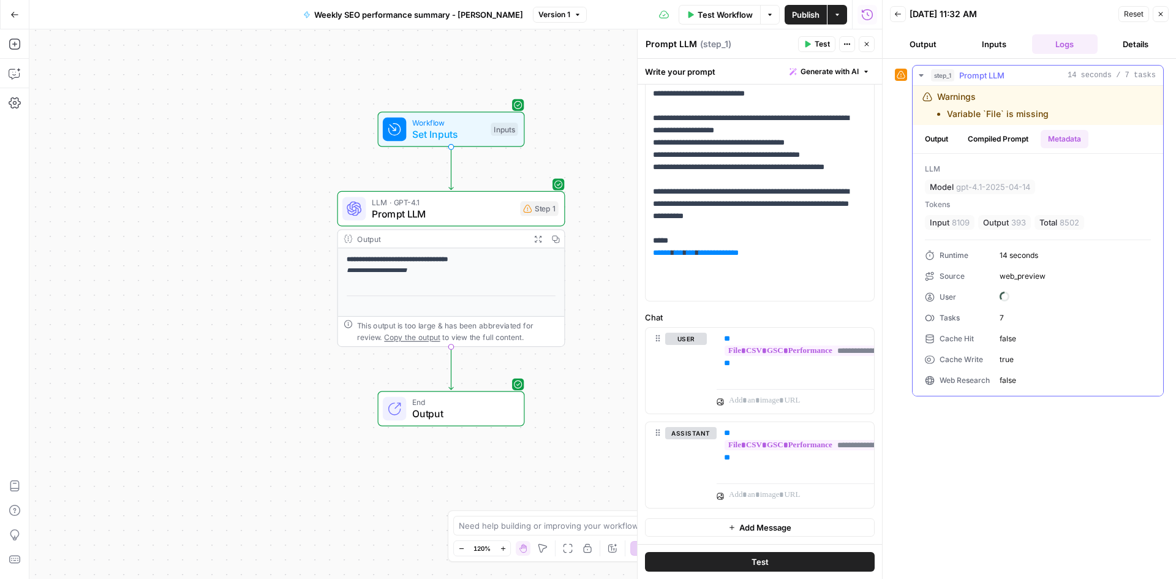
scroll to position [0, 0]
click at [944, 140] on button "Output" at bounding box center [936, 139] width 38 height 18
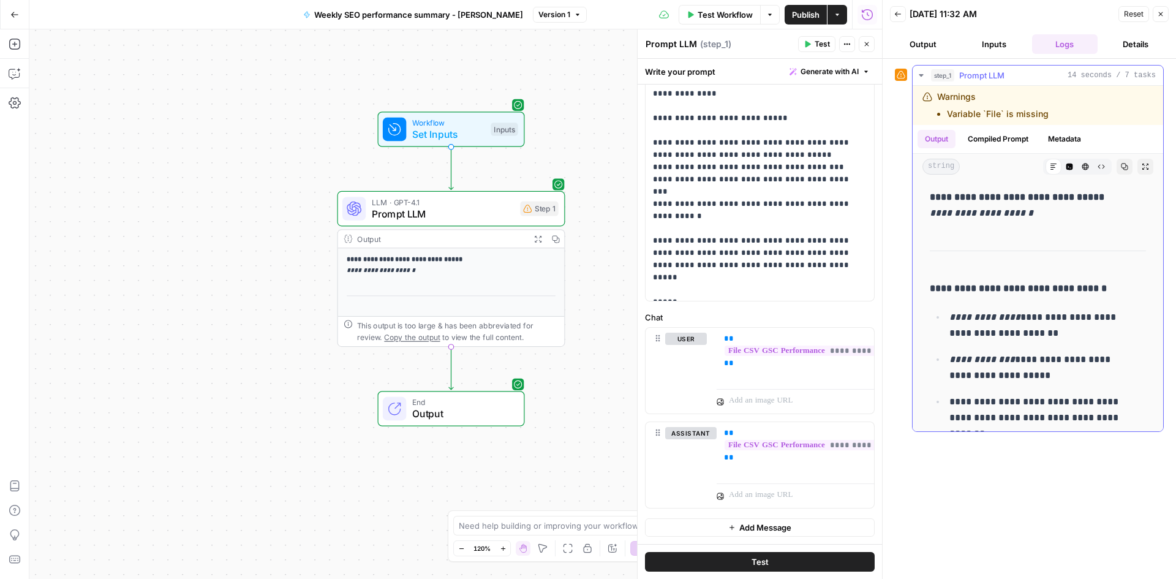
click at [1022, 115] on li "Variable `File` is missing" at bounding box center [998, 114] width 102 height 12
drag, startPoint x: 924, startPoint y: 97, endPoint x: 1055, endPoint y: 118, distance: 133.3
click at [1055, 118] on div "Warnings Variable `File` is missing" at bounding box center [1011, 105] width 179 height 29
copy div "Warnings Variable `File` is missing"
click at [458, 211] on span "Prompt LLM" at bounding box center [443, 213] width 143 height 15
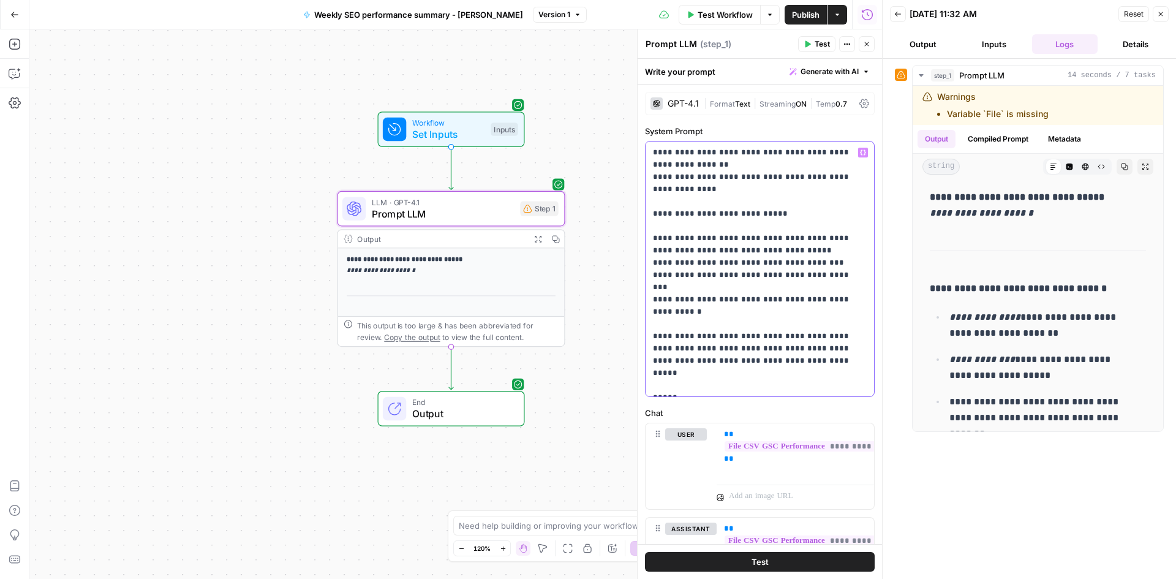
drag, startPoint x: 652, startPoint y: 154, endPoint x: 796, endPoint y: 397, distance: 282.3
click at [796, 397] on div "**********" at bounding box center [760, 362] width 244 height 555
copy p "**********"
click at [790, 387] on p "**********" at bounding box center [755, 268] width 205 height 245
click at [442, 127] on span "Set Inputs" at bounding box center [448, 134] width 73 height 15
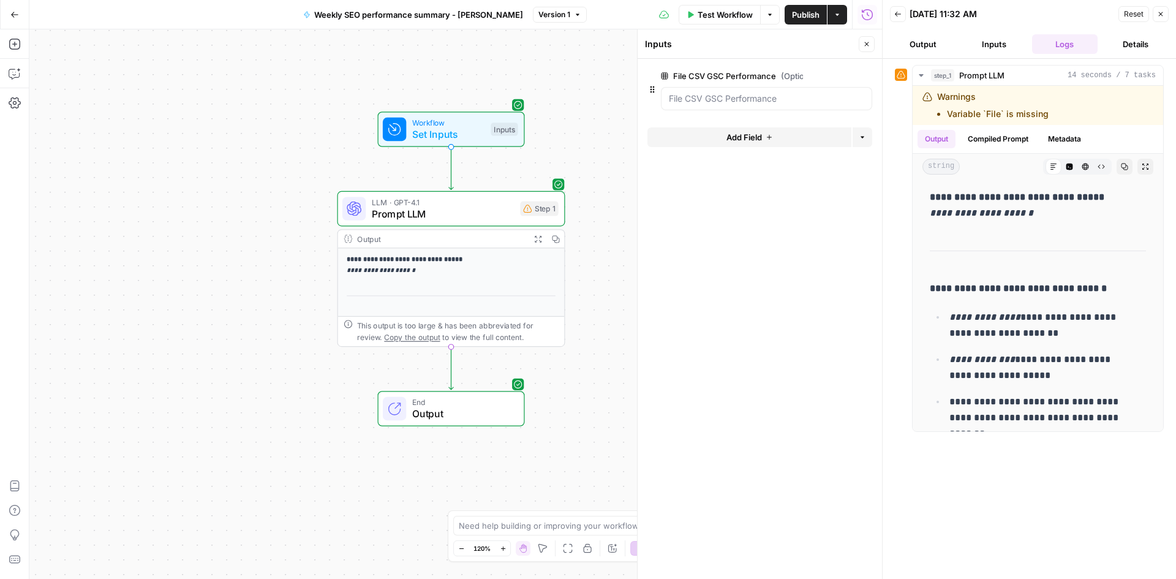
click at [706, 75] on label "File CSV GSC Performance (Optional)" at bounding box center [732, 76] width 142 height 12
click at [706, 92] on Performance "File CSV GSC Performance (Optional)" at bounding box center [766, 98] width 195 height 12
click at [821, 73] on span "edit field" at bounding box center [826, 76] width 27 height 10
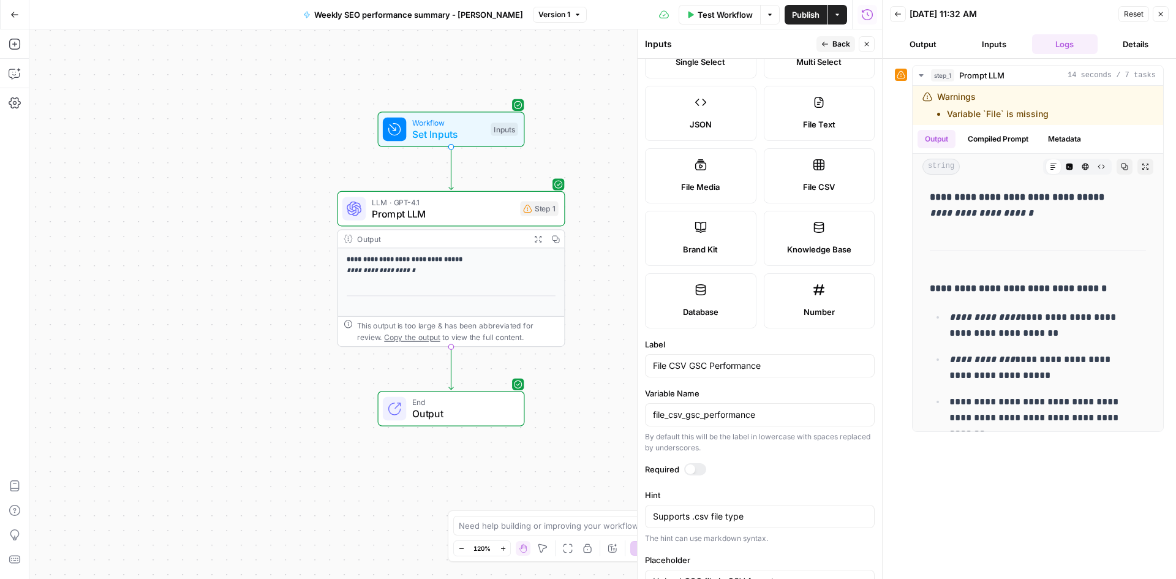
scroll to position [122, 0]
click at [788, 418] on input "file_csv_gsc_performance" at bounding box center [760, 413] width 214 height 12
click at [405, 211] on span "Prompt LLM" at bounding box center [443, 213] width 143 height 15
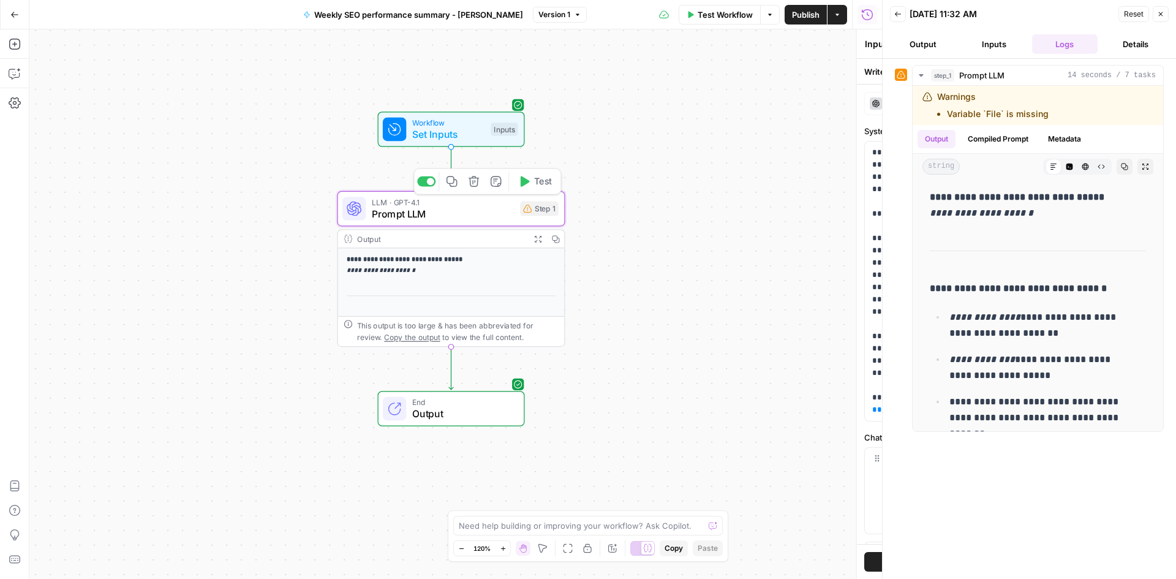
type textarea "Prompt LLM"
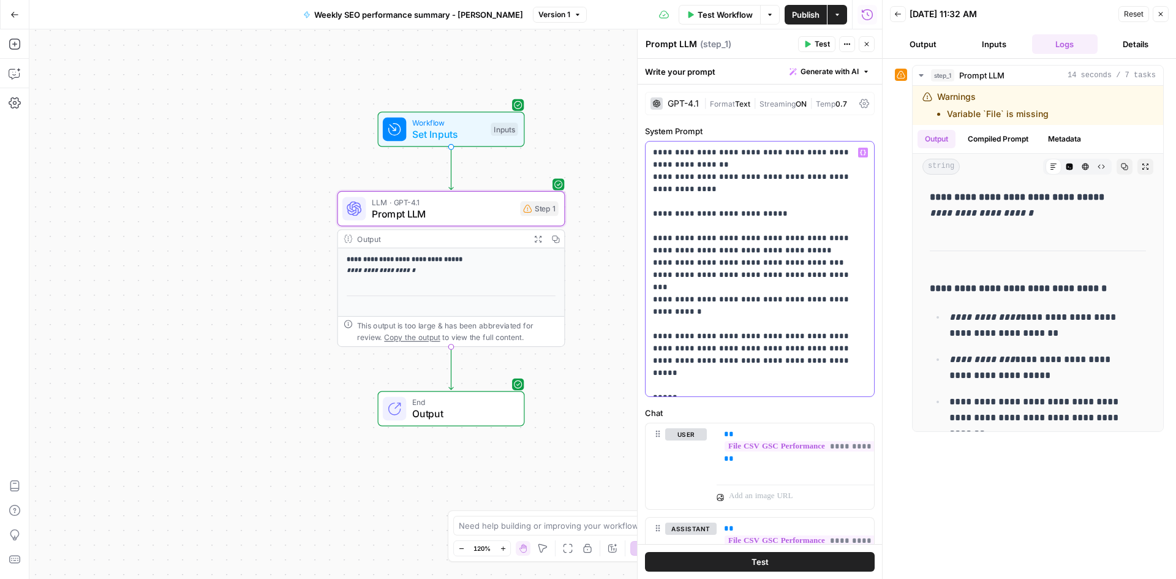
drag, startPoint x: 761, startPoint y: 388, endPoint x: 661, endPoint y: 387, distance: 100.4
click at [661, 387] on p "**********" at bounding box center [755, 268] width 205 height 245
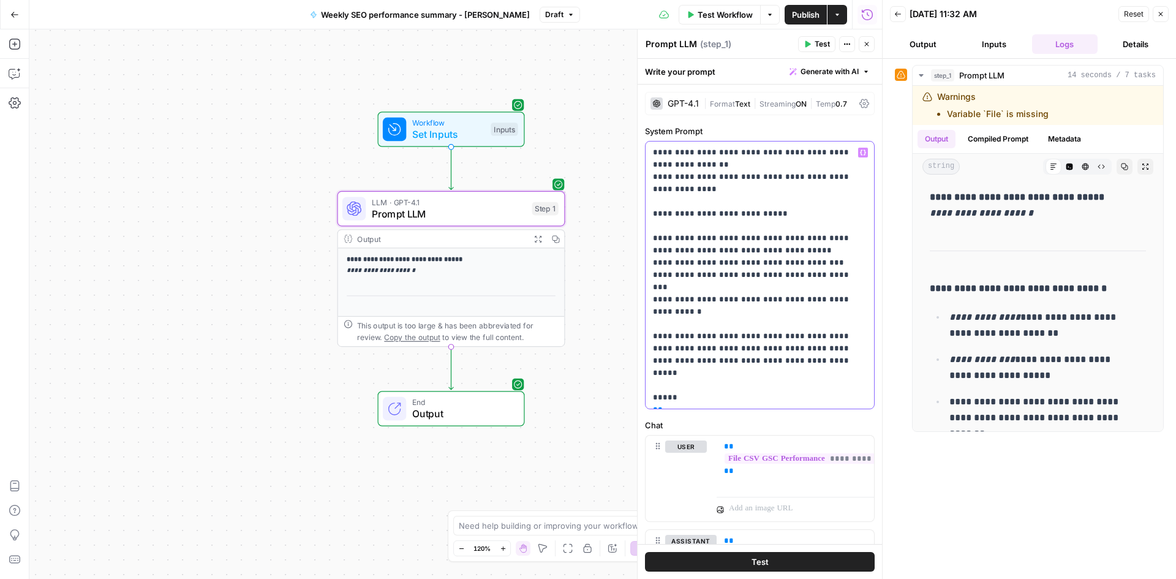
click at [763, 416] on span "**********" at bounding box center [762, 421] width 217 height 10
drag, startPoint x: 665, startPoint y: 385, endPoint x: 732, endPoint y: 382, distance: 67.4
click at [732, 416] on span "**********" at bounding box center [762, 421] width 217 height 10
click at [726, 416] on span "**********" at bounding box center [762, 421] width 217 height 10
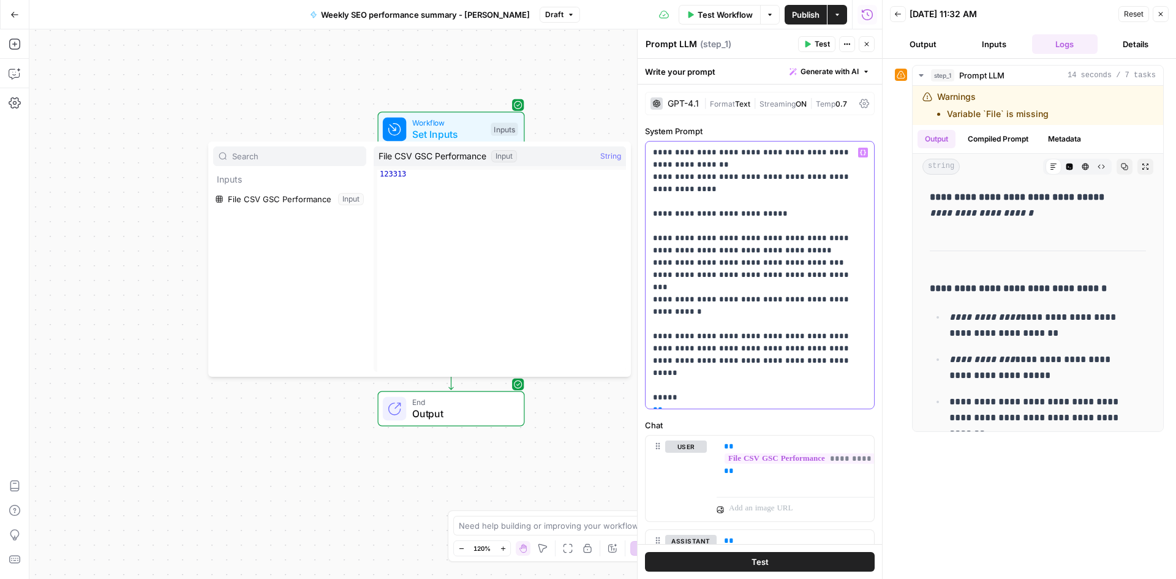
click at [676, 403] on p "**********" at bounding box center [755, 274] width 205 height 257
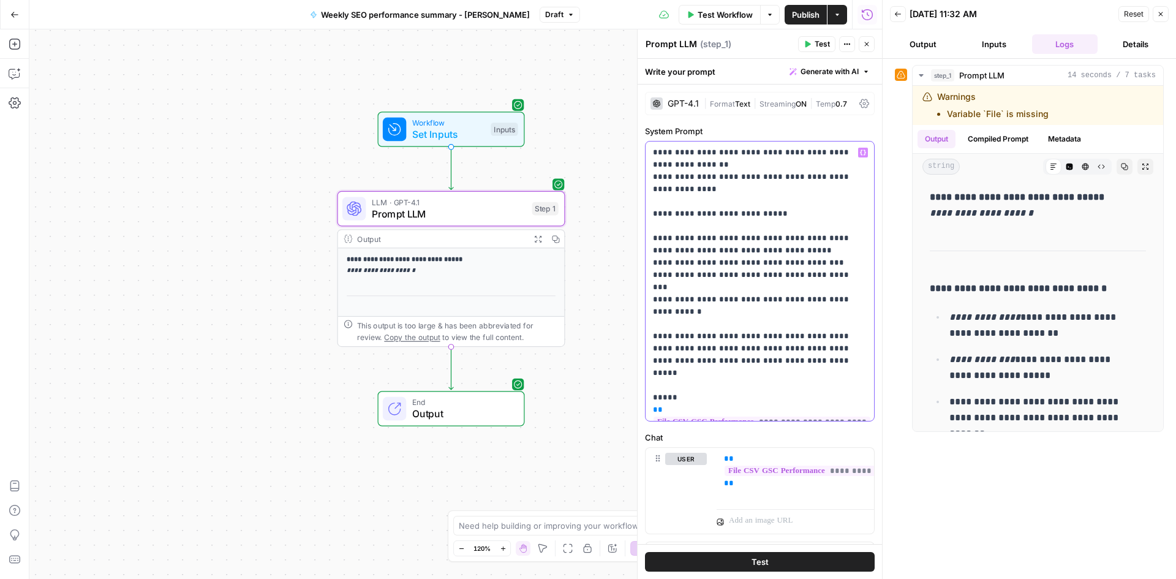
click at [653, 410] on p "**********" at bounding box center [755, 280] width 205 height 269
drag, startPoint x: 658, startPoint y: 397, endPoint x: 649, endPoint y: 397, distance: 9.8
click at [649, 397] on div "**********" at bounding box center [760, 280] width 228 height 279
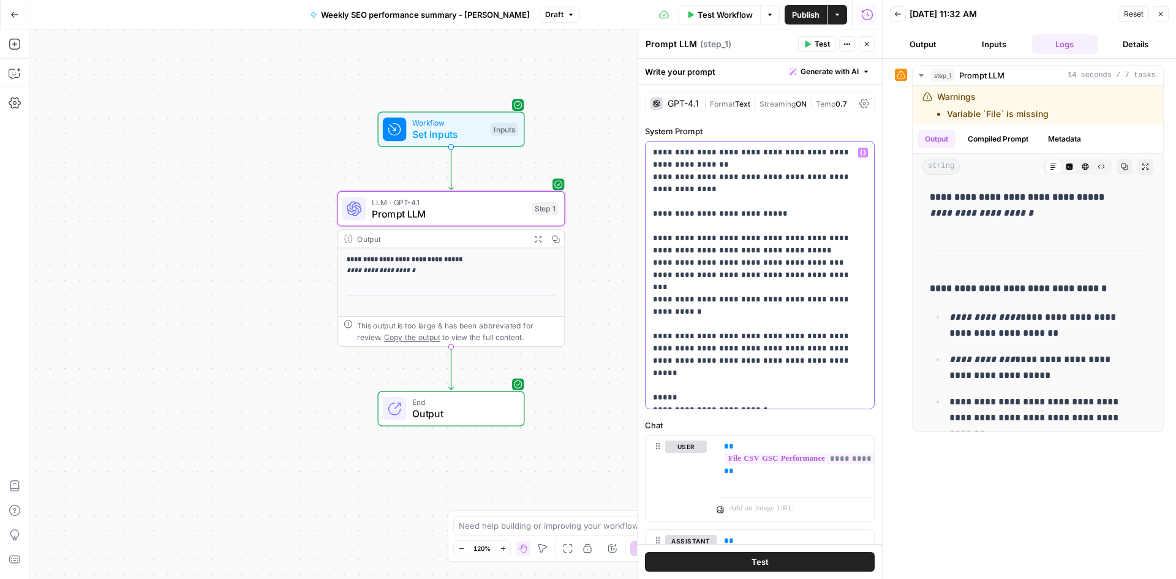
click at [766, 399] on p "**********" at bounding box center [755, 274] width 205 height 257
drag, startPoint x: 654, startPoint y: 396, endPoint x: 696, endPoint y: 384, distance: 44.0
click at [696, 384] on p "**********" at bounding box center [755, 274] width 205 height 257
click at [699, 364] on p "**********" at bounding box center [755, 274] width 205 height 257
click at [697, 397] on p "**********" at bounding box center [755, 274] width 205 height 257
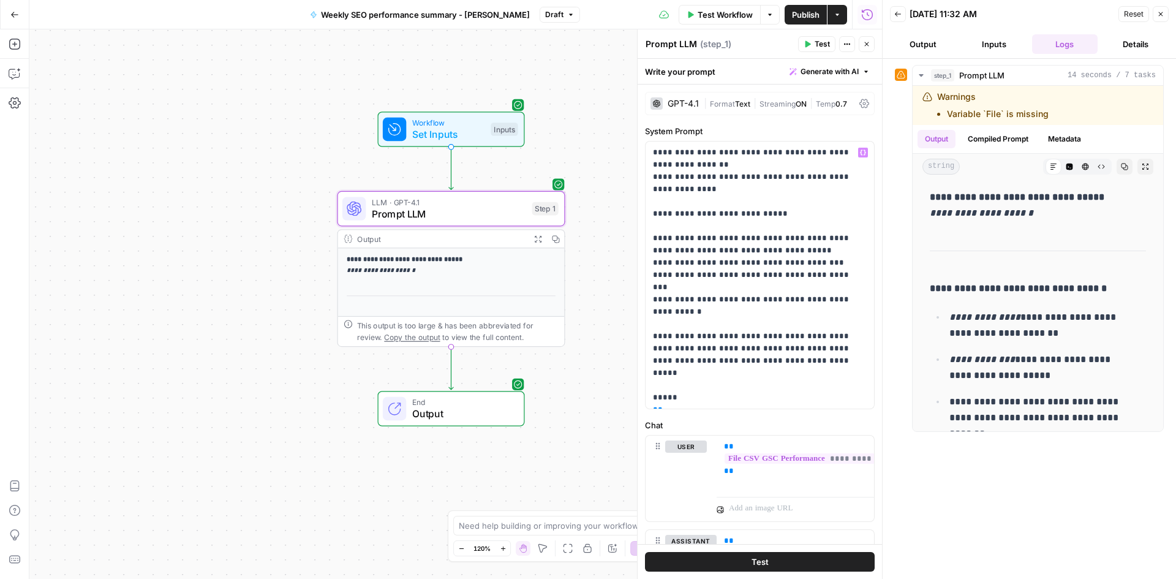
click at [745, 559] on button "Test" at bounding box center [760, 562] width 230 height 20
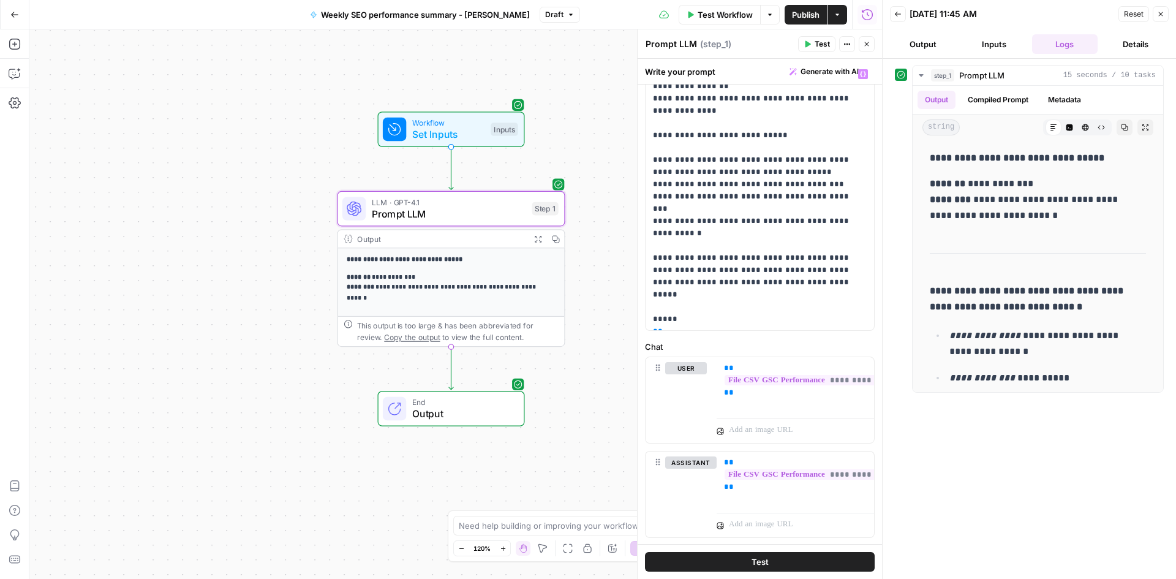
scroll to position [108, 0]
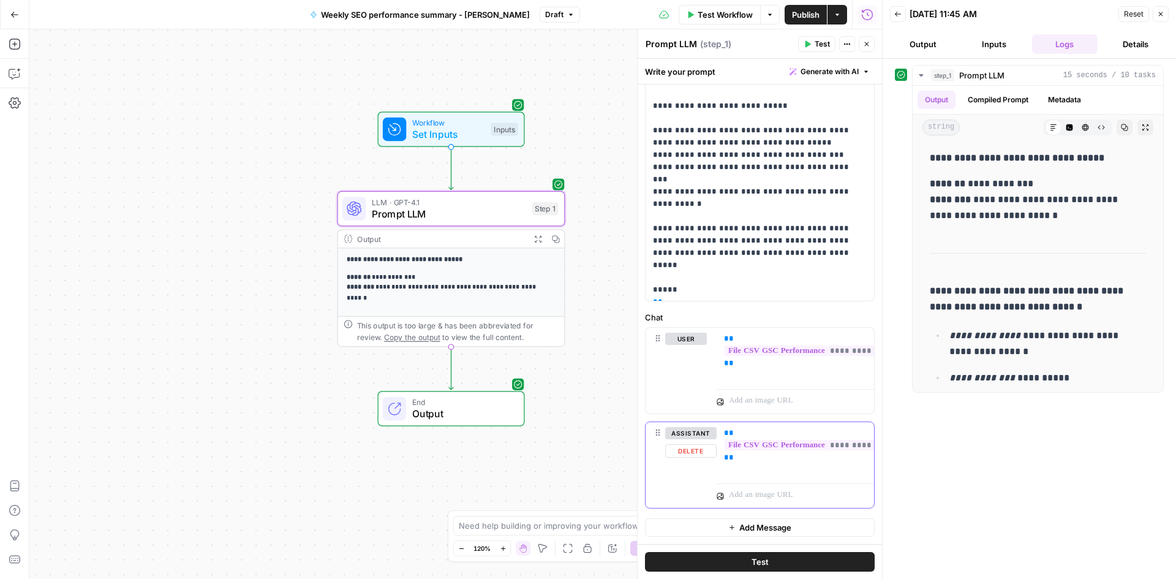
click at [693, 432] on button "assistant" at bounding box center [690, 433] width 51 height 12
click at [693, 432] on button "user" at bounding box center [686, 433] width 42 height 12
click at [814, 366] on p "**********" at bounding box center [795, 351] width 143 height 37
click at [860, 497] on icon "button" at bounding box center [863, 495] width 6 height 6
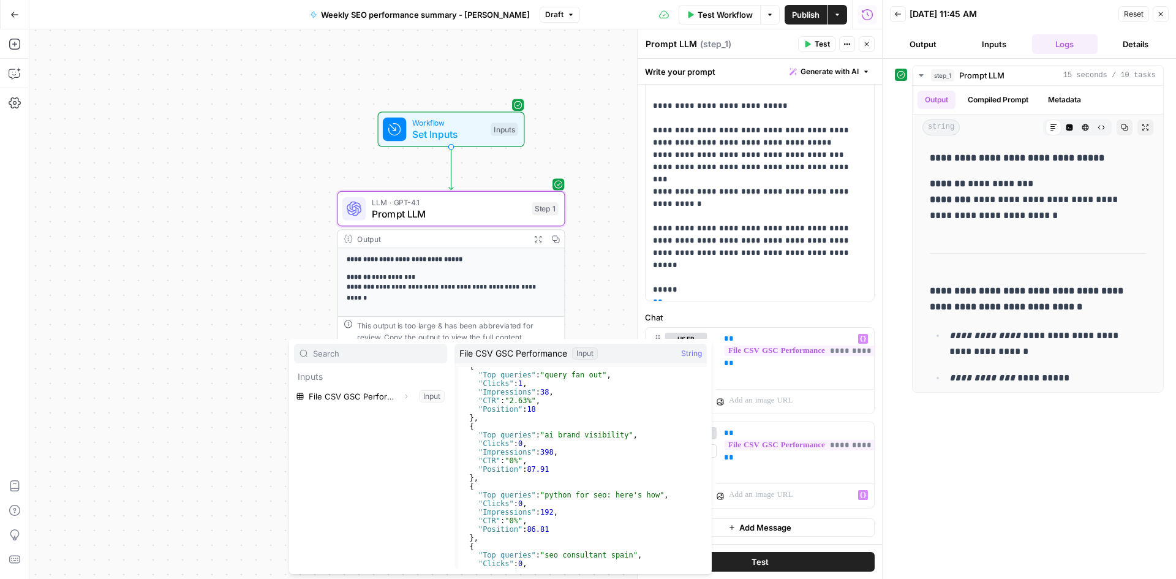
scroll to position [147, 0]
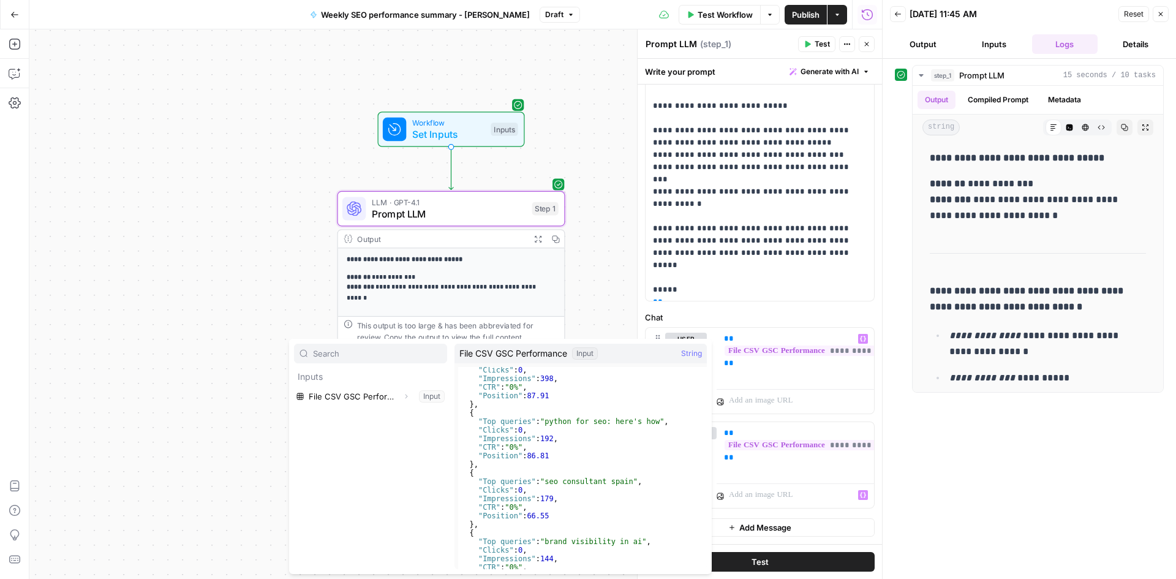
click at [1027, 502] on div "**********" at bounding box center [1029, 319] width 269 height 508
